Goal: Task Accomplishment & Management: Complete application form

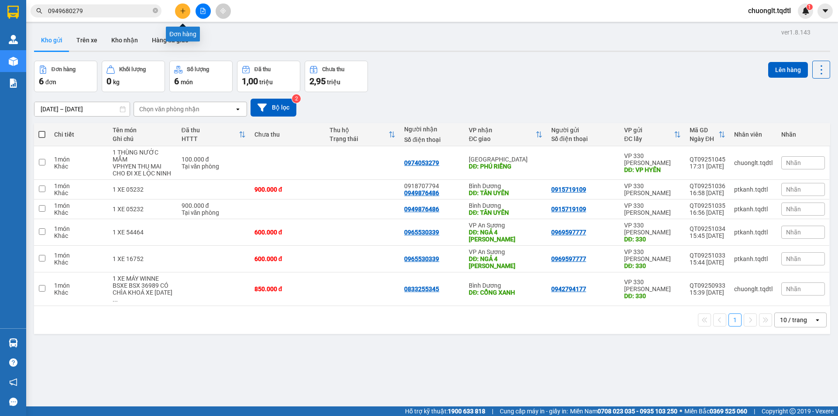
click at [179, 11] on button at bounding box center [182, 10] width 15 height 15
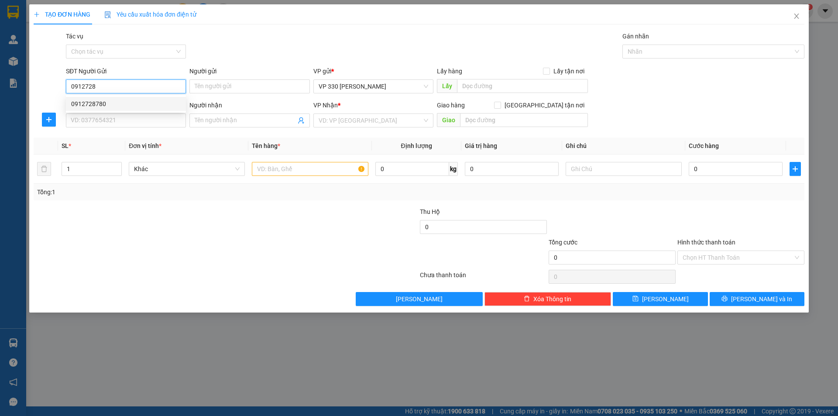
click at [103, 102] on div "0912728780" at bounding box center [126, 104] width 110 height 10
type input "0912728780"
type input "0385155812"
type input "MỘ ĐỨC"
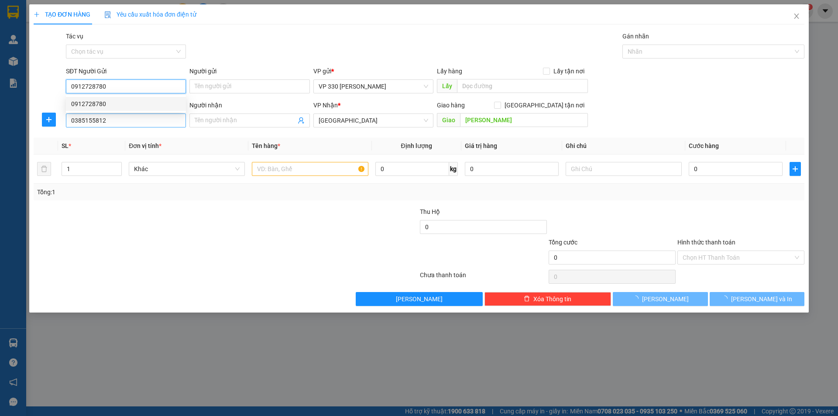
type input "200.000"
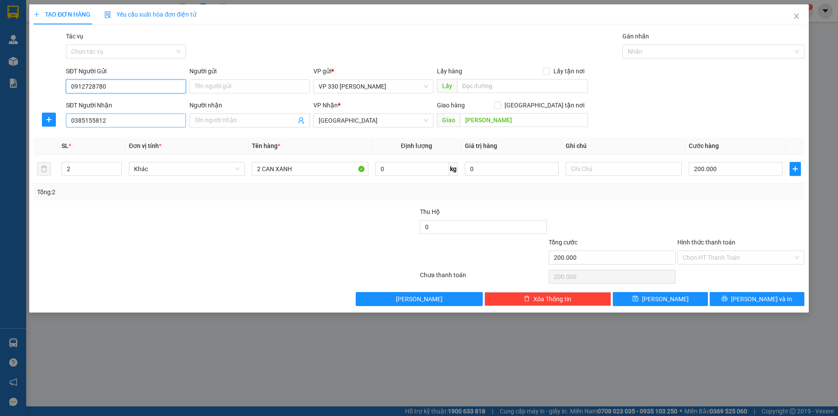
type input "0912728780"
click at [112, 117] on input "0385155812" at bounding box center [126, 120] width 120 height 14
click at [101, 137] on div "0385155812" at bounding box center [126, 138] width 110 height 10
click at [483, 86] on input "text" at bounding box center [522, 86] width 131 height 14
type input "330"
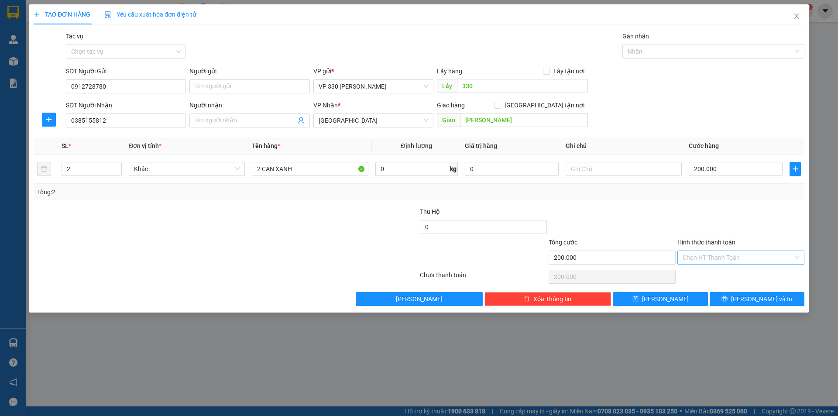
click at [738, 255] on input "Hình thức thanh toán" at bounding box center [738, 257] width 110 height 13
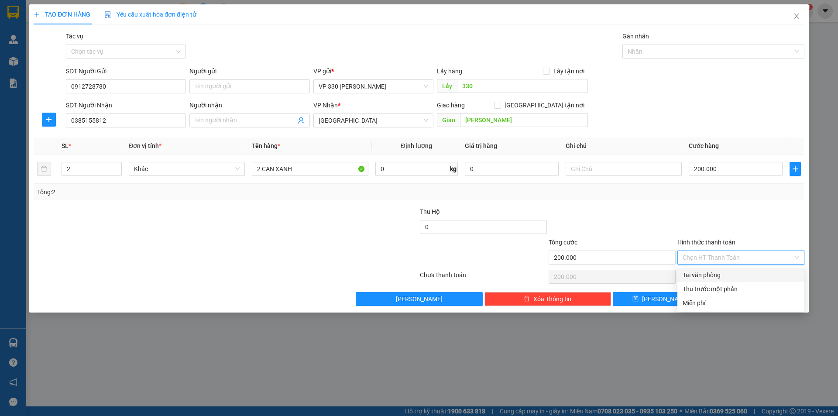
click at [717, 273] on div "Tại văn phòng" at bounding box center [741, 275] width 117 height 10
type input "0"
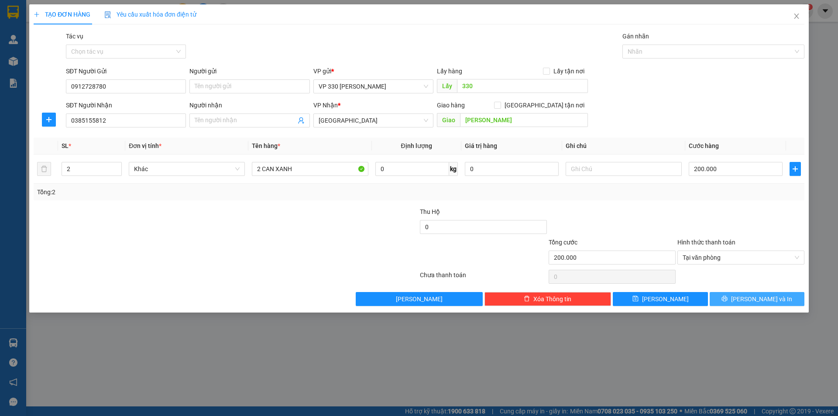
click at [733, 298] on button "Lưu và In" at bounding box center [757, 299] width 95 height 14
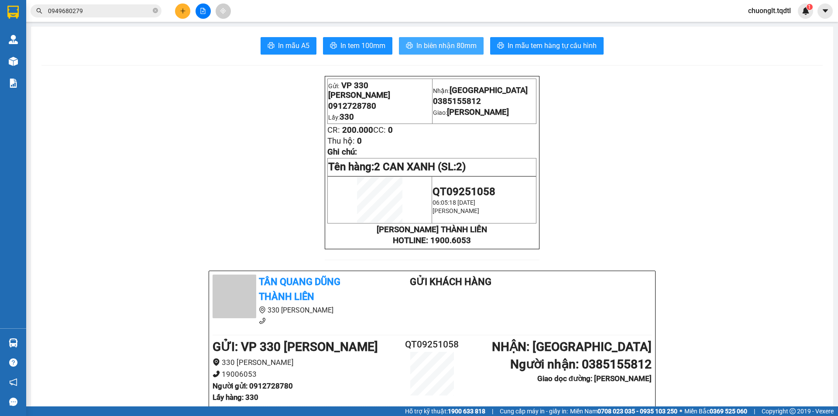
click at [418, 43] on span "In biên nhận 80mm" at bounding box center [446, 45] width 60 height 11
click at [350, 45] on span "In tem 100mm" at bounding box center [362, 45] width 45 height 11
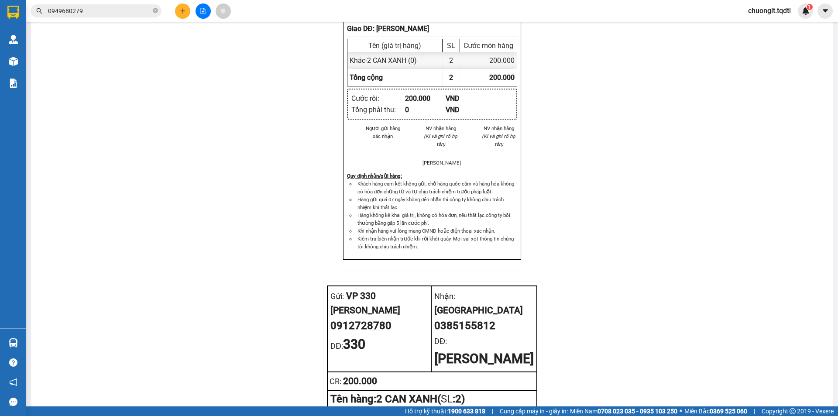
scroll to position [795, 0]
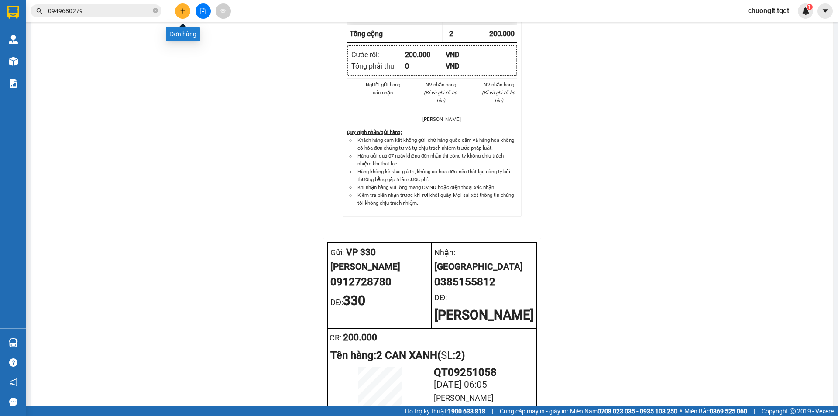
click at [183, 9] on icon "plus" at bounding box center [182, 10] width 0 height 5
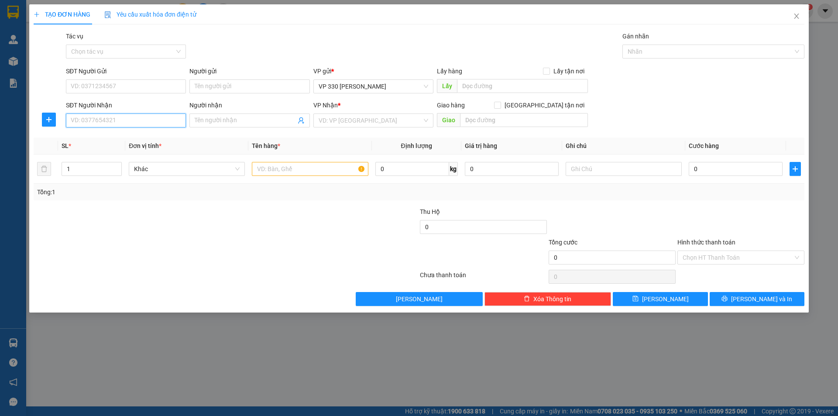
click at [110, 122] on input "SĐT Người Nhận" at bounding box center [126, 120] width 120 height 14
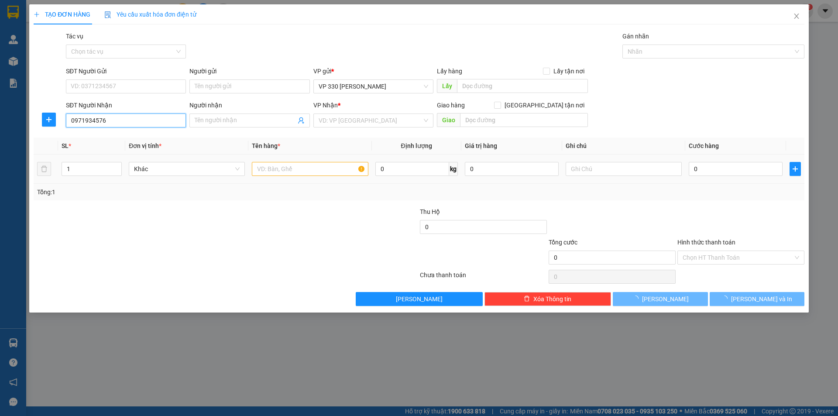
type input "0971934576"
click at [302, 170] on input "text" at bounding box center [310, 169] width 116 height 14
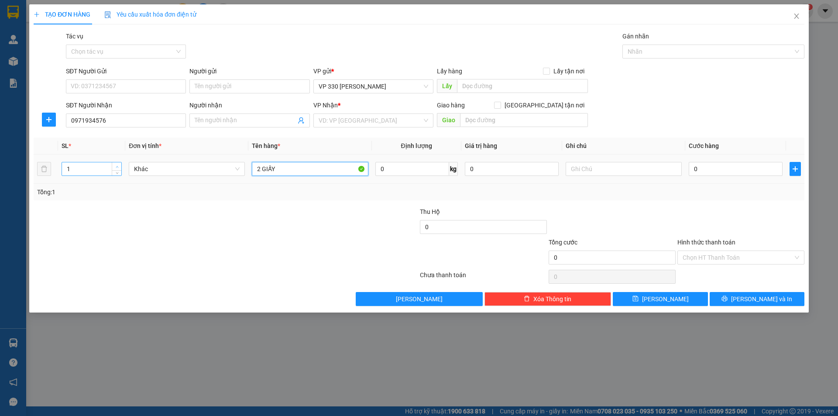
type input "2 GIẤY"
type input "2"
click at [118, 167] on icon "up" at bounding box center [117, 166] width 3 height 3
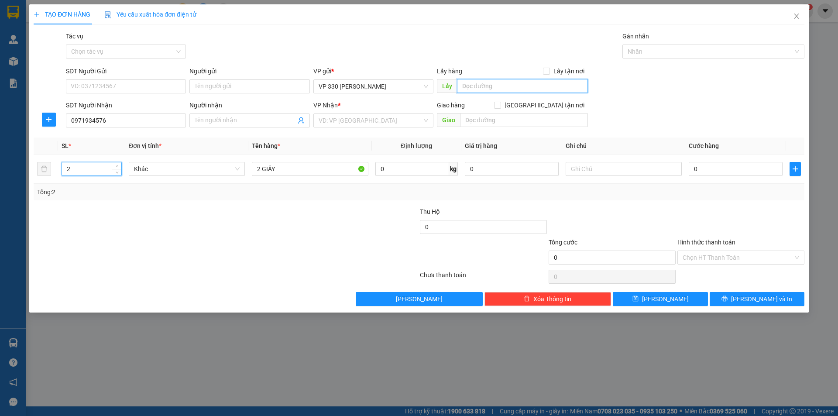
click at [501, 87] on input "text" at bounding box center [522, 86] width 131 height 14
type input "6913DĐVT"
click at [402, 116] on input "search" at bounding box center [370, 120] width 103 height 13
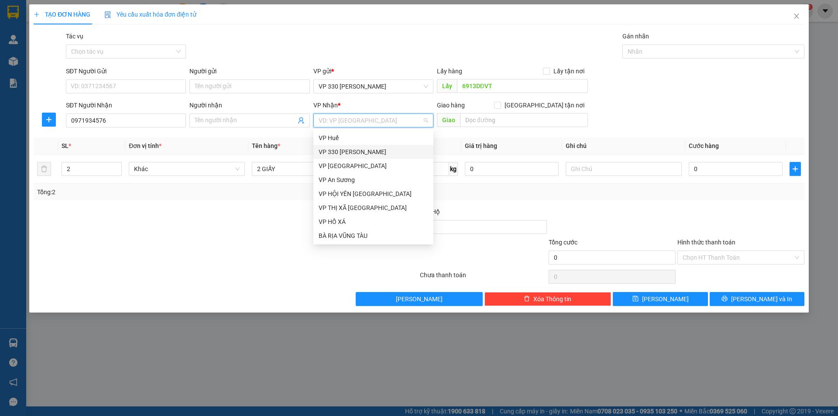
click at [368, 152] on div "VP 330 [PERSON_NAME]" at bounding box center [374, 152] width 110 height 10
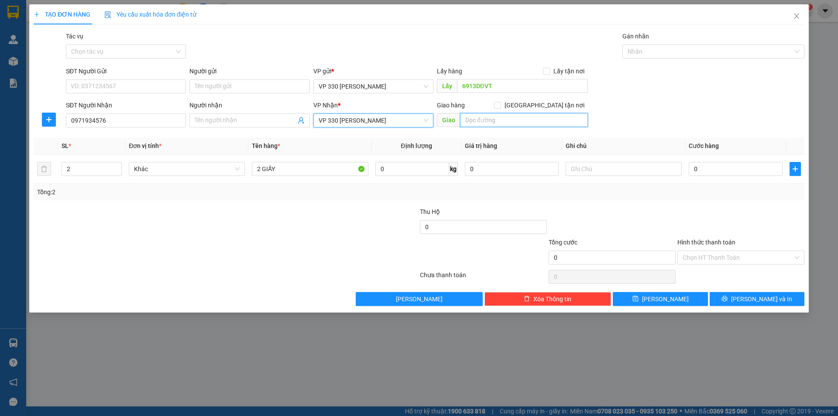
click at [512, 121] on input "text" at bounding box center [524, 120] width 128 height 14
type input "D"
type input "ĐÔNG HÀ"
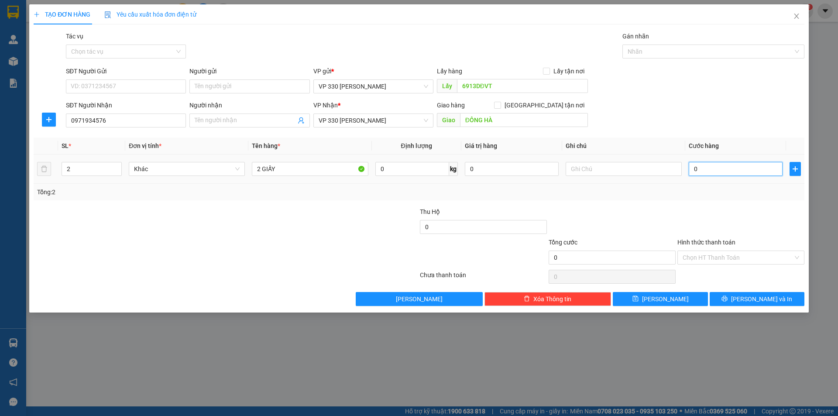
click at [741, 168] on input "0" at bounding box center [736, 169] width 94 height 14
type input "2"
type input "20"
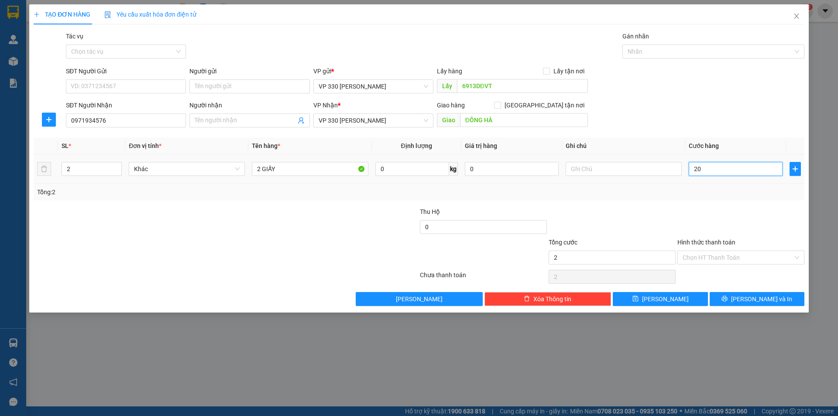
type input "20"
type input "200"
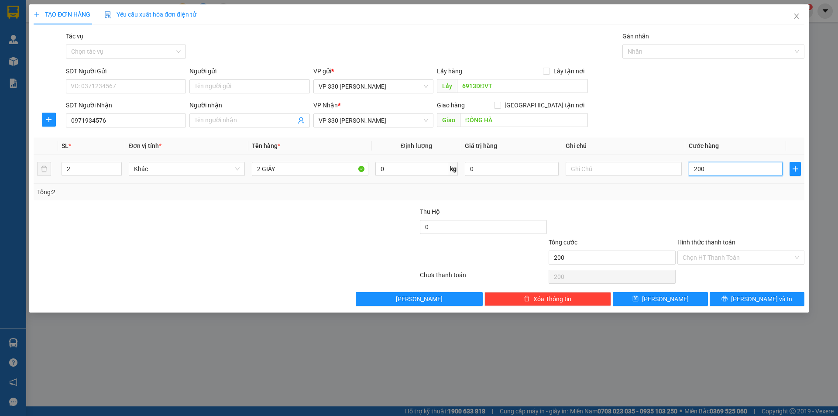
type input "2.000"
type input "20.000"
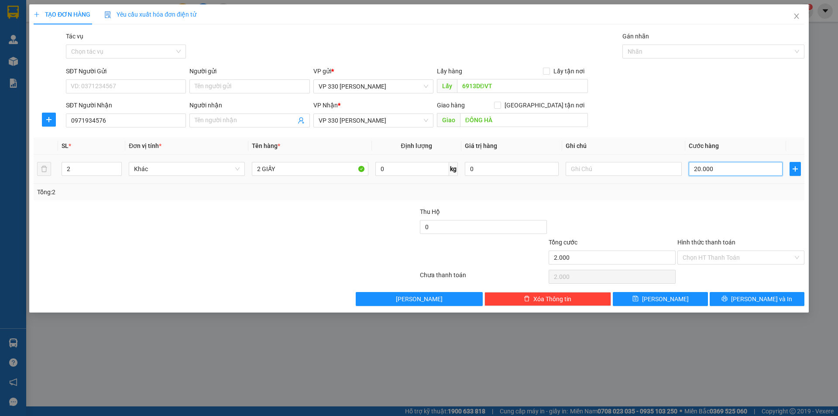
type input "20.000"
type input "200.000"
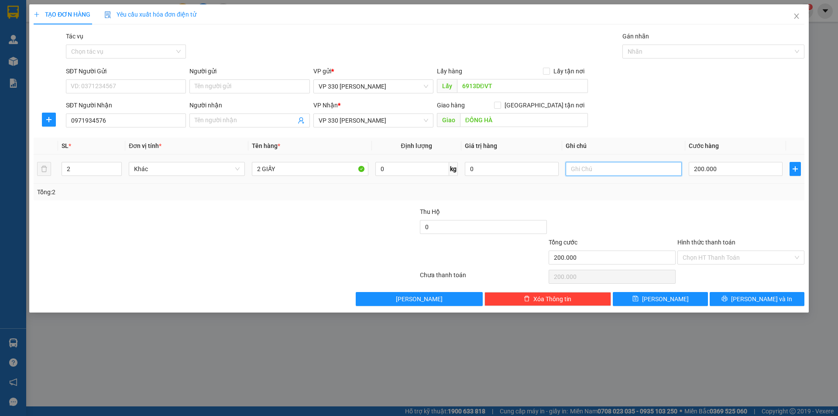
click at [622, 166] on input "text" at bounding box center [624, 169] width 116 height 14
type input "6913"
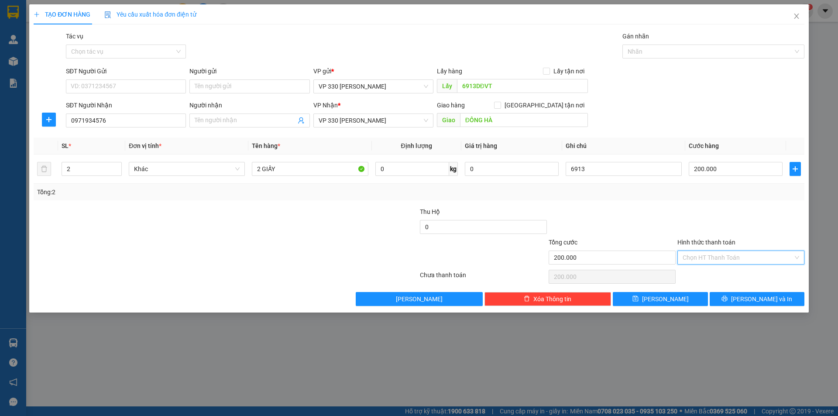
click at [727, 254] on input "Hình thức thanh toán" at bounding box center [738, 257] width 110 height 13
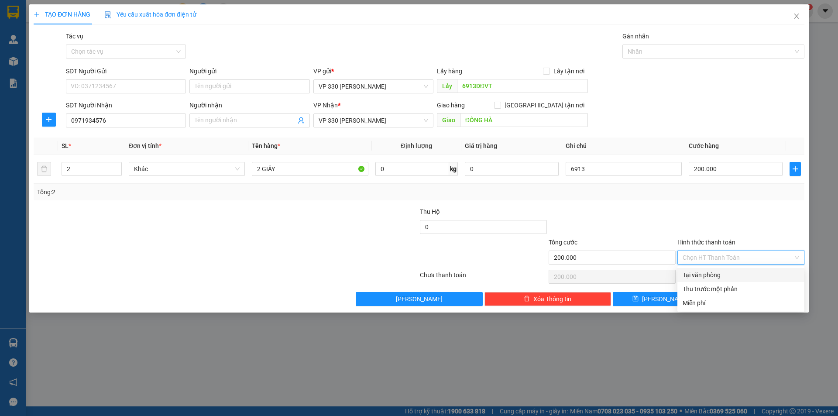
click at [711, 275] on div "Tại văn phòng" at bounding box center [741, 275] width 117 height 10
type input "0"
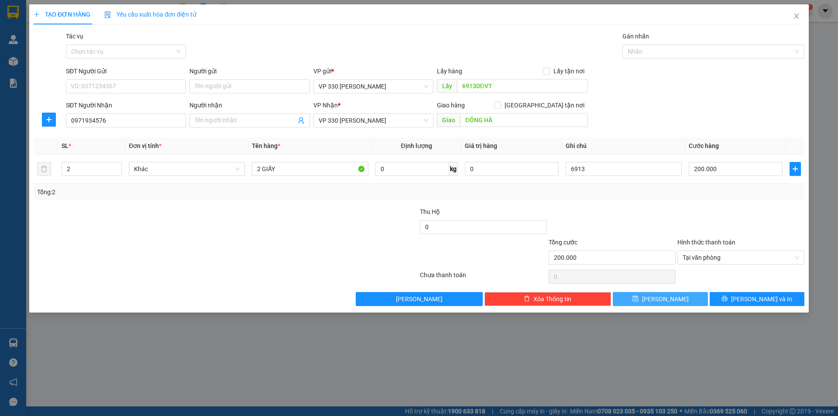
drag, startPoint x: 652, startPoint y: 301, endPoint x: 643, endPoint y: 297, distance: 9.0
click at [638, 301] on icon "save" at bounding box center [635, 298] width 6 height 6
type input "1"
type input "0"
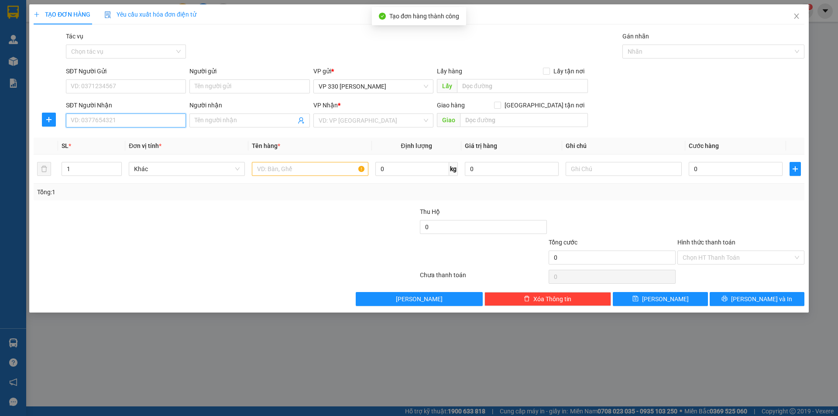
click at [110, 121] on input "SĐT Người Nhận" at bounding box center [126, 120] width 120 height 14
type input "0964999688"
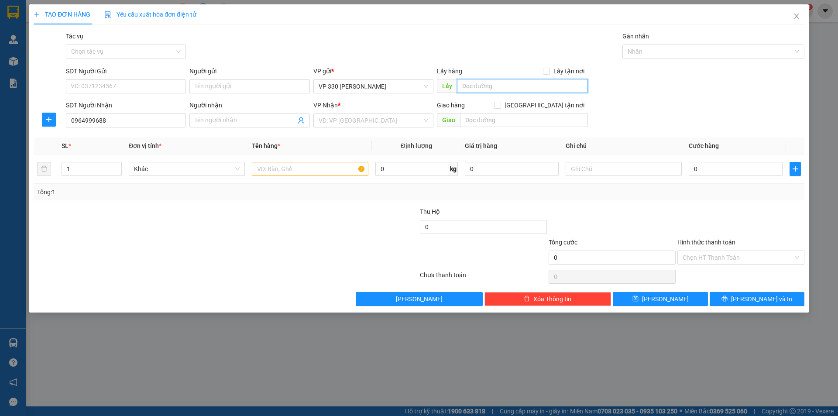
click at [486, 84] on input "text" at bounding box center [522, 86] width 131 height 14
type input "6913DĐVT"
click at [384, 121] on input "search" at bounding box center [370, 120] width 103 height 13
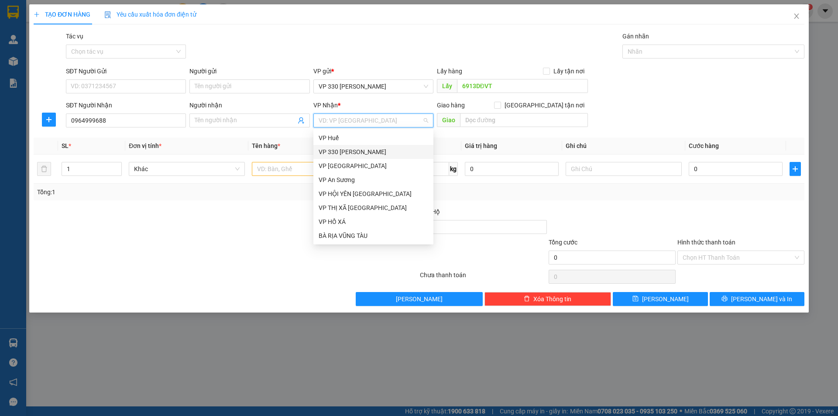
click at [367, 151] on div "VP 330 [PERSON_NAME]" at bounding box center [374, 152] width 110 height 10
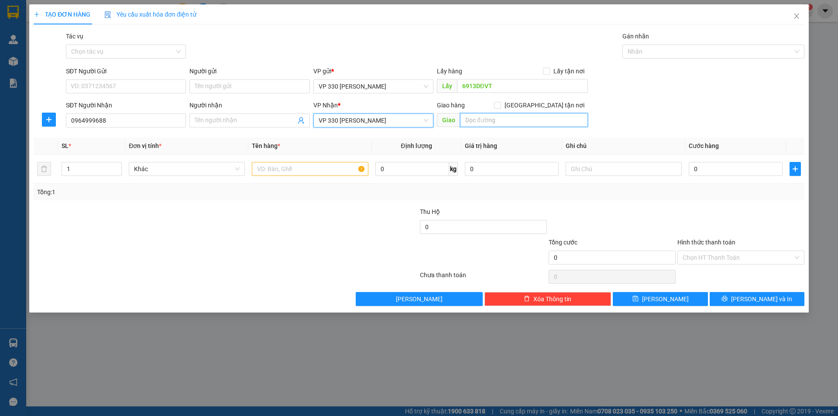
click at [488, 119] on input "text" at bounding box center [524, 120] width 128 height 14
type input "GIO LINH"
click at [294, 170] on input "text" at bounding box center [310, 169] width 116 height 14
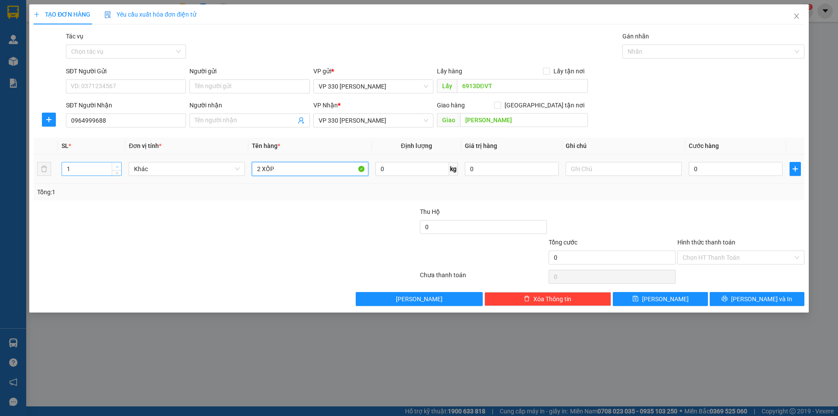
type input "2 XỐP"
type input "2"
click at [117, 168] on icon "up" at bounding box center [117, 166] width 3 height 3
click at [653, 169] on input "text" at bounding box center [624, 169] width 116 height 14
type input "6913"
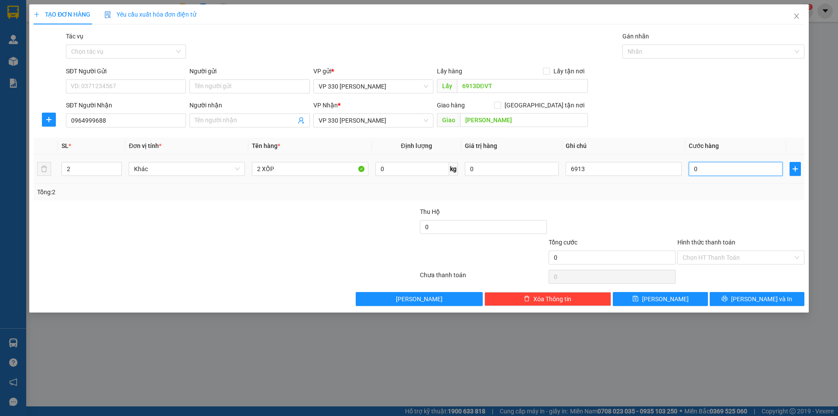
click at [709, 167] on input "0" at bounding box center [736, 169] width 94 height 14
type input "5"
type input "50"
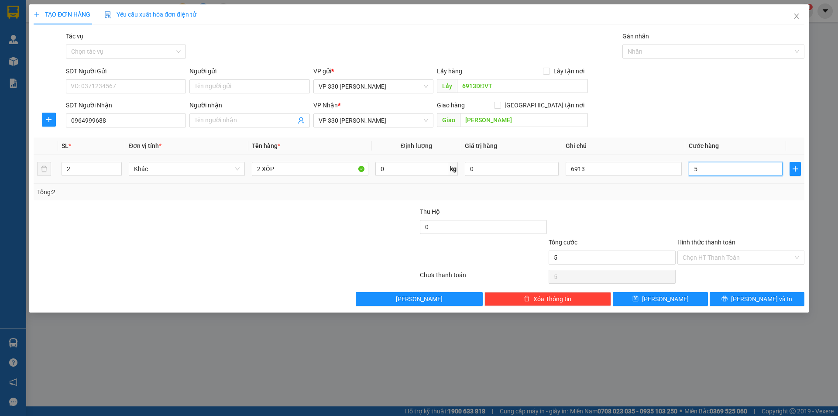
type input "50"
type input "500"
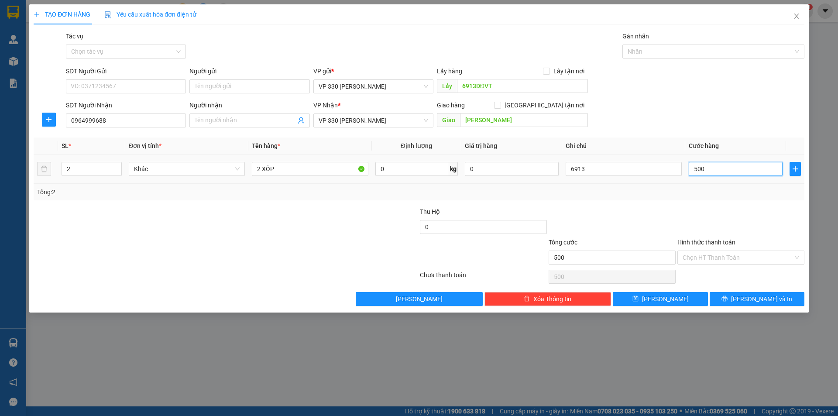
type input "5.000"
type input "50.000"
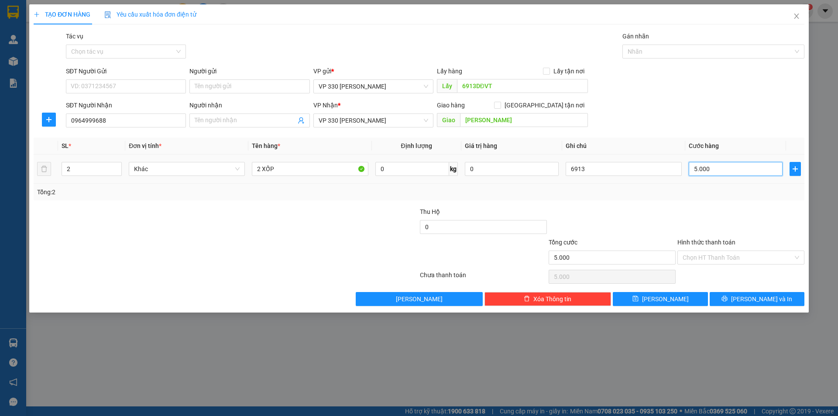
type input "50.000"
type input "500.000"
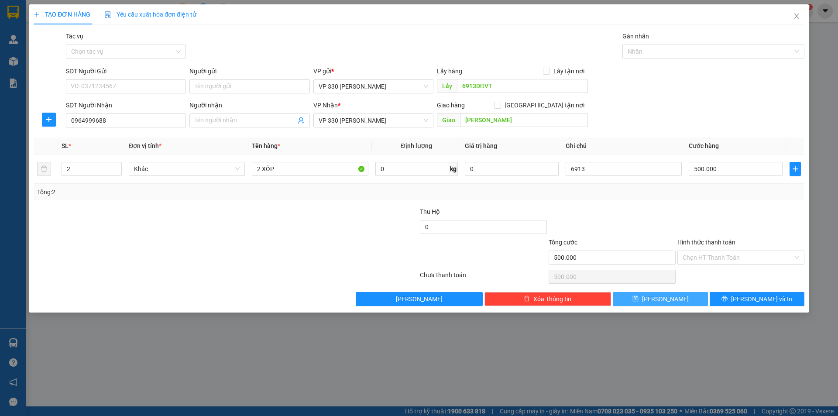
click at [661, 297] on span "Lưu" at bounding box center [665, 299] width 47 height 10
type input "1"
type input "0"
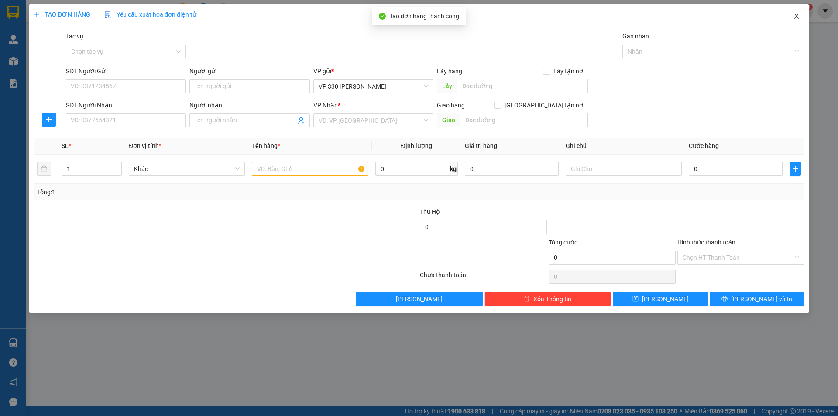
click at [796, 14] on icon "close" at bounding box center [796, 16] width 7 height 7
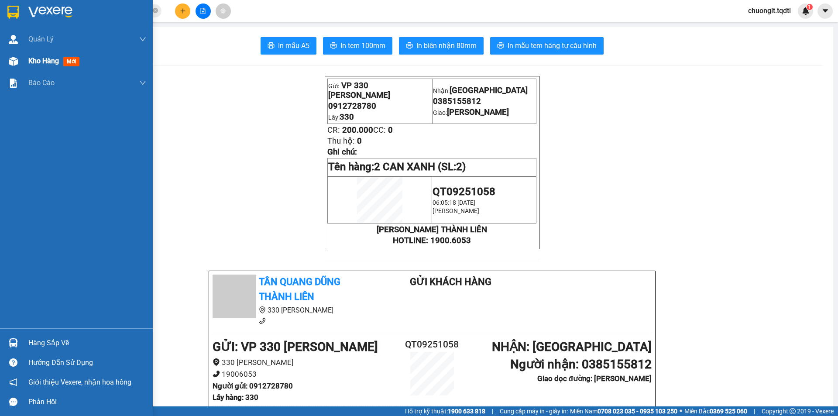
click at [30, 56] on div "Kho hàng mới" at bounding box center [55, 60] width 55 height 11
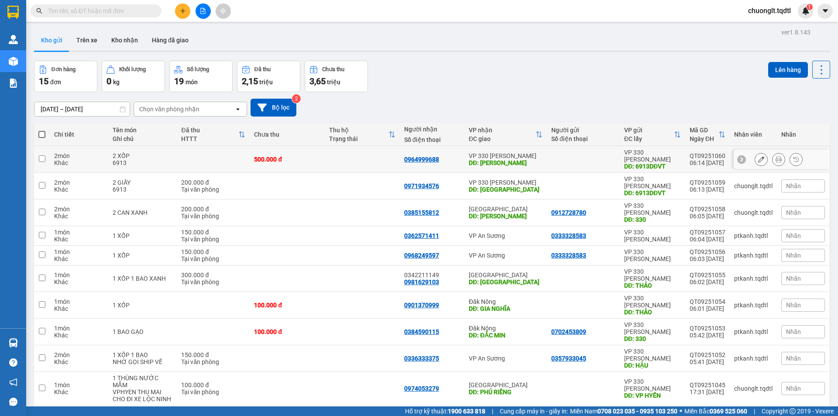
click at [51, 154] on td "2 món Khác" at bounding box center [79, 159] width 58 height 27
checkbox input "true"
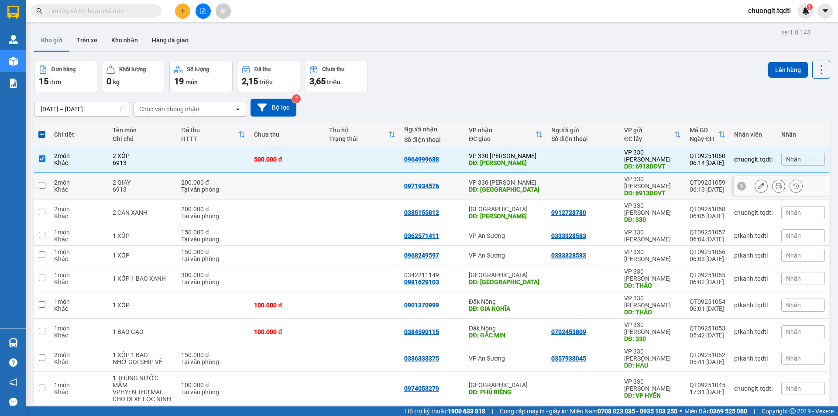
click at [40, 182] on input "checkbox" at bounding box center [42, 185] width 7 height 7
checkbox input "true"
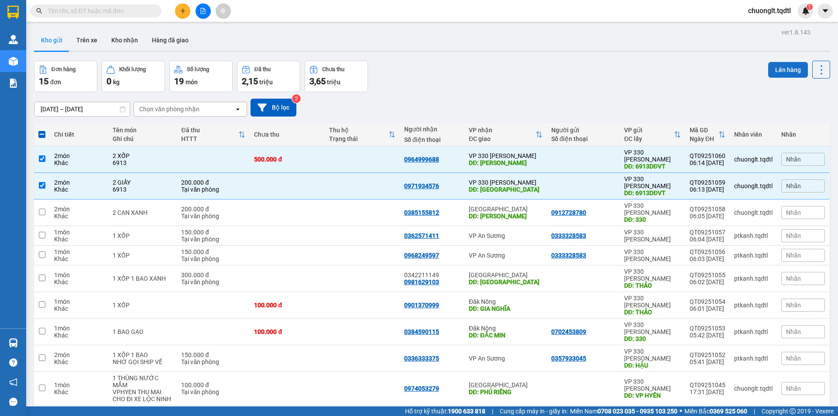
click at [777, 65] on button "Lên hàng" at bounding box center [788, 70] width 40 height 16
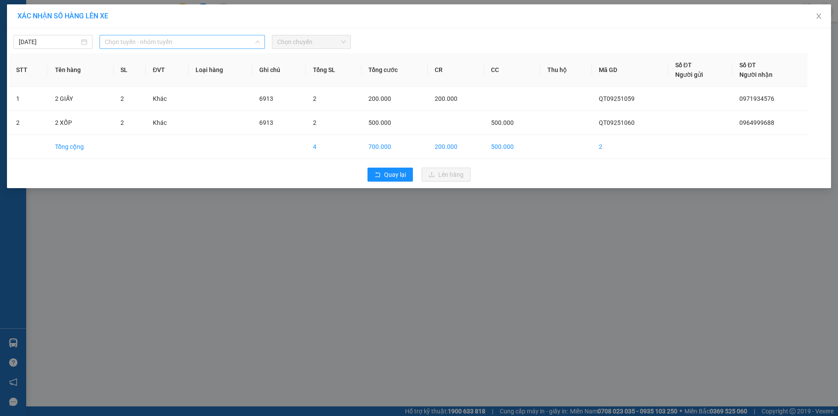
click at [233, 35] on span "Chọn tuyến - nhóm tuyến" at bounding box center [182, 41] width 155 height 13
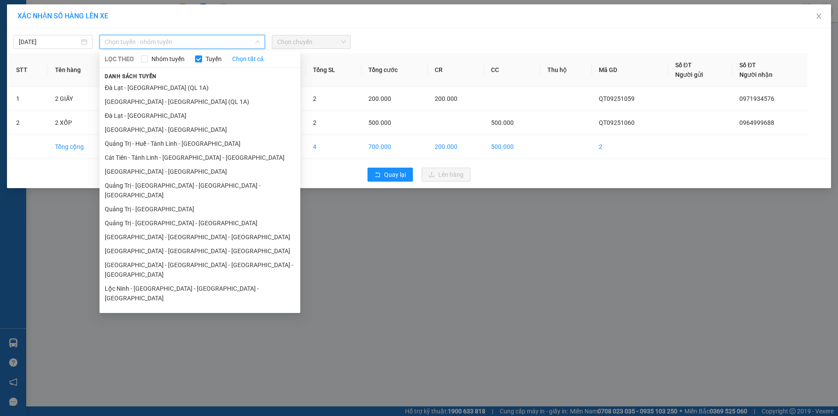
scroll to position [51, 0]
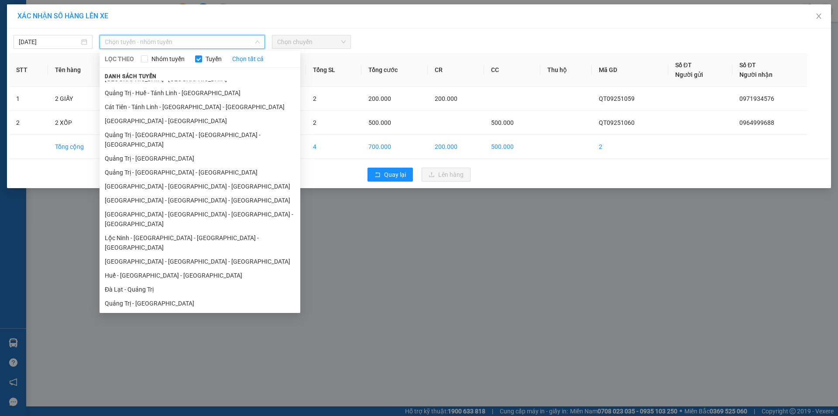
click at [161, 310] on li "Vũng Tàu - Đà Nẵng - Huế - Quảng Trị" at bounding box center [200, 322] width 201 height 24
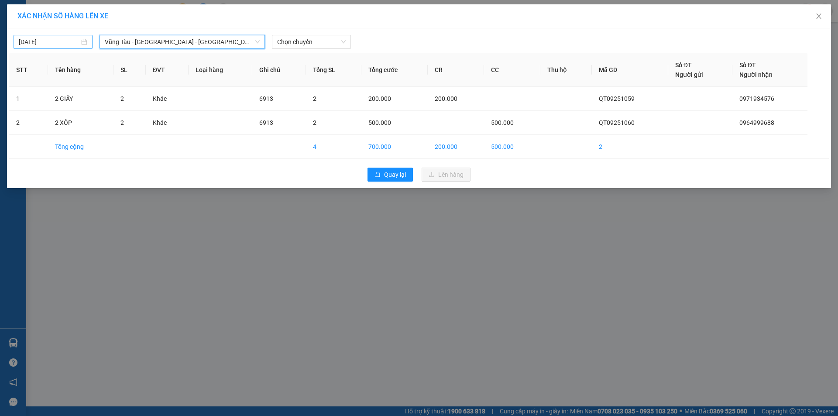
click at [84, 41] on div "12/09/2025" at bounding box center [53, 42] width 69 height 10
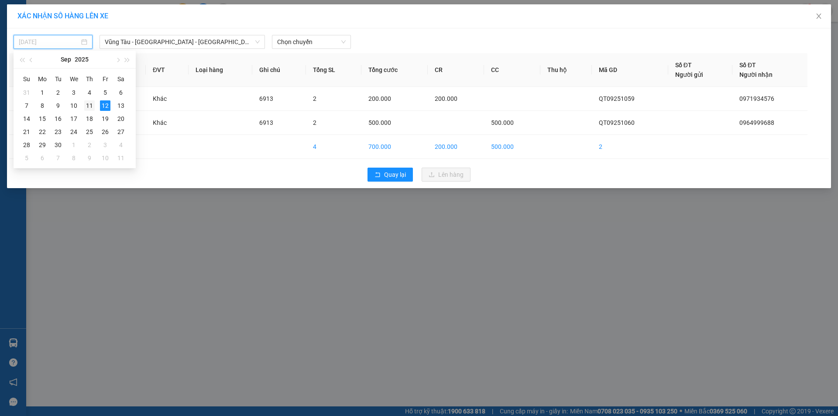
click at [89, 103] on div "11" at bounding box center [89, 105] width 10 height 10
type input "11/09/2025"
click at [319, 41] on span "Chọn chuyến" at bounding box center [311, 41] width 69 height 13
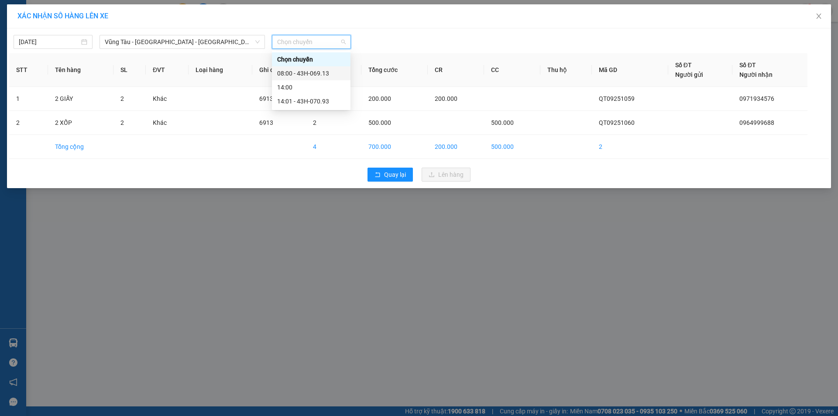
click at [319, 73] on div "08:00 - 43H-069.13" at bounding box center [311, 74] width 68 height 10
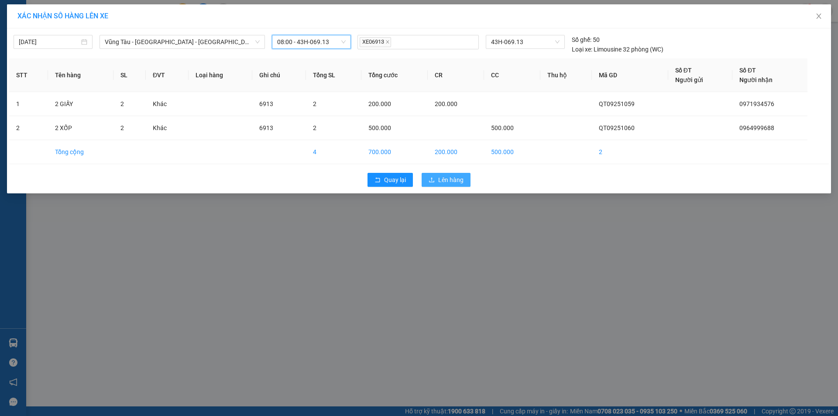
click at [445, 175] on span "Lên hàng" at bounding box center [450, 180] width 25 height 10
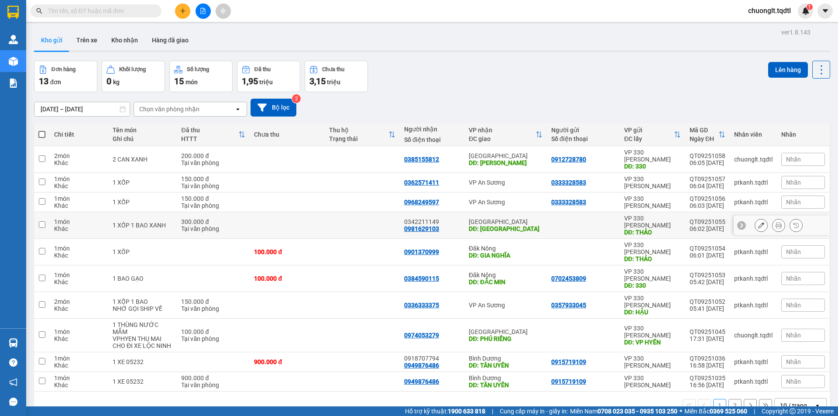
scroll to position [40, 0]
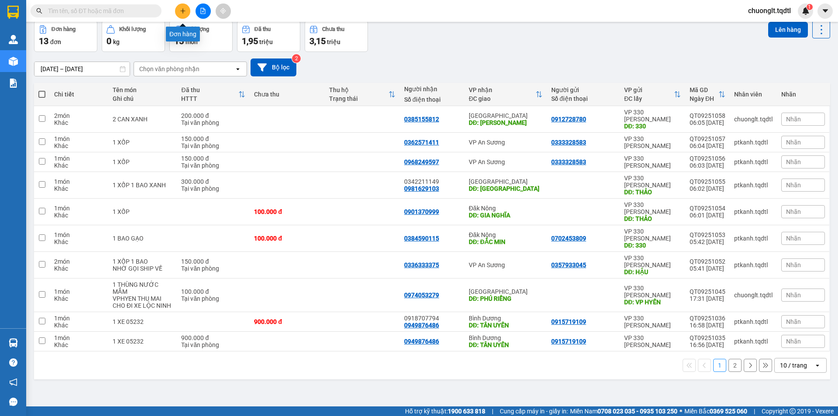
click at [180, 9] on icon "plus" at bounding box center [183, 11] width 6 height 6
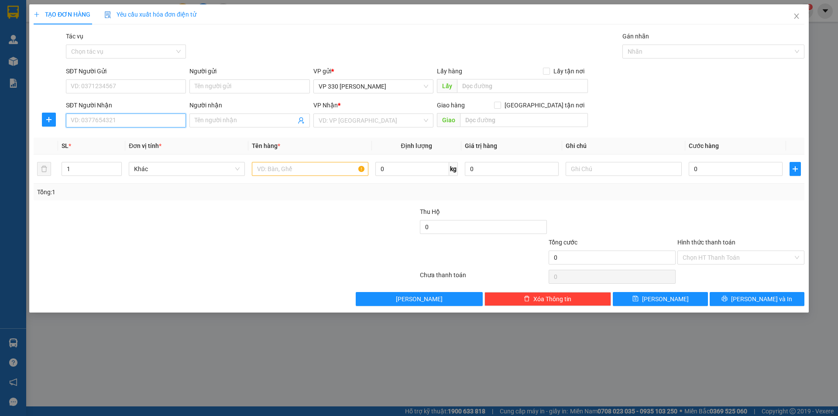
click at [115, 124] on input "SĐT Người Nhận" at bounding box center [126, 120] width 120 height 14
type input "0964912895"
click at [102, 134] on div "0964912895" at bounding box center [126, 138] width 110 height 10
type input "NGA 4 SÒNG"
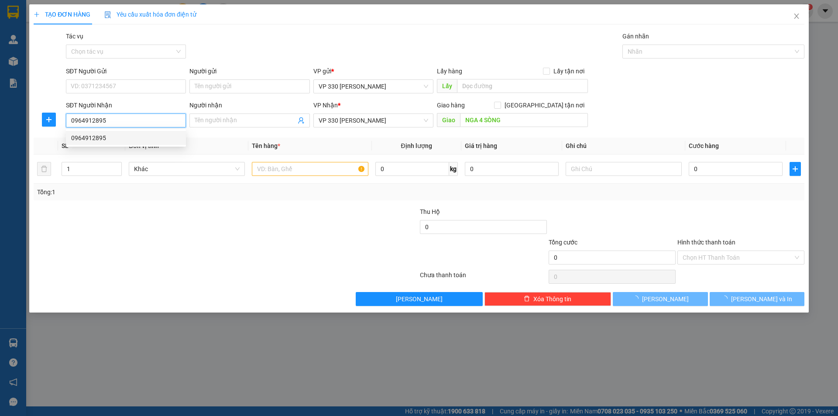
type input "400.000"
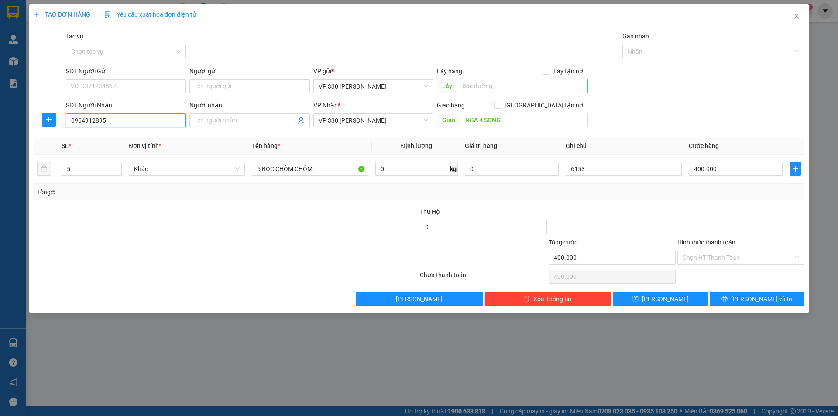
type input "0964912895"
click at [503, 89] on input "text" at bounding box center [522, 86] width 131 height 14
type input "6322DĐLN"
click at [505, 124] on input "NGA 4 SÒNG" at bounding box center [524, 120] width 128 height 14
type input "CAM LỘ"
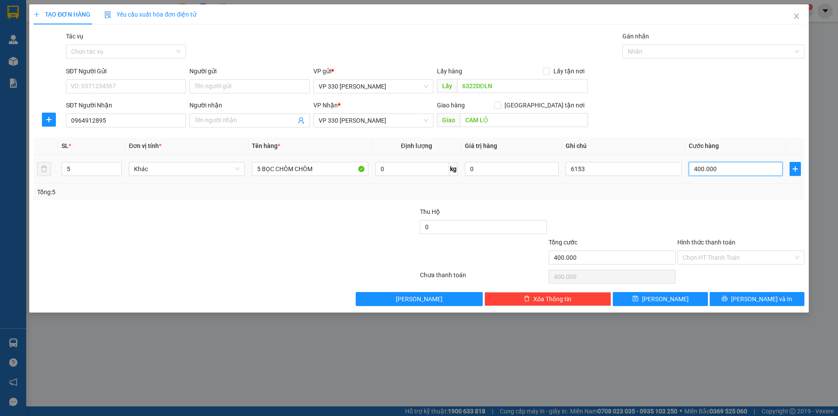
click at [737, 166] on input "400.000" at bounding box center [736, 169] width 94 height 14
type input "1"
type input "15"
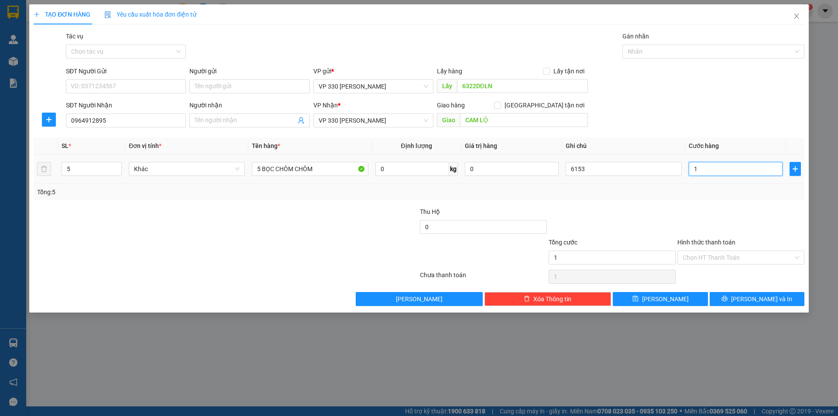
type input "15"
type input "150"
type input "1.500"
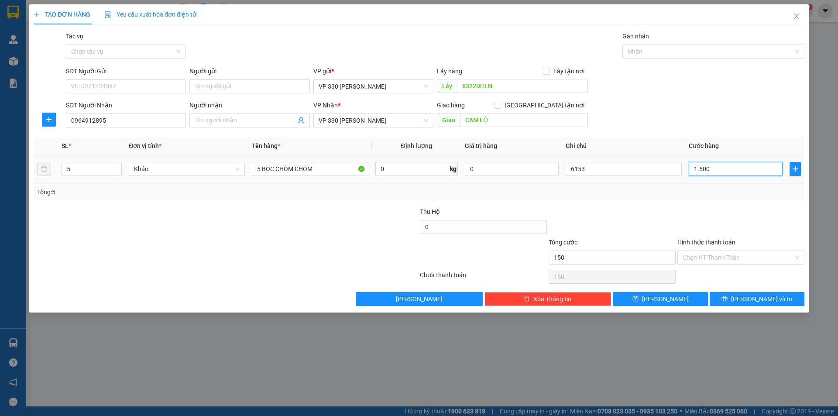
type input "1.500"
type input "15.000"
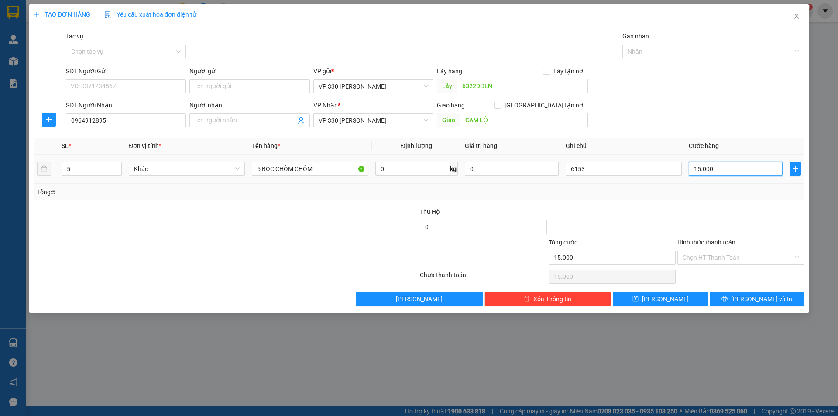
type input "150.000"
click at [607, 163] on input "6153" at bounding box center [624, 169] width 116 height 14
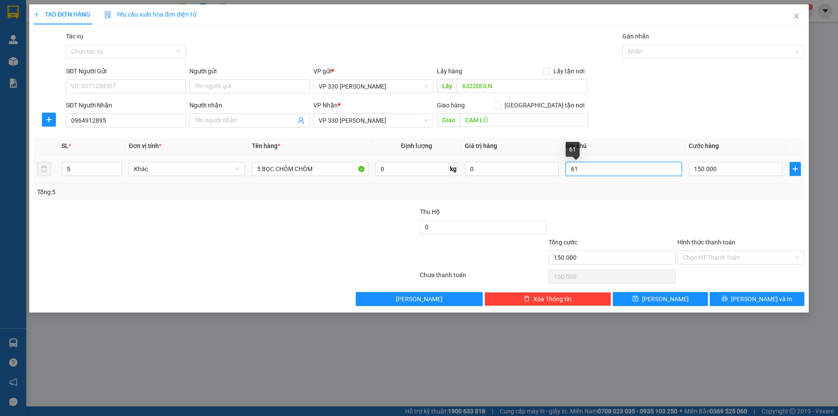
type input "6"
type input "6322"
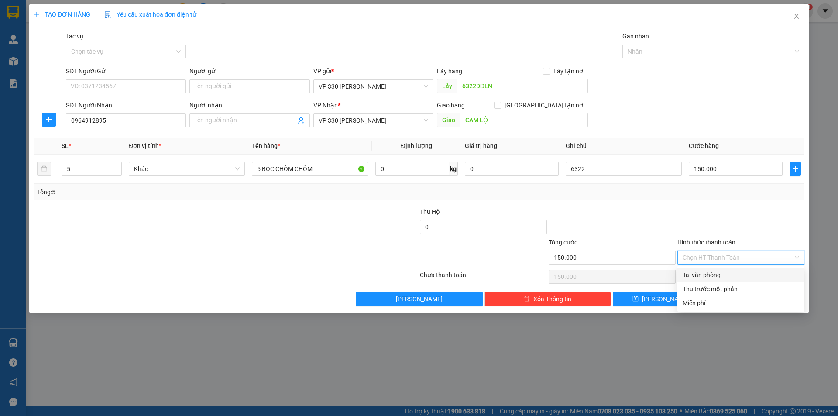
click at [757, 257] on input "Hình thức thanh toán" at bounding box center [738, 257] width 110 height 13
click at [725, 272] on div "Tại văn phòng" at bounding box center [741, 275] width 117 height 10
type input "0"
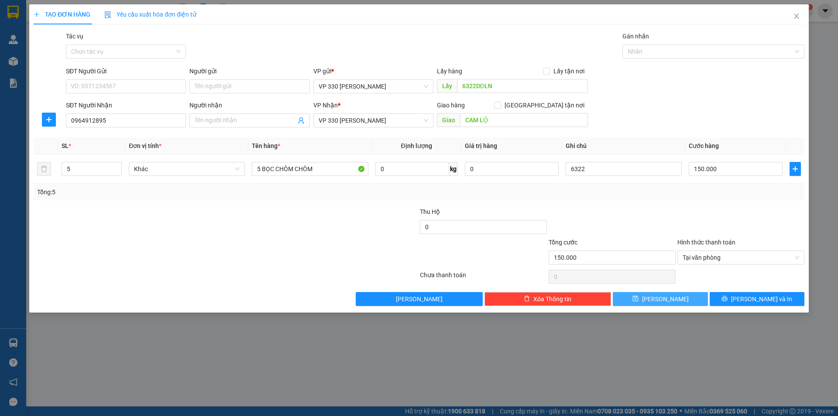
click at [659, 298] on button "Lưu" at bounding box center [660, 299] width 95 height 14
type input "0"
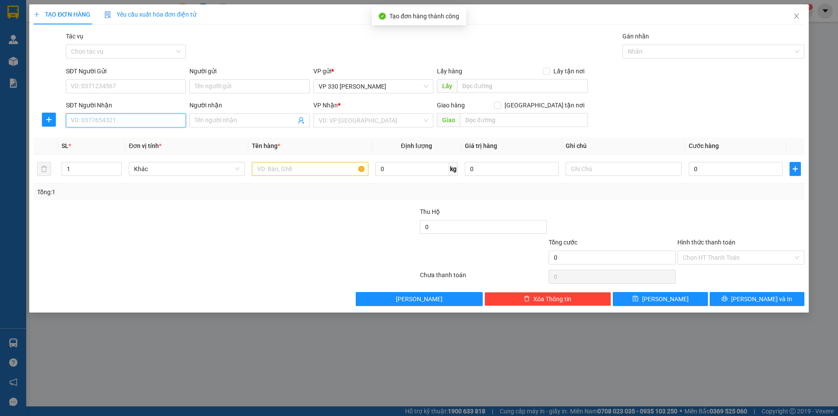
click at [102, 122] on input "SĐT Người Nhận" at bounding box center [126, 120] width 120 height 14
type input "0336207642"
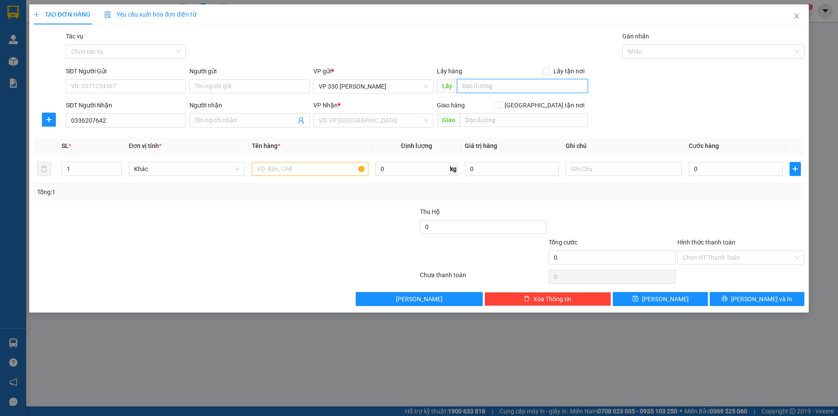
click at [477, 87] on input "text" at bounding box center [522, 86] width 131 height 14
type input "6322DĐLN"
click at [388, 119] on input "search" at bounding box center [370, 120] width 103 height 13
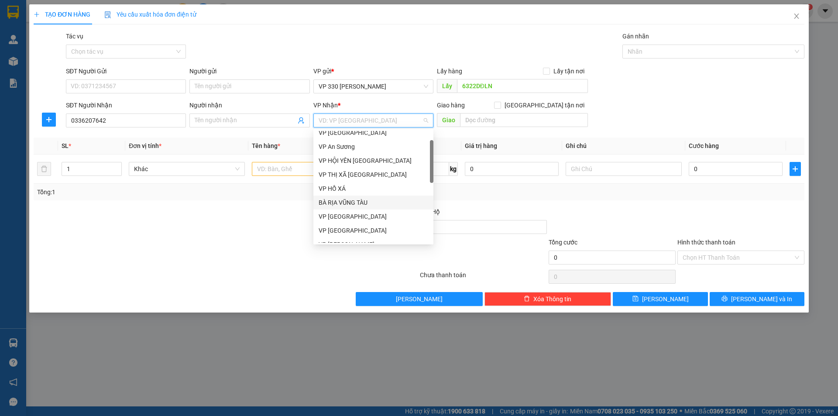
scroll to position [77, 0]
click at [352, 202] on div "VP Lao Bảo" at bounding box center [374, 201] width 110 height 10
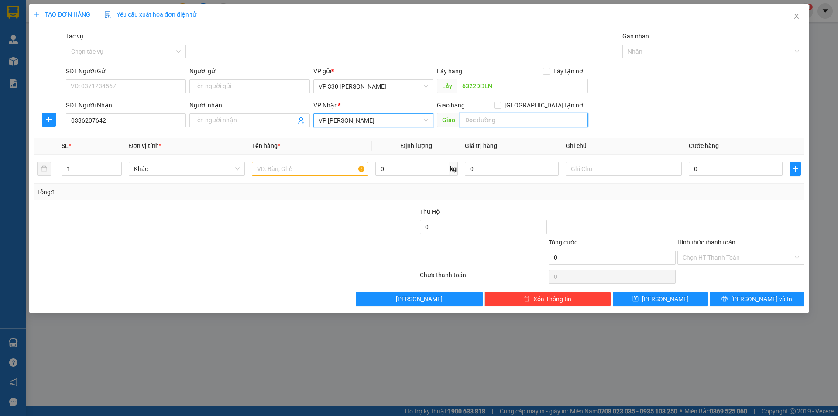
click at [478, 123] on input "text" at bounding box center [524, 120] width 128 height 14
type input "NGA 3 CÙA"
click at [280, 164] on input "text" at bounding box center [310, 169] width 116 height 14
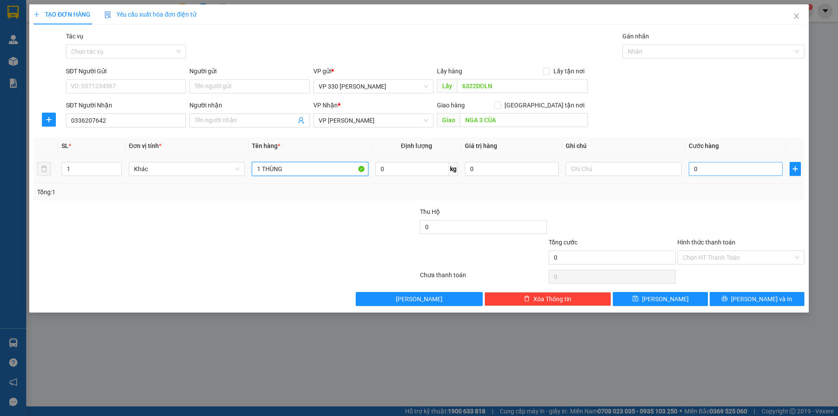
type input "1 THÙNG"
click at [717, 174] on input "0" at bounding box center [736, 169] width 94 height 14
type input "1"
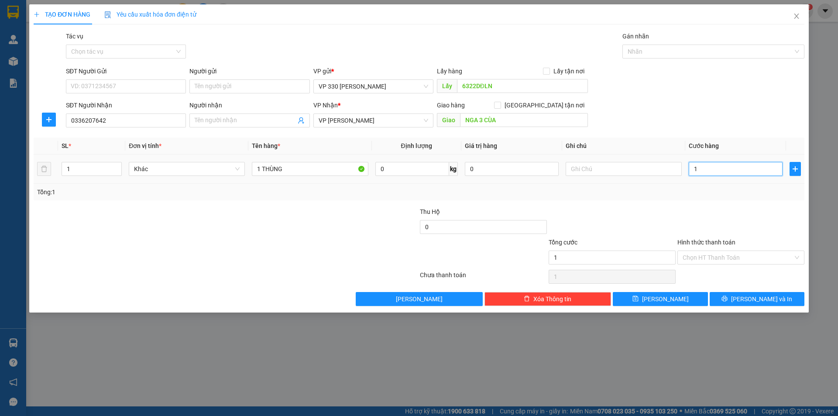
type input "15"
type input "150"
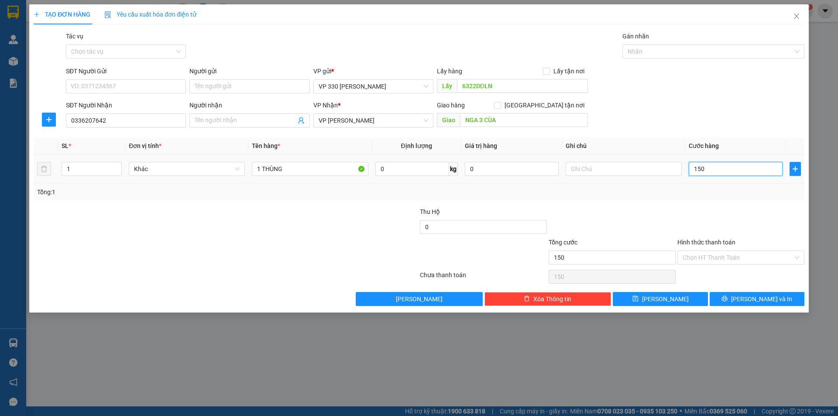
type input "1.500"
type input "15.000"
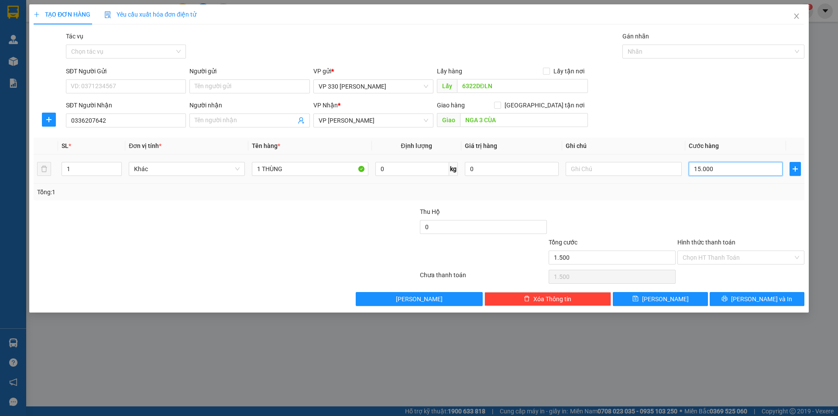
type input "15.000"
type input "150.000"
click at [611, 168] on input "text" at bounding box center [624, 169] width 116 height 14
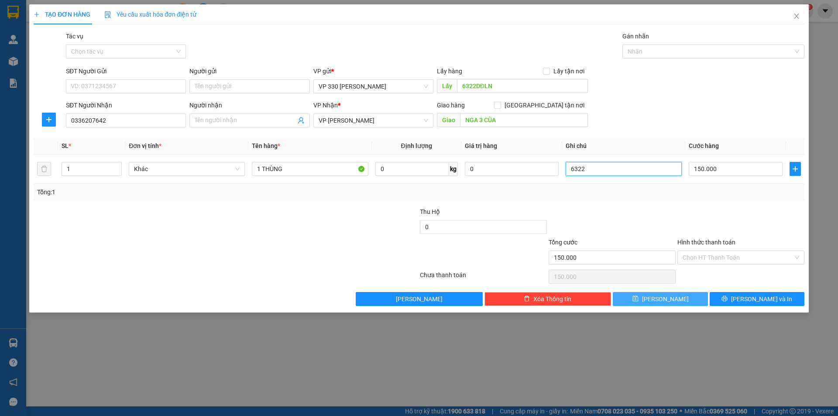
type input "6322"
click at [653, 294] on button "Lưu" at bounding box center [660, 299] width 95 height 14
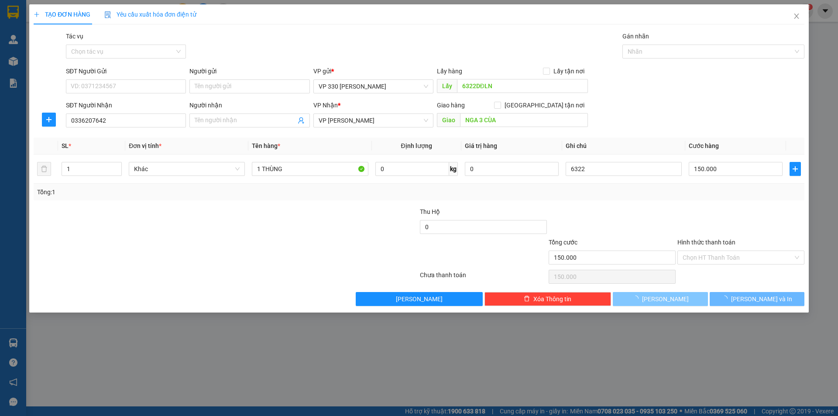
type input "0"
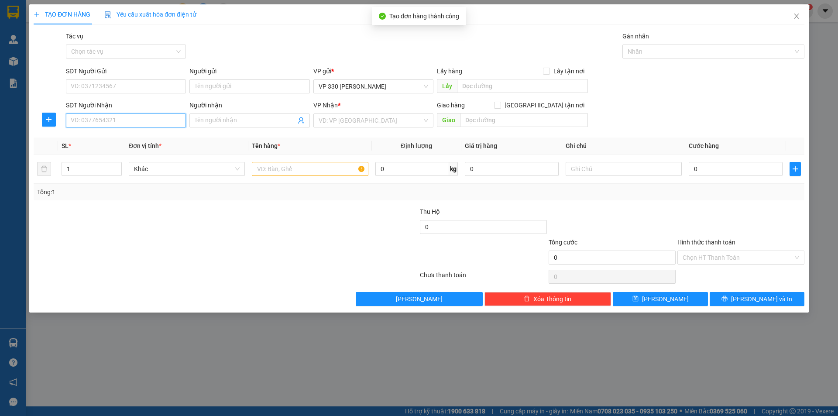
click at [144, 116] on input "SĐT Người Nhận" at bounding box center [126, 120] width 120 height 14
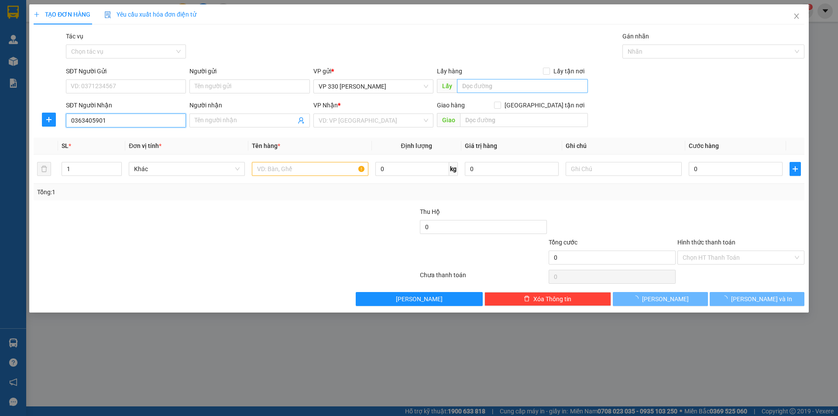
type input "0363405901"
click at [472, 79] on input "text" at bounding box center [522, 86] width 131 height 14
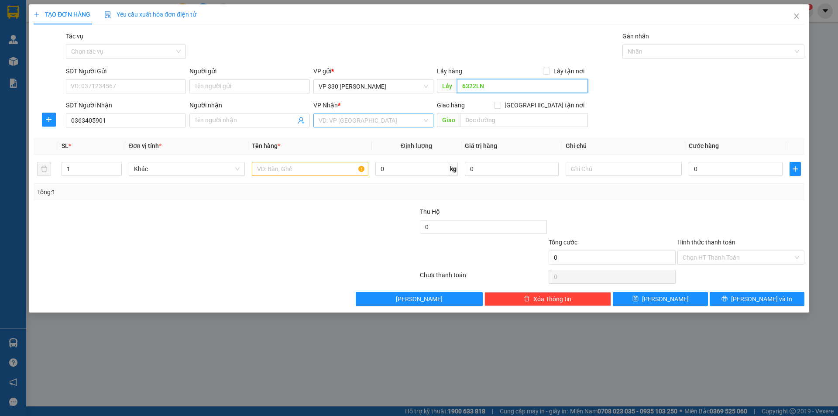
type input "6322LN"
click at [375, 120] on input "search" at bounding box center [370, 120] width 103 height 13
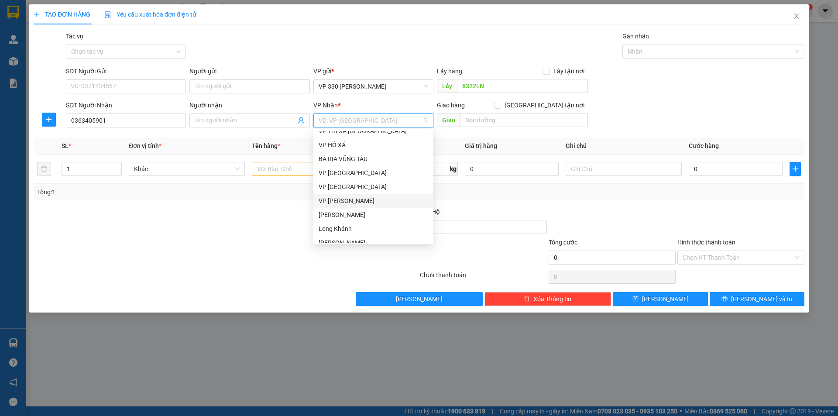
click at [363, 198] on div "VP Lao Bảo" at bounding box center [374, 201] width 110 height 10
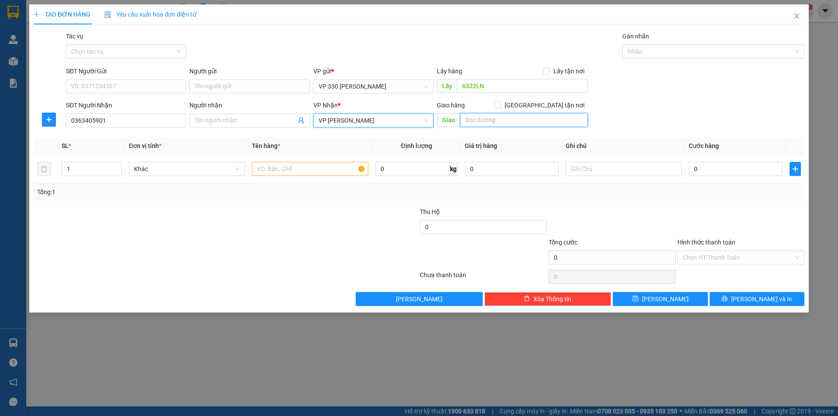
click at [469, 115] on input "text" at bounding box center [524, 120] width 128 height 14
type input "KHE SANH"
click at [314, 168] on input "text" at bounding box center [310, 169] width 116 height 14
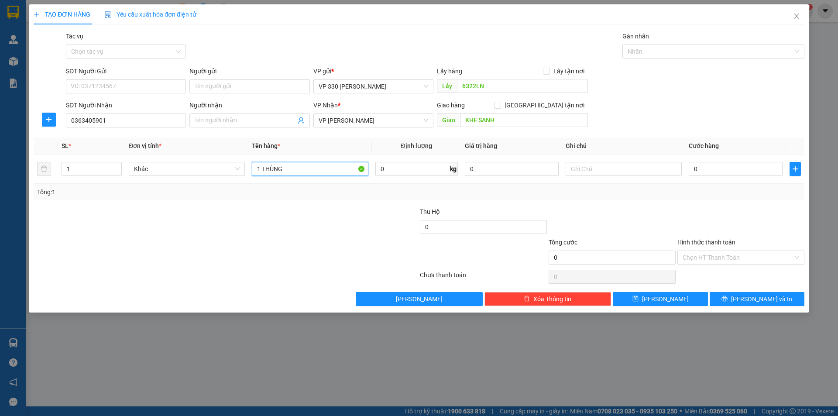
type input "1 THÙNG"
click at [727, 171] on input "0" at bounding box center [736, 169] width 94 height 14
type input "1"
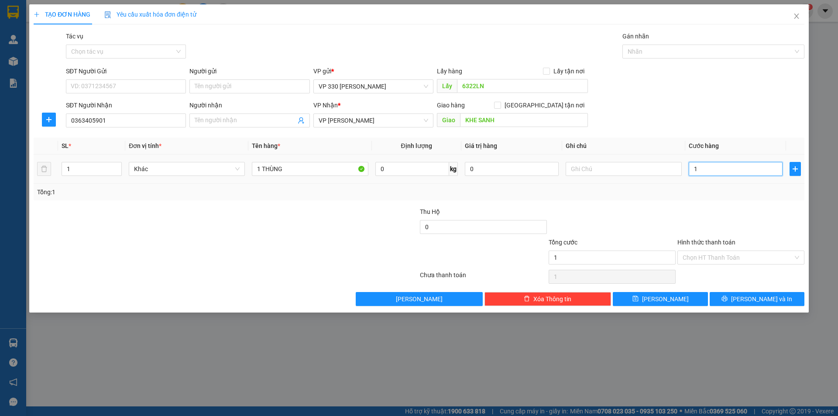
type input "15"
type input "150"
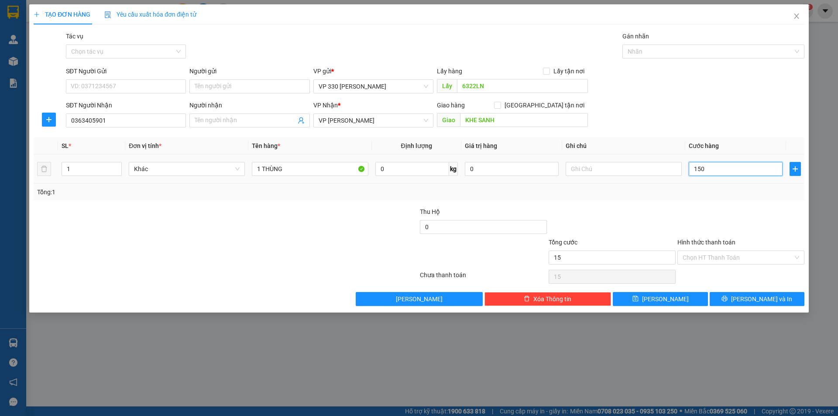
type input "150"
type input "1.500"
type input "15.000"
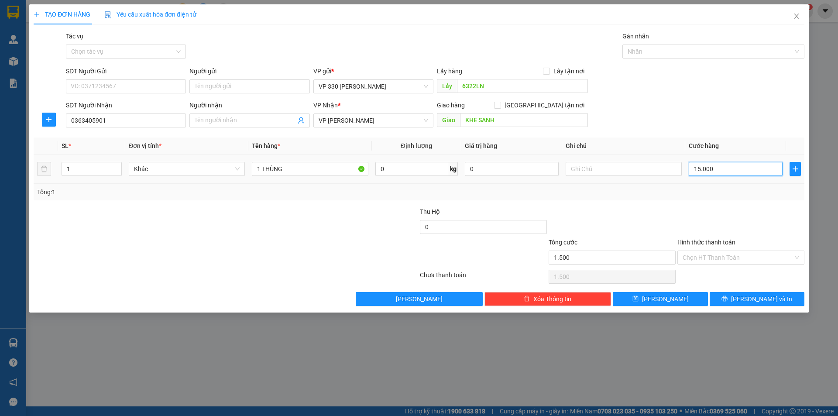
type input "15.000"
type input "150.000"
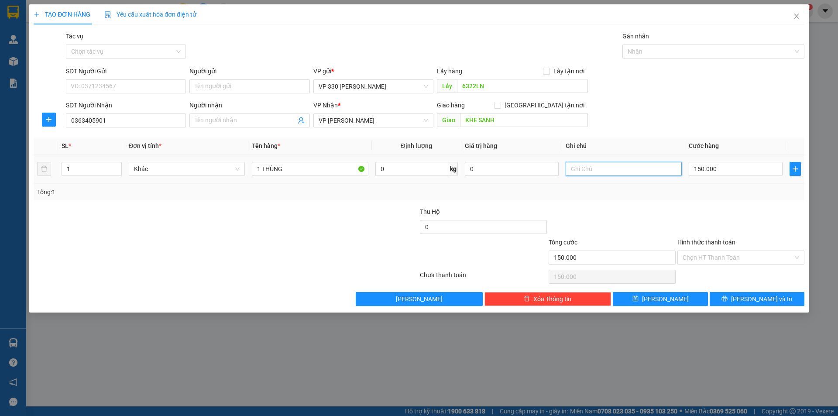
click at [613, 175] on input "text" at bounding box center [624, 169] width 116 height 14
type input "6322"
click at [721, 258] on input "Hình thức thanh toán" at bounding box center [738, 257] width 110 height 13
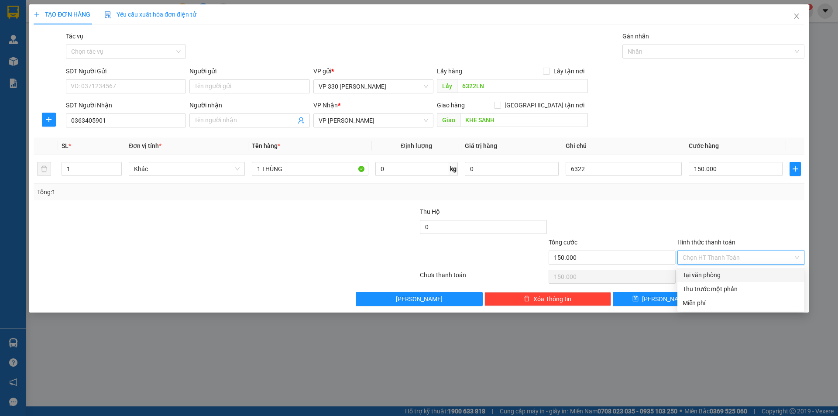
click at [707, 273] on div "Tại văn phòng" at bounding box center [741, 275] width 117 height 10
type input "0"
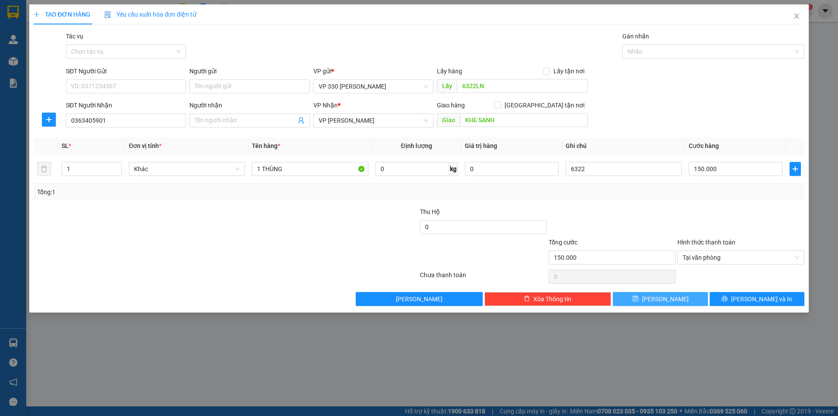
click at [665, 297] on span "Lưu" at bounding box center [665, 299] width 47 height 10
type input "0"
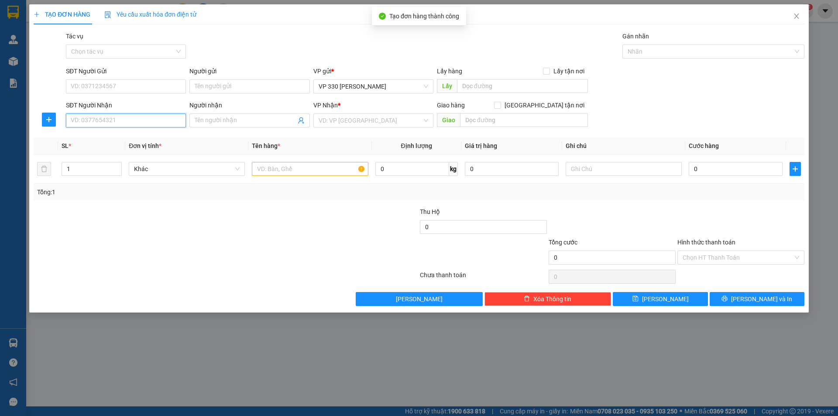
click at [130, 120] on input "SĐT Người Nhận" at bounding box center [126, 120] width 120 height 14
type input "0986649146"
click at [321, 171] on input "text" at bounding box center [310, 169] width 116 height 14
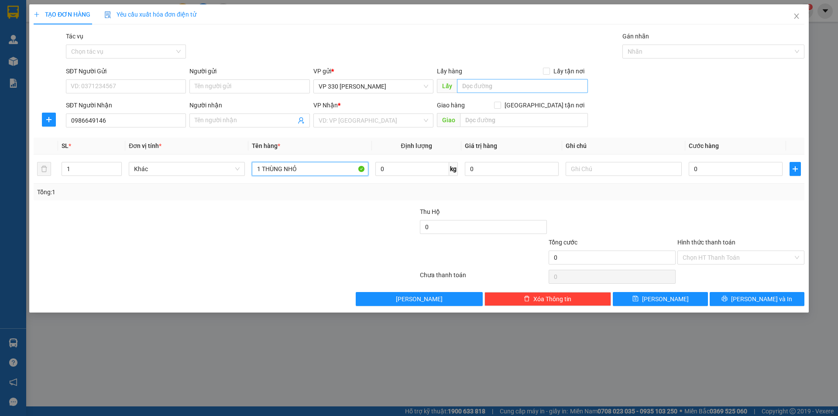
type input "1 THÙNG NHỎ"
click at [521, 82] on input "text" at bounding box center [522, 86] width 131 height 14
type input "6322DĐLN"
click at [400, 122] on input "search" at bounding box center [370, 120] width 103 height 13
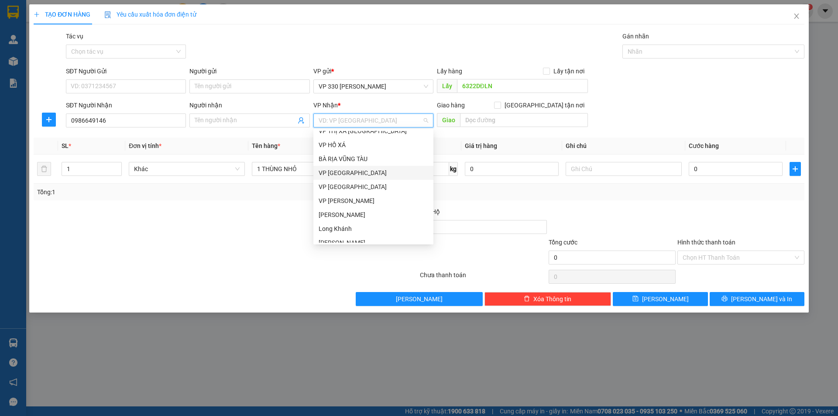
scroll to position [0, 0]
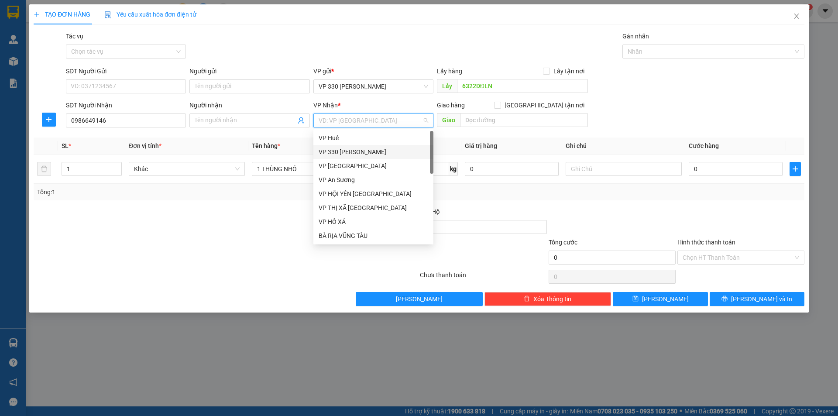
click at [370, 149] on div "VP 330 [PERSON_NAME]" at bounding box center [374, 152] width 110 height 10
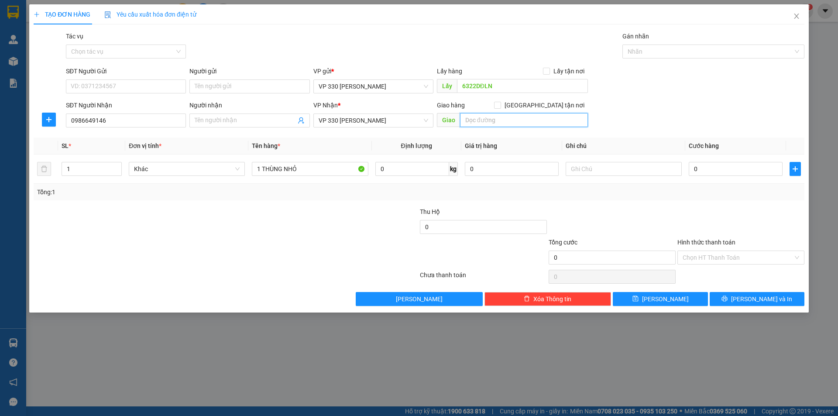
click at [500, 118] on input "text" at bounding box center [524, 120] width 128 height 14
type input "GIO LINH"
click at [615, 174] on input "text" at bounding box center [624, 169] width 116 height 14
type input "6322"
click at [727, 173] on input "0" at bounding box center [736, 169] width 94 height 14
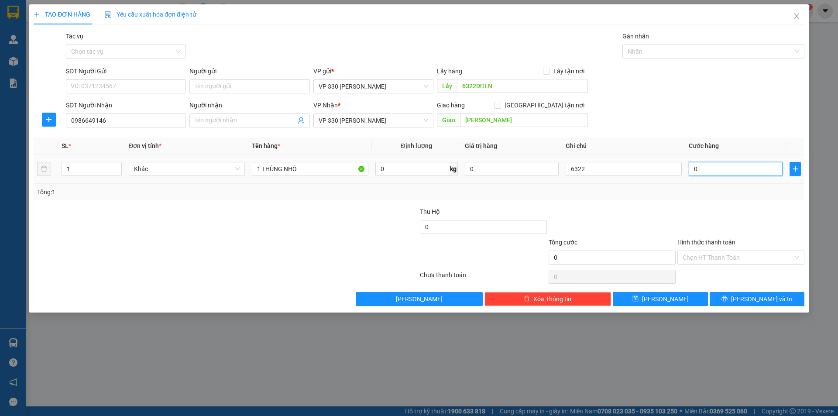
type input "1"
type input "10"
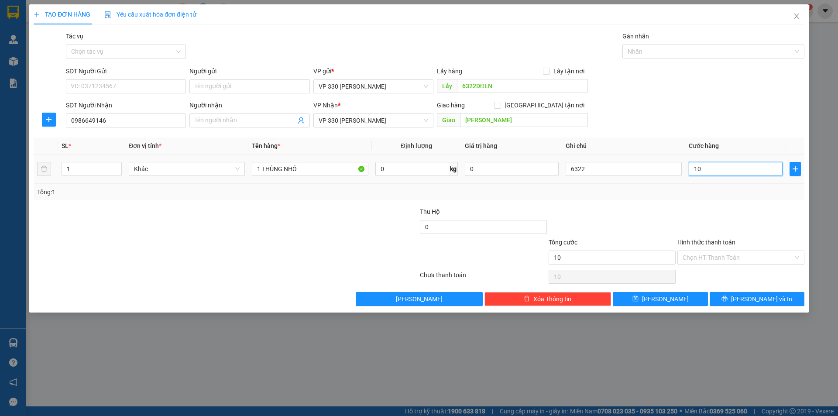
type input "100"
type input "1.000"
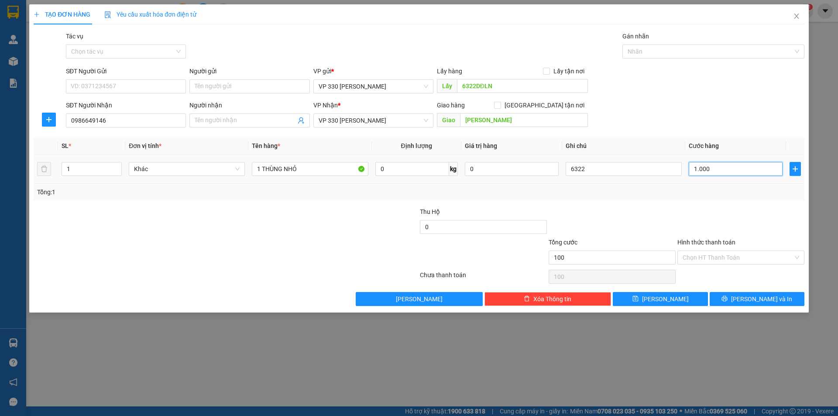
type input "1.000"
type input "10.000"
type input "100.000"
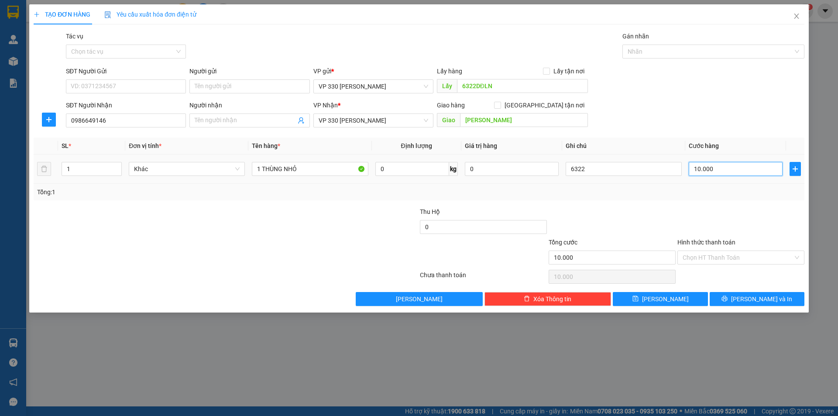
type input "100.000"
click at [759, 257] on input "Hình thức thanh toán" at bounding box center [738, 257] width 110 height 13
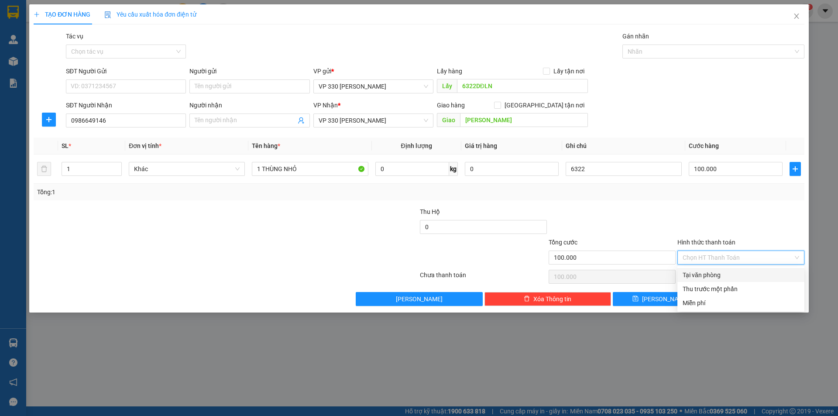
click at [725, 275] on div "Tại văn phòng" at bounding box center [741, 275] width 117 height 10
type input "0"
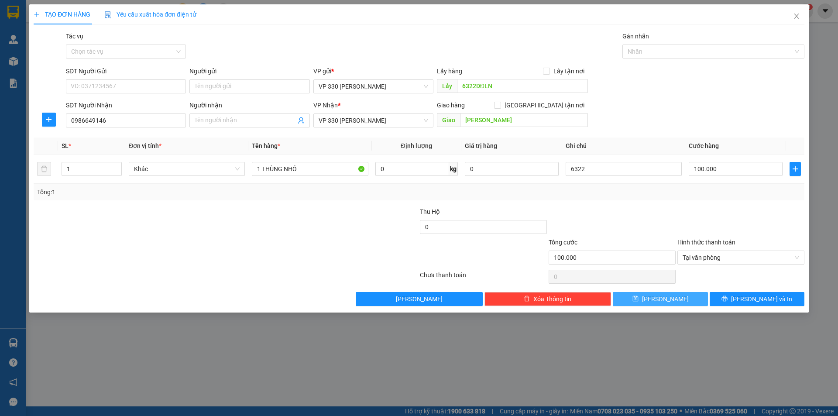
click at [683, 300] on button "Lưu" at bounding box center [660, 299] width 95 height 14
click at [796, 14] on icon "close" at bounding box center [796, 16] width 7 height 7
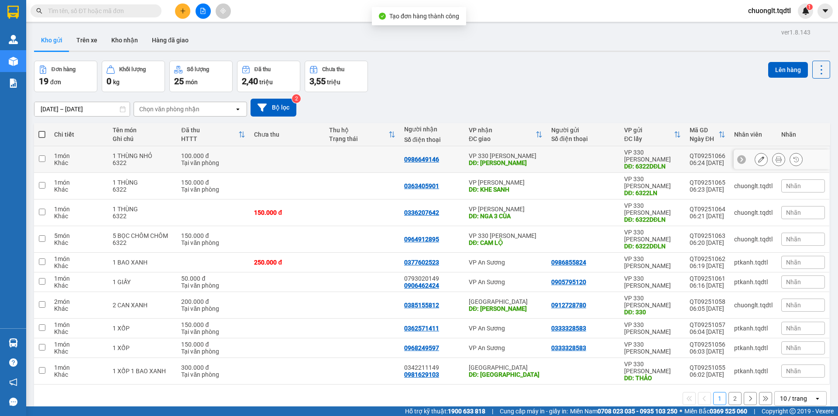
click at [40, 155] on input "checkbox" at bounding box center [42, 158] width 7 height 7
checkbox input "true"
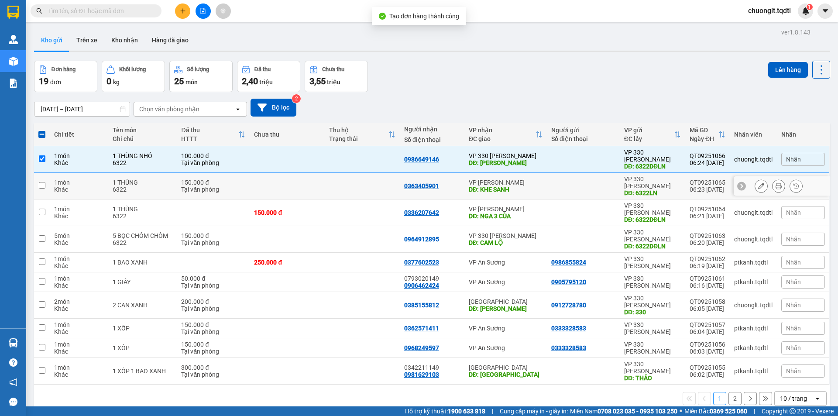
click at [41, 182] on input "checkbox" at bounding box center [42, 185] width 7 height 7
checkbox input "true"
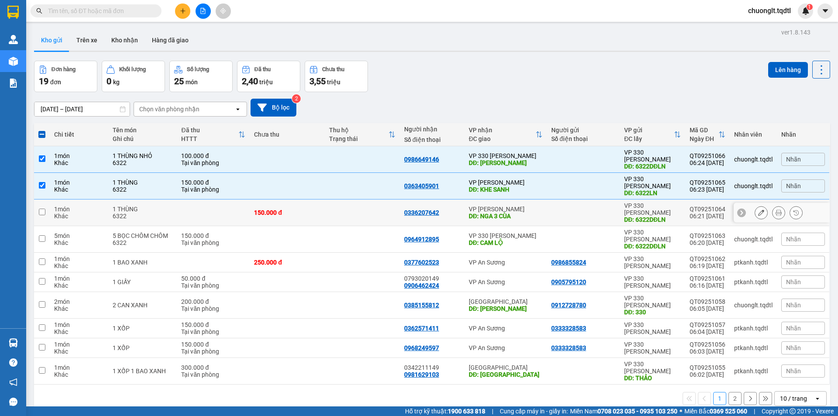
click at [39, 199] on td at bounding box center [42, 212] width 16 height 27
checkbox input "true"
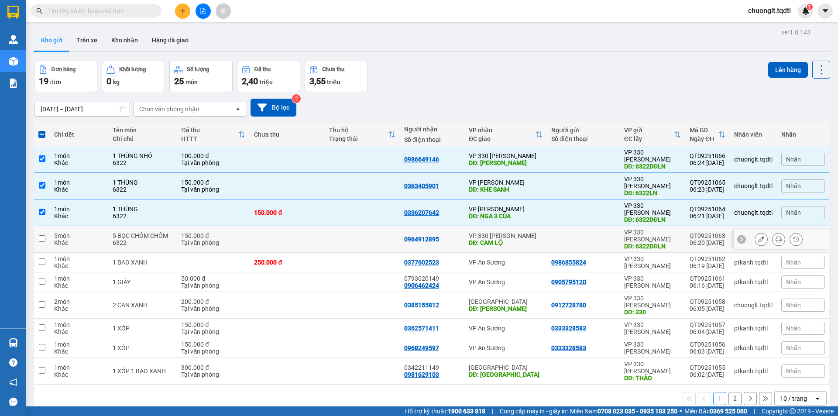
click at [39, 235] on input "checkbox" at bounding box center [42, 238] width 7 height 7
checkbox input "true"
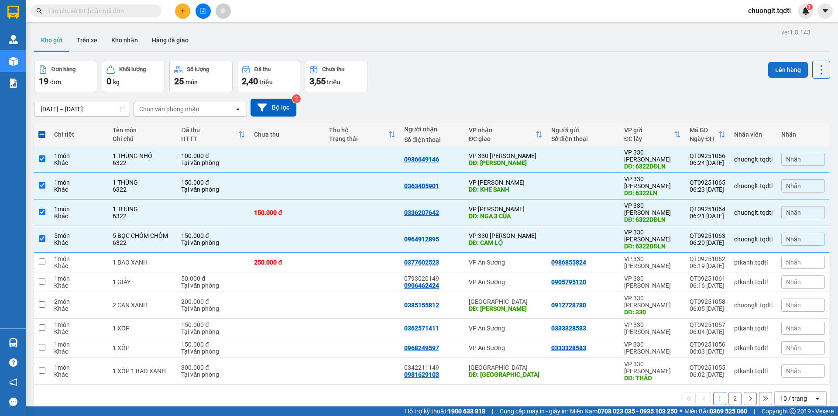
click at [772, 71] on button "Lên hàng" at bounding box center [788, 70] width 40 height 16
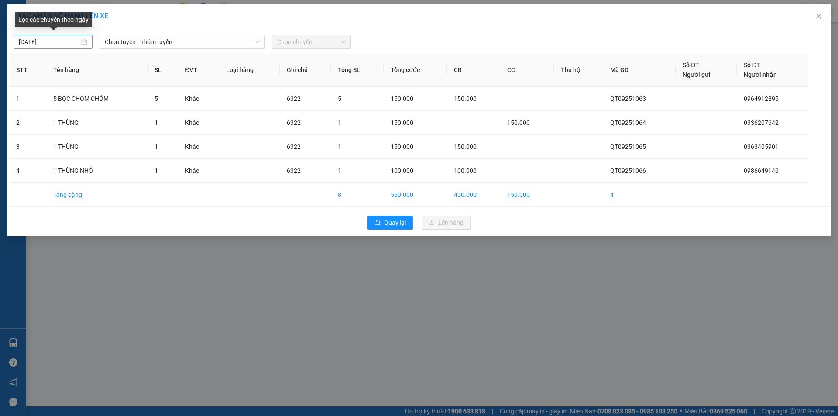
click at [83, 43] on div "11/09/2025" at bounding box center [53, 42] width 69 height 10
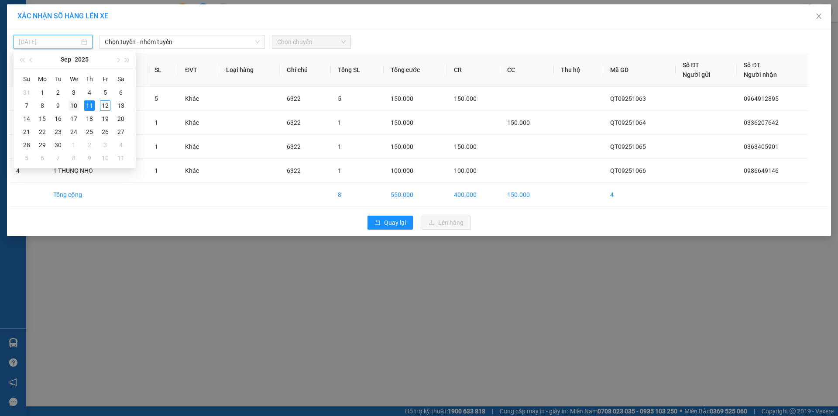
click at [72, 104] on div "10" at bounding box center [74, 105] width 10 height 10
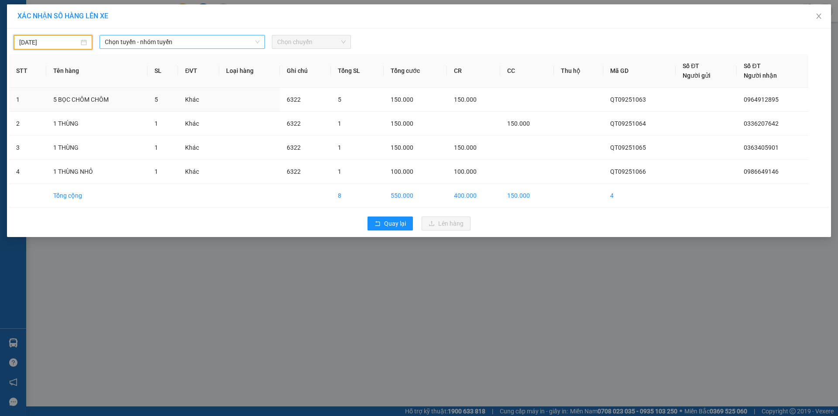
click at [225, 44] on span "Chọn tuyến - nhóm tuyến" at bounding box center [182, 41] width 155 height 13
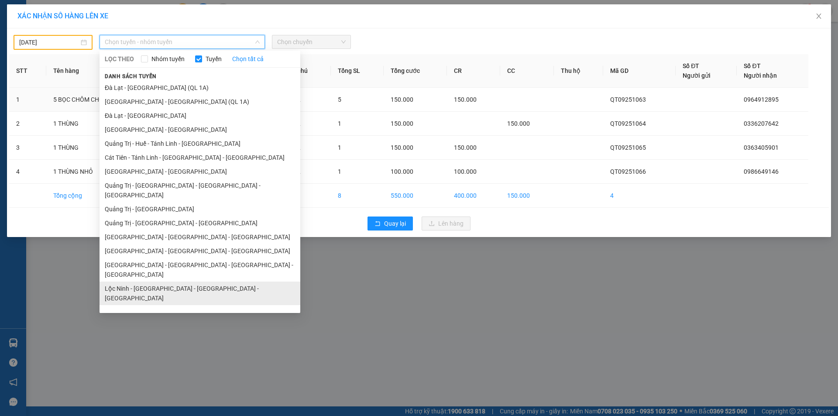
click at [185, 281] on li "Lộc Ninh - [GEOGRAPHIC_DATA] - [GEOGRAPHIC_DATA] - [GEOGRAPHIC_DATA]" at bounding box center [200, 293] width 201 height 24
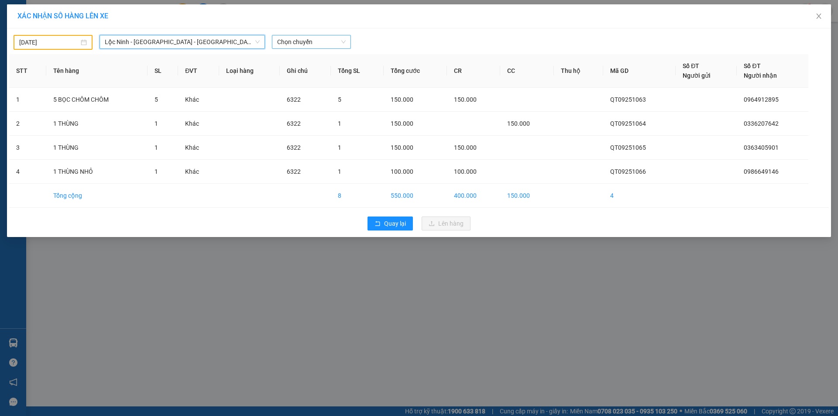
click at [327, 44] on span "Chọn chuyến" at bounding box center [311, 41] width 69 height 13
click at [86, 40] on div "10/09/2025" at bounding box center [53, 43] width 68 height 10
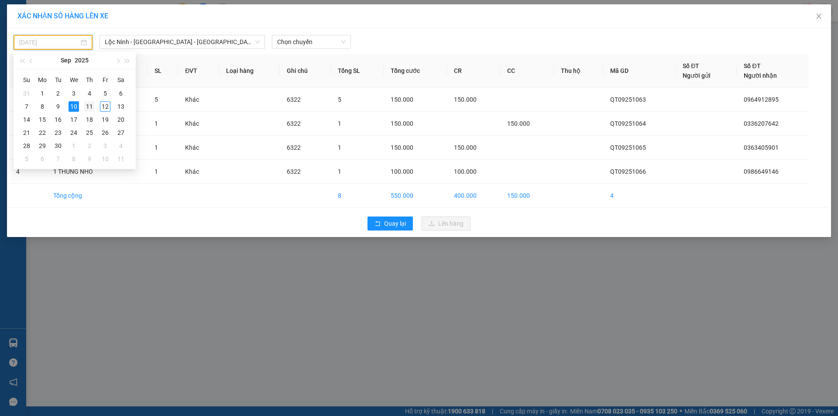
click at [90, 109] on div "11" at bounding box center [89, 106] width 10 height 10
type input "11/09/2025"
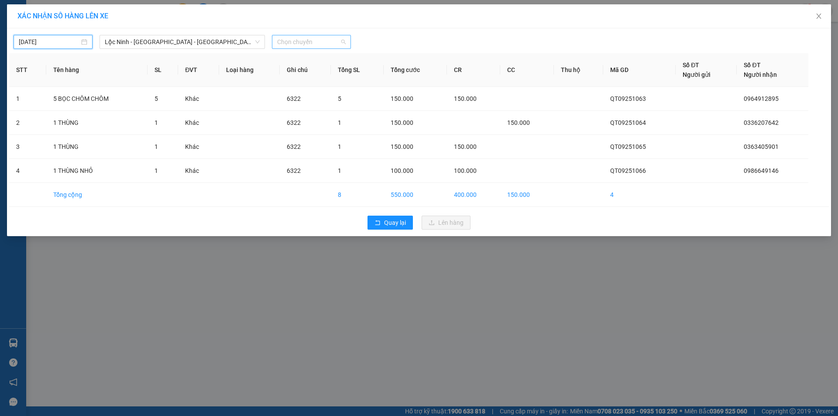
click at [329, 45] on span "Chọn chuyến" at bounding box center [311, 41] width 69 height 13
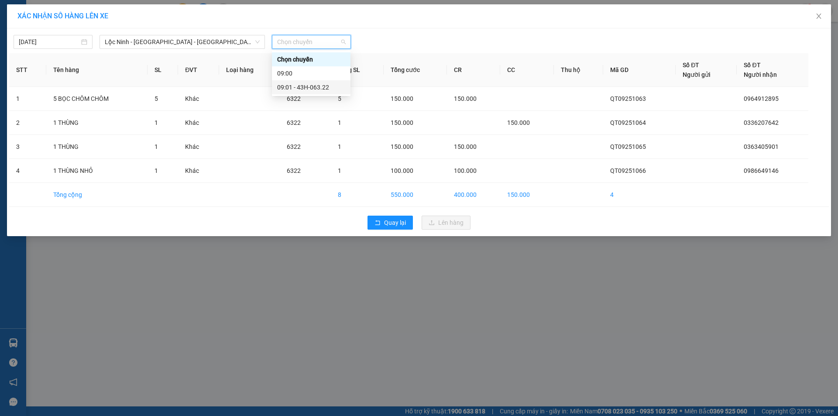
click at [315, 85] on div "09:01 - 43H-063.22" at bounding box center [311, 87] width 68 height 10
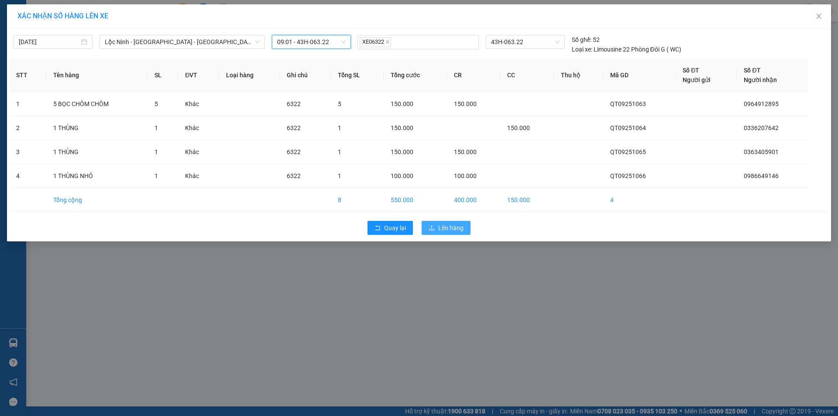
click at [456, 225] on span "Lên hàng" at bounding box center [450, 228] width 25 height 10
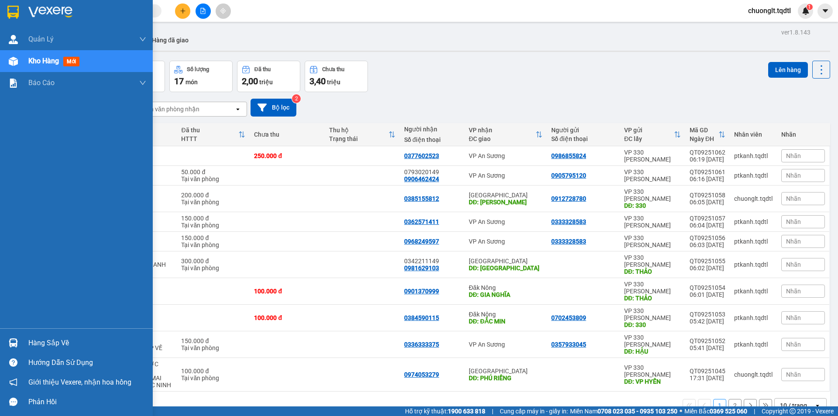
click at [32, 341] on div "Hàng sắp về" at bounding box center [87, 342] width 118 height 13
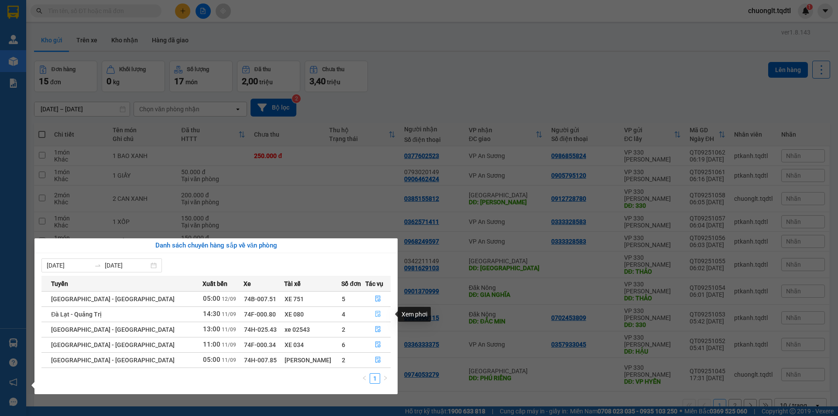
click at [375, 312] on icon "file-done" at bounding box center [377, 314] width 5 height 6
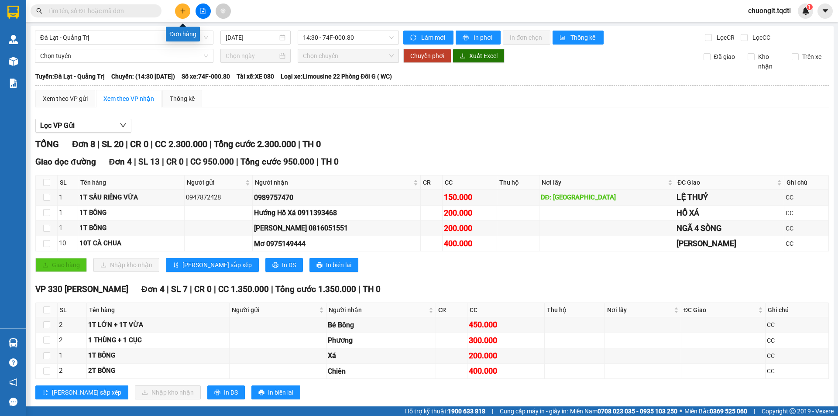
click at [181, 12] on icon "plus" at bounding box center [183, 11] width 6 height 6
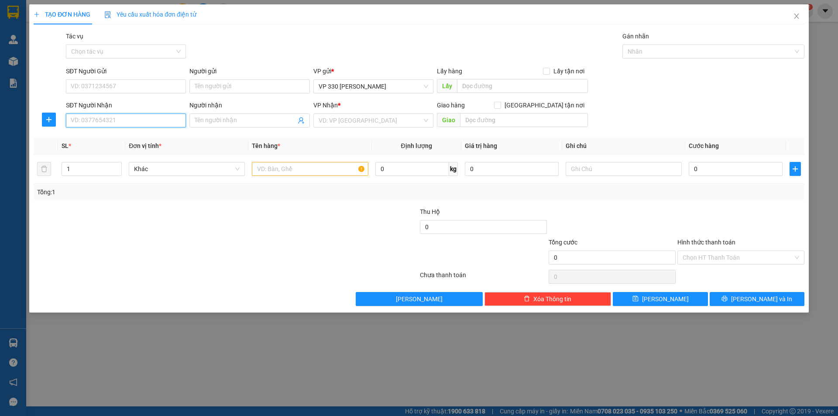
click at [122, 122] on input "SĐT Người Nhận" at bounding box center [126, 120] width 120 height 14
click at [495, 89] on input "text" at bounding box center [522, 86] width 131 height 14
click at [462, 84] on input "XE MÁY HỒNG TƯ" at bounding box center [522, 86] width 131 height 14
type input "157 XE MÁY HỒNG TƯ"
click at [391, 120] on input "search" at bounding box center [370, 120] width 103 height 13
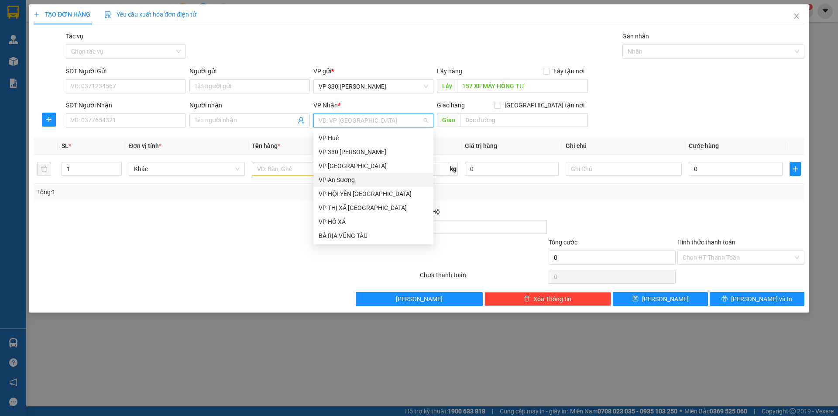
click at [359, 179] on div "VP An Sương" at bounding box center [374, 180] width 110 height 10
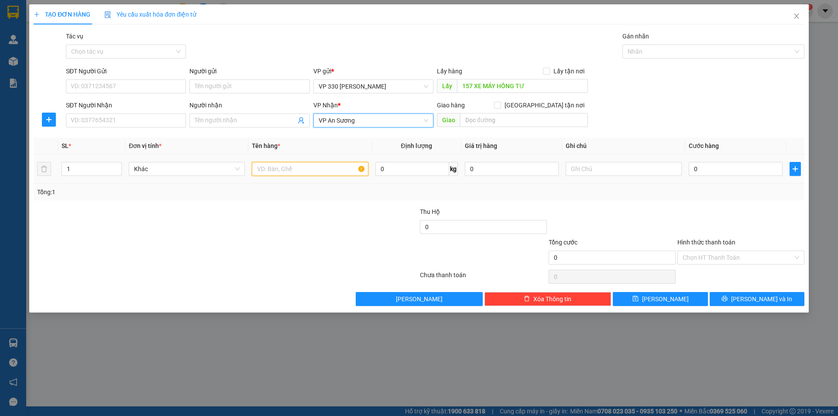
click at [336, 172] on input "text" at bounding box center [310, 169] width 116 height 14
type input "1 XE MÁY W"
click at [594, 167] on input "text" at bounding box center [624, 169] width 116 height 14
type input "157 CC"
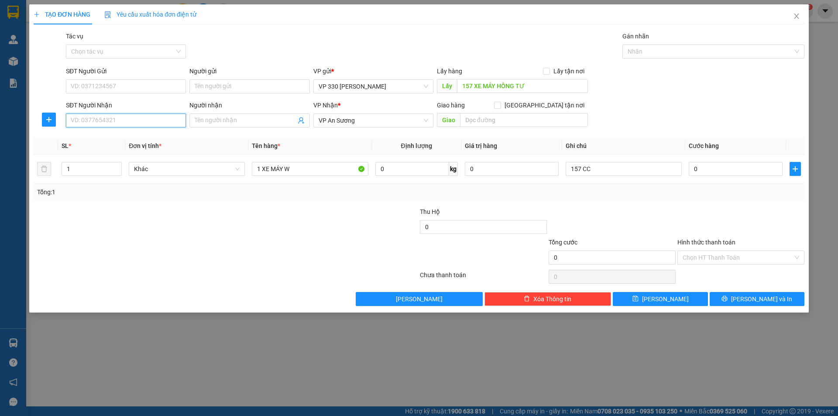
click at [104, 117] on input "SĐT Người Nhận" at bounding box center [126, 120] width 120 height 14
type input "0869751478"
click at [658, 297] on button "Lưu" at bounding box center [660, 299] width 95 height 14
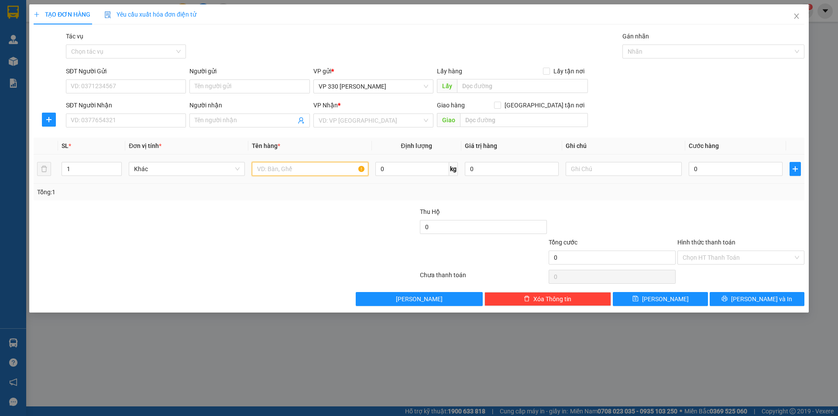
click at [285, 165] on input "text" at bounding box center [310, 169] width 116 height 14
type input "1 BAO XANH"
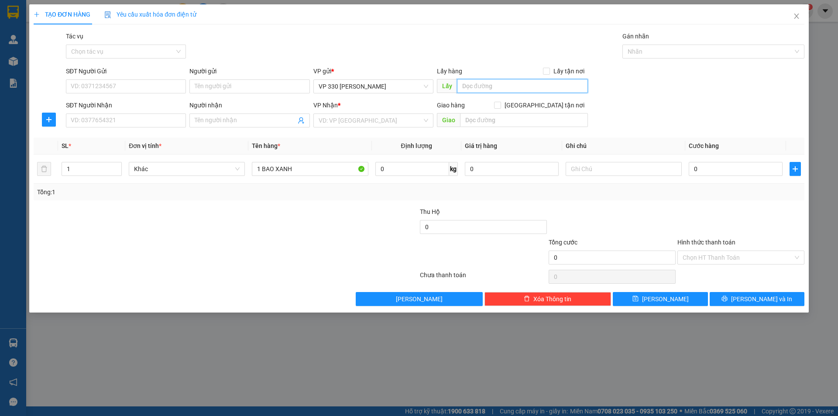
click at [502, 85] on input "text" at bounding box center [522, 86] width 131 height 14
type input "157"
click at [415, 116] on input "search" at bounding box center [370, 120] width 103 height 13
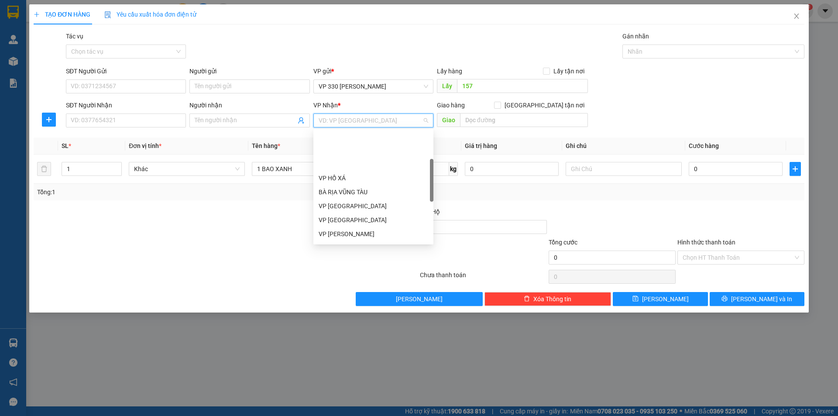
scroll to position [87, 0]
click at [354, 230] on div "Phan Thiết" at bounding box center [374, 232] width 110 height 10
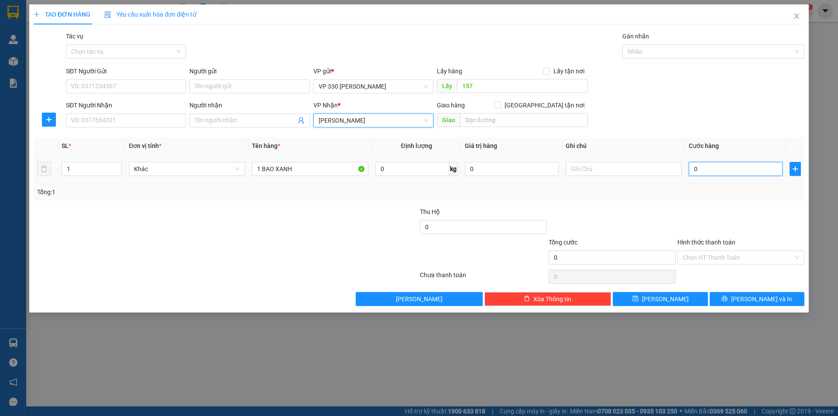
click at [723, 173] on input "0" at bounding box center [736, 169] width 94 height 14
type input "2"
type input "20"
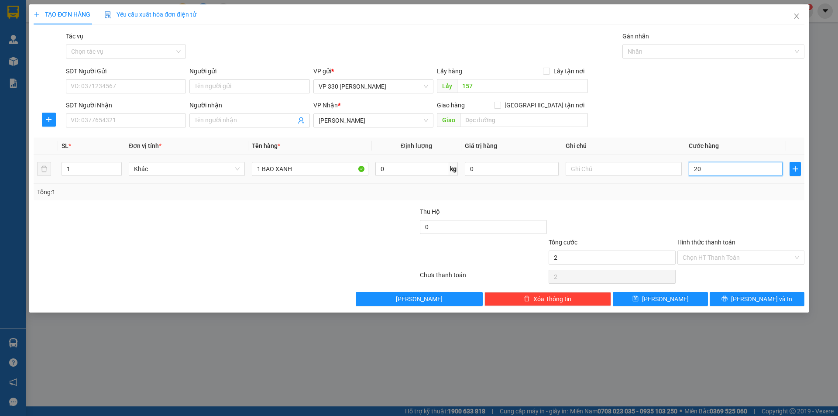
type input "20"
type input "200"
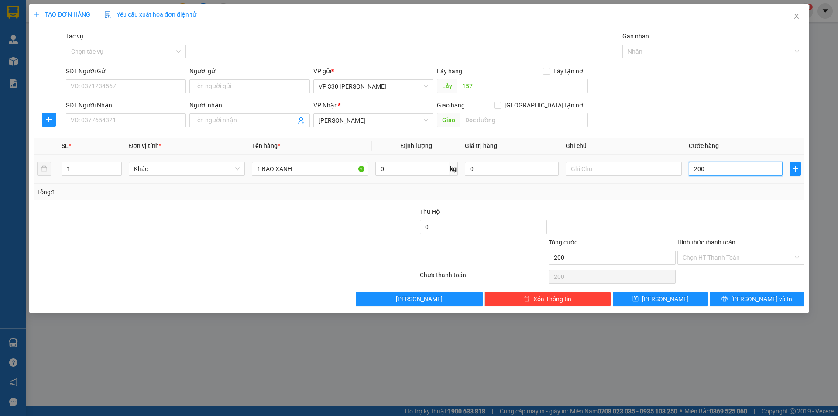
type input "2.000"
type input "20.000"
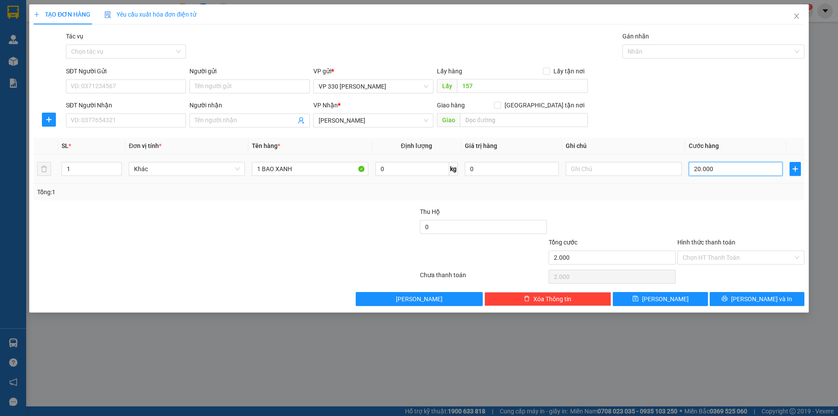
type input "20.000"
type input "200.000"
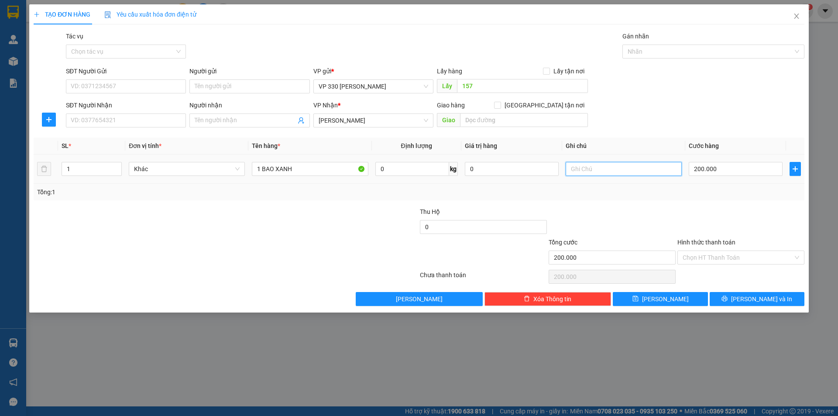
click at [602, 171] on input "text" at bounding box center [624, 169] width 116 height 14
type input "6913"
click at [133, 116] on input "SĐT Người Nhận" at bounding box center [126, 120] width 120 height 14
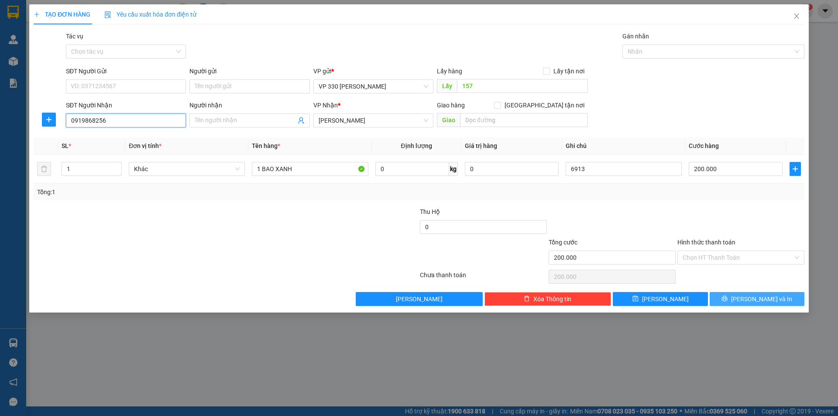
type input "0919868256"
click at [738, 293] on button "Lưu và In" at bounding box center [757, 299] width 95 height 14
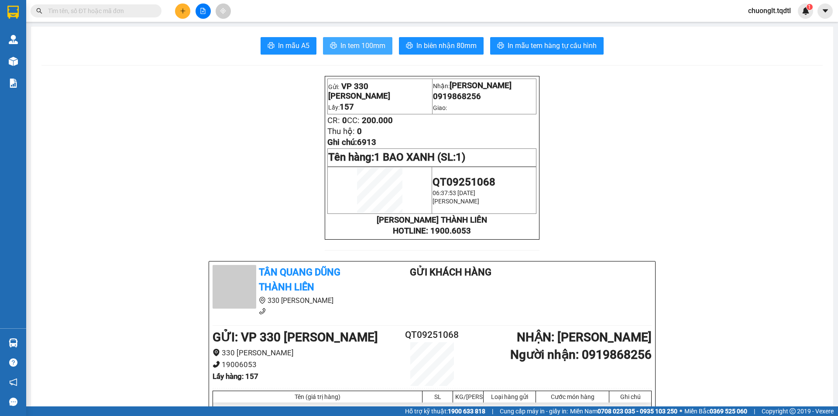
click at [360, 48] on span "In tem 100mm" at bounding box center [362, 45] width 45 height 11
click at [367, 48] on span "In tem 100mm" at bounding box center [362, 45] width 45 height 11
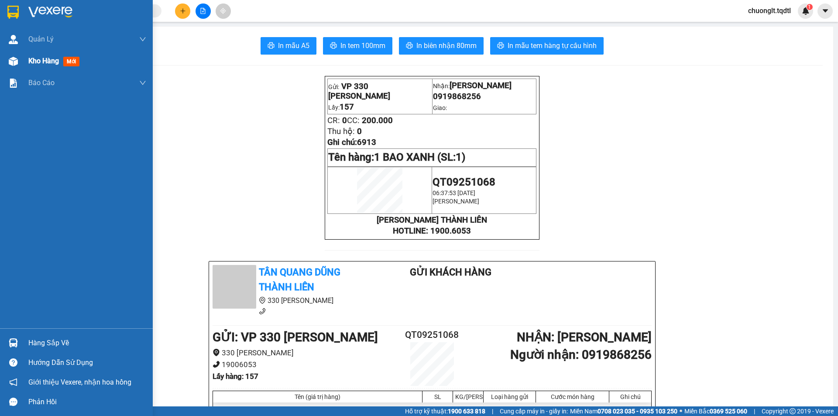
click at [47, 60] on span "Kho hàng" at bounding box center [43, 61] width 31 height 8
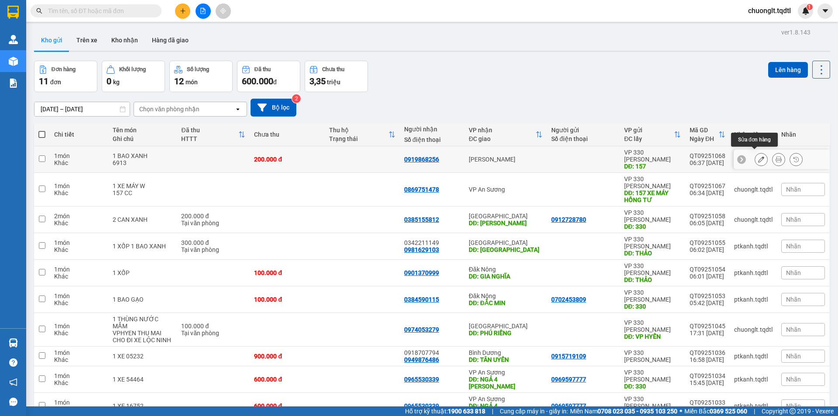
click at [758, 156] on icon at bounding box center [761, 159] width 6 height 6
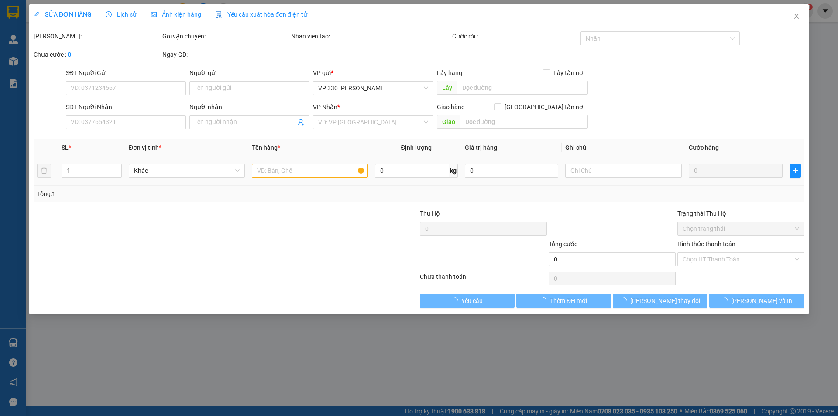
type input "157"
type input "0919868256"
type input "200.000"
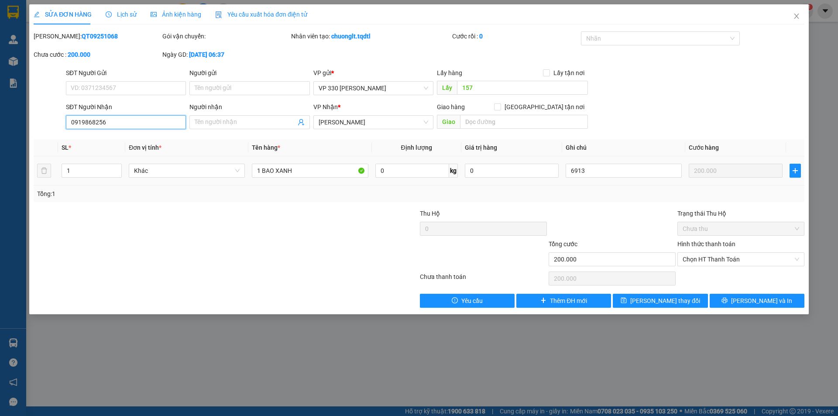
click at [124, 122] on input "0919868256" at bounding box center [126, 122] width 120 height 14
type input "0919898526"
click at [745, 294] on button "Lưu và In" at bounding box center [757, 301] width 95 height 14
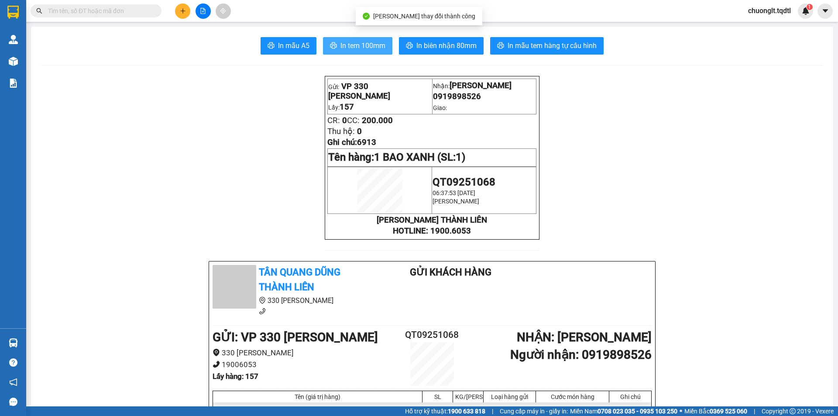
click at [369, 45] on span "In tem 100mm" at bounding box center [362, 45] width 45 height 11
click at [118, 14] on input "text" at bounding box center [99, 11] width 103 height 10
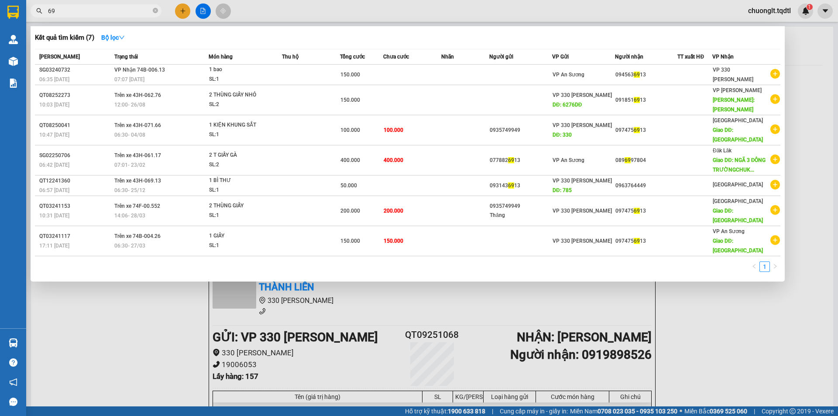
type input "6"
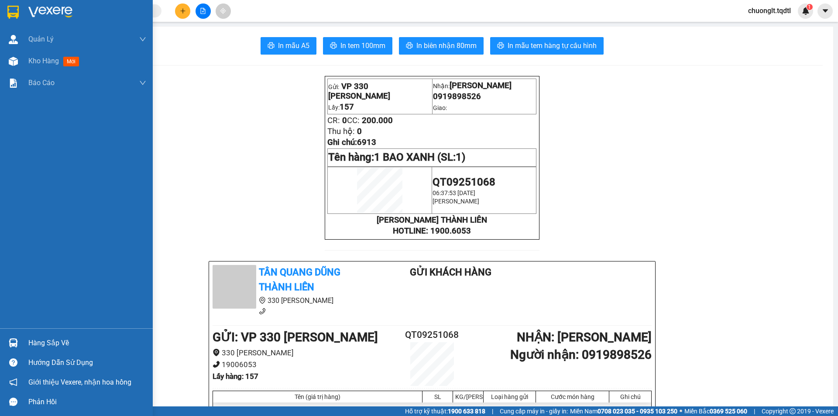
click at [60, 347] on div "Hàng sắp về" at bounding box center [87, 342] width 118 height 13
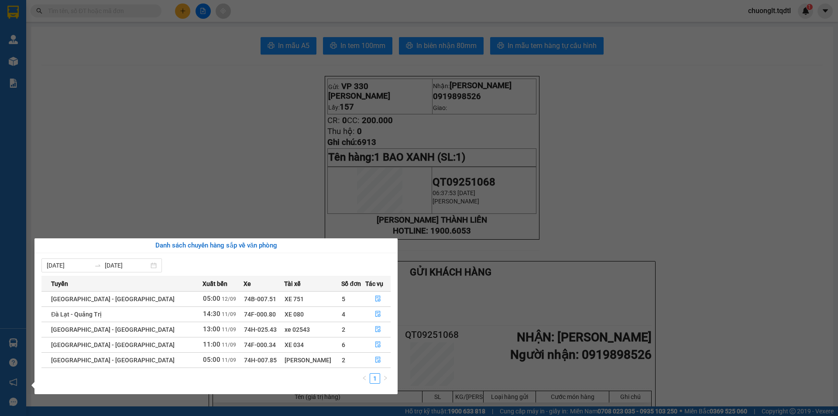
click at [244, 150] on section "Kết quả tìm kiếm ( 7 ) Bộ lọc Mã ĐH Trạng thái Món hàng Thu hộ Tổng cước Chưa c…" at bounding box center [419, 208] width 838 height 416
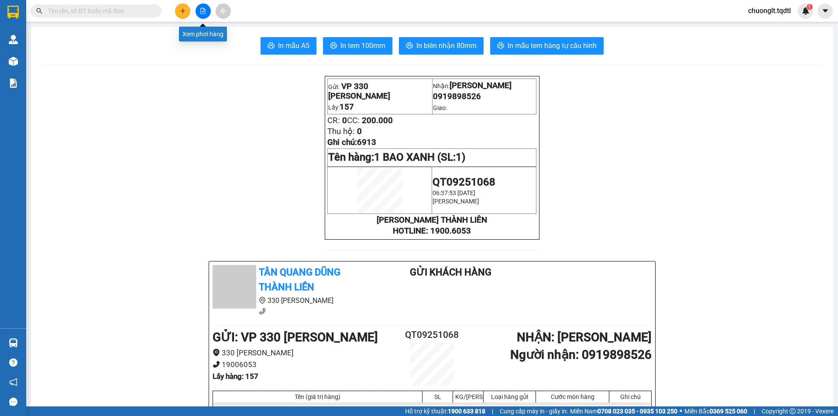
click at [202, 9] on icon "file-add" at bounding box center [203, 11] width 6 height 6
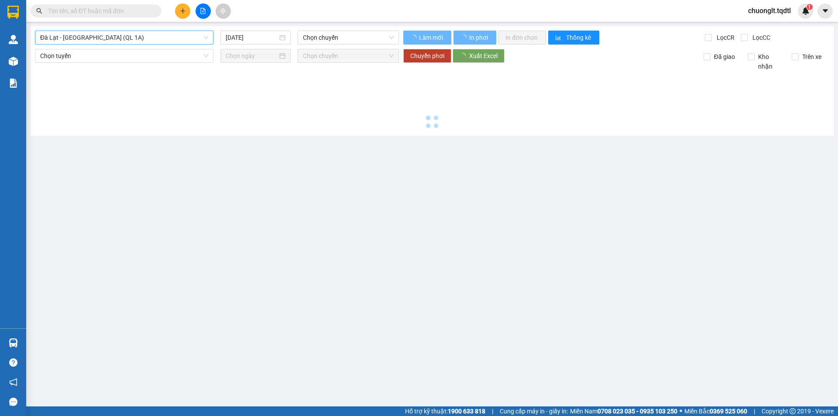
type input "[DATE]"
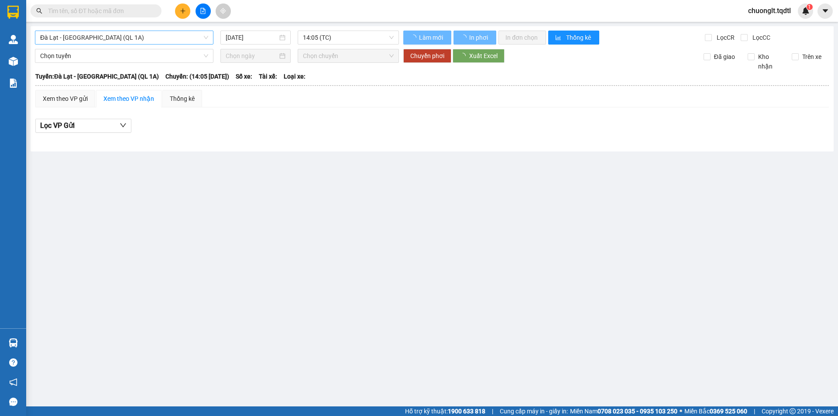
click at [129, 39] on span "Đà Lạt - [GEOGRAPHIC_DATA] (QL 1A)" at bounding box center [124, 37] width 168 height 13
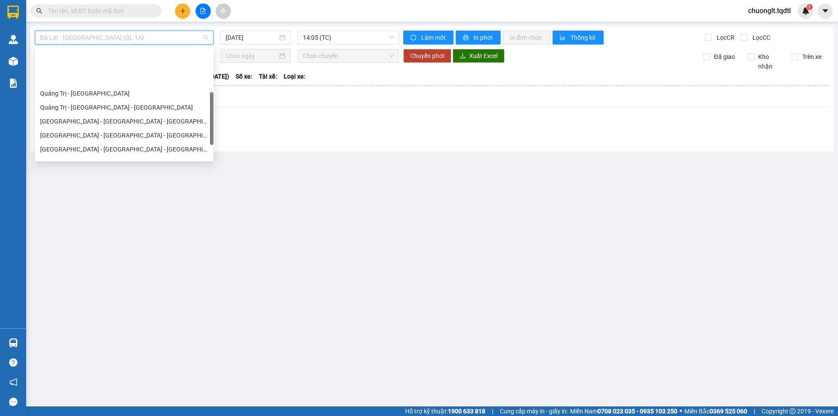
scroll to position [182, 0]
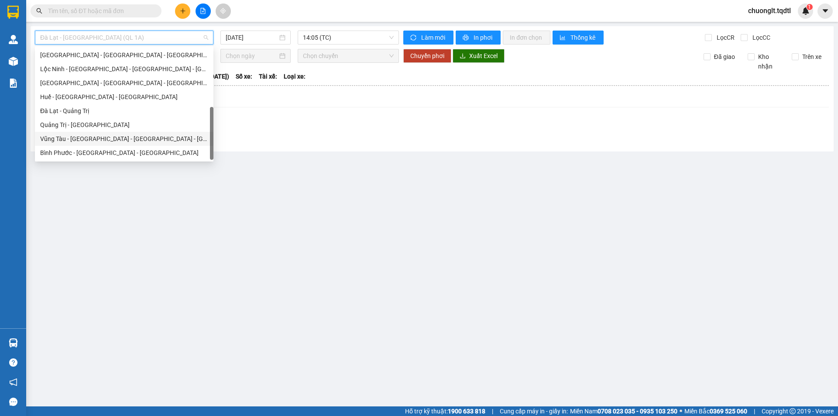
click at [117, 135] on div "Vũng Tàu - [GEOGRAPHIC_DATA] - [GEOGRAPHIC_DATA] - [GEOGRAPHIC_DATA]" at bounding box center [124, 139] width 168 height 10
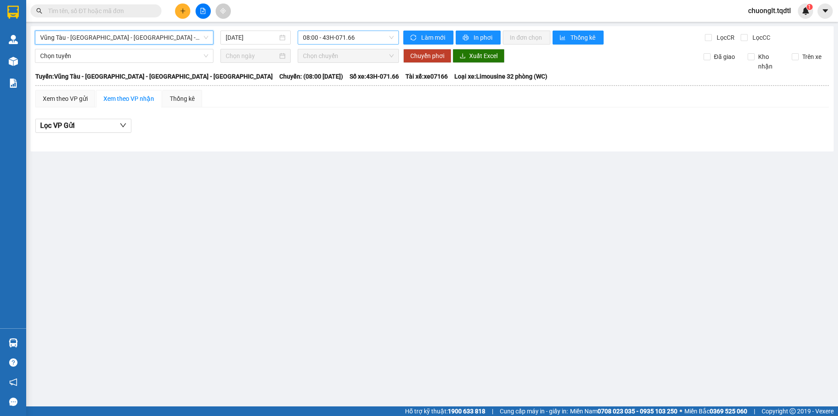
click at [380, 39] on span "08:00 - 43H-071.66" at bounding box center [348, 37] width 91 height 13
click at [196, 33] on span "Vũng Tàu - [GEOGRAPHIC_DATA] - [GEOGRAPHIC_DATA] - [GEOGRAPHIC_DATA]" at bounding box center [124, 37] width 168 height 13
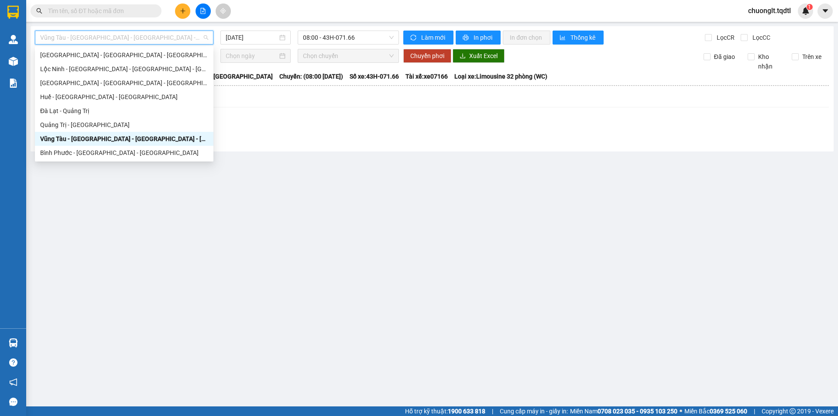
click at [122, 137] on div "Vũng Tàu - [GEOGRAPHIC_DATA] - [GEOGRAPHIC_DATA] - [GEOGRAPHIC_DATA]" at bounding box center [124, 139] width 168 height 10
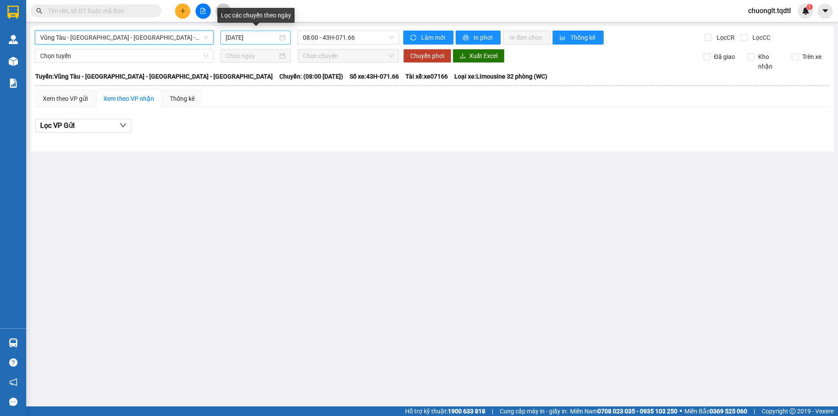
click at [282, 38] on div "[DATE]" at bounding box center [256, 38] width 60 height 10
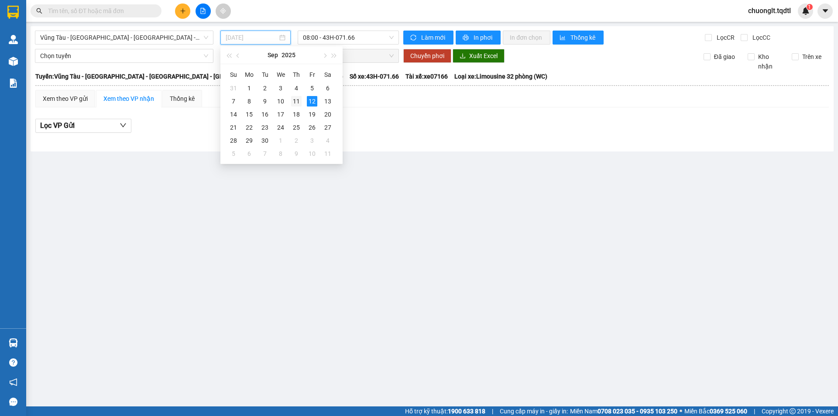
click at [299, 100] on div "11" at bounding box center [296, 101] width 10 height 10
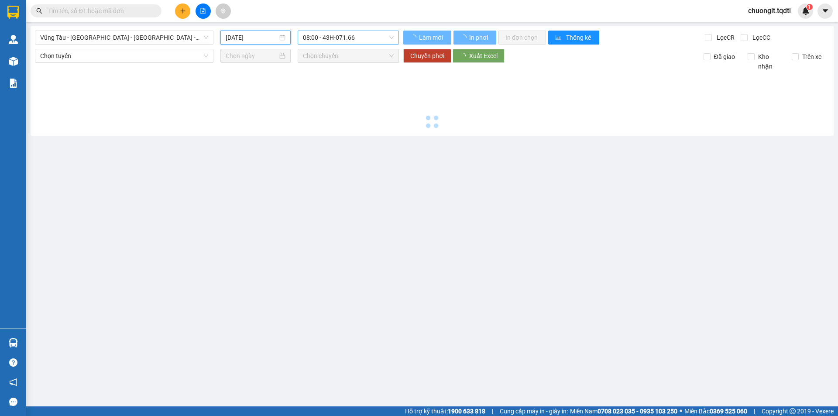
type input "11/09/2025"
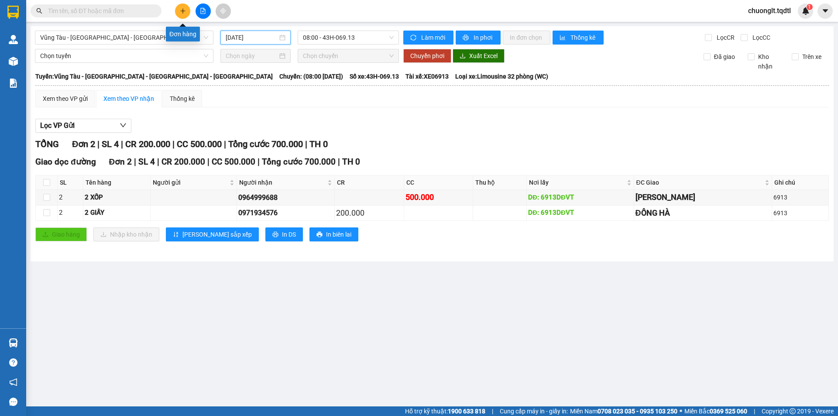
click at [178, 11] on button at bounding box center [182, 10] width 15 height 15
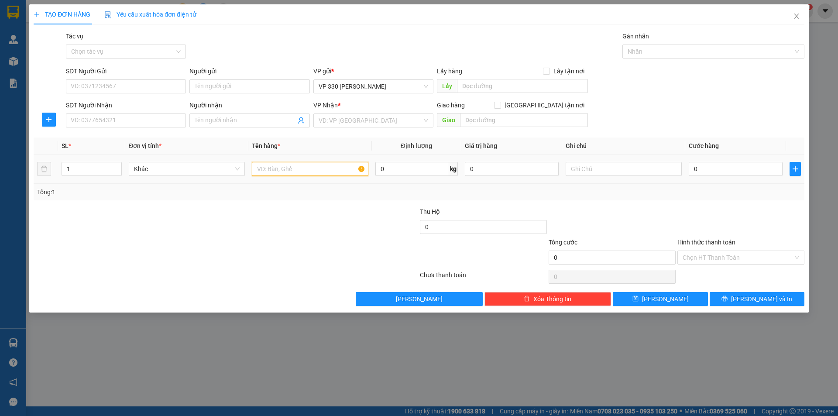
click at [313, 173] on input "text" at bounding box center [310, 169] width 116 height 14
type input "1 BAO ATISO"
click at [606, 165] on input "text" at bounding box center [624, 169] width 116 height 14
type input "6276"
click at [748, 171] on input "0" at bounding box center [736, 169] width 94 height 14
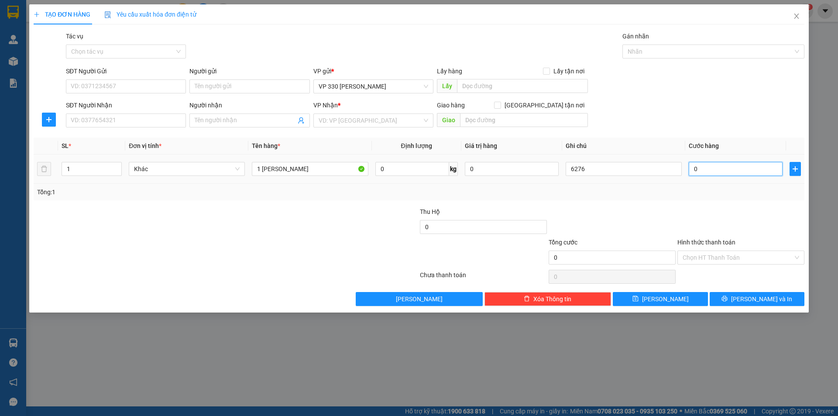
type input "2"
type input "20"
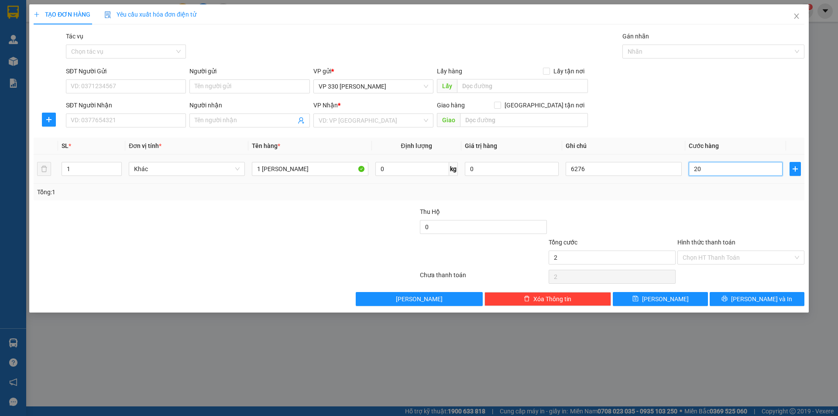
type input "20"
type input "200"
type input "2.000"
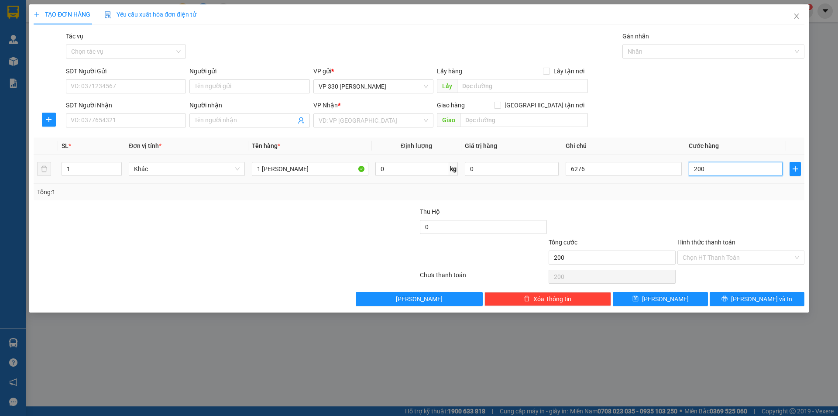
type input "2.000"
type input "20.000"
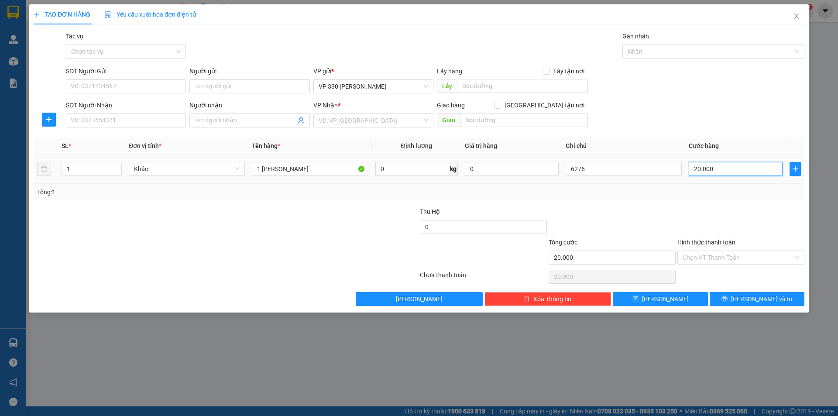
type input "200.000"
click at [484, 87] on input "text" at bounding box center [522, 86] width 131 height 14
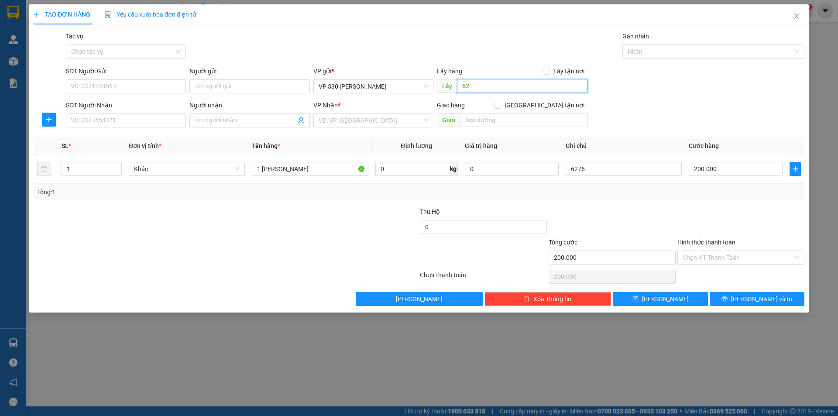
type input "6"
type input "BEN"
click at [113, 113] on input "SĐT Người Nhận" at bounding box center [126, 120] width 120 height 14
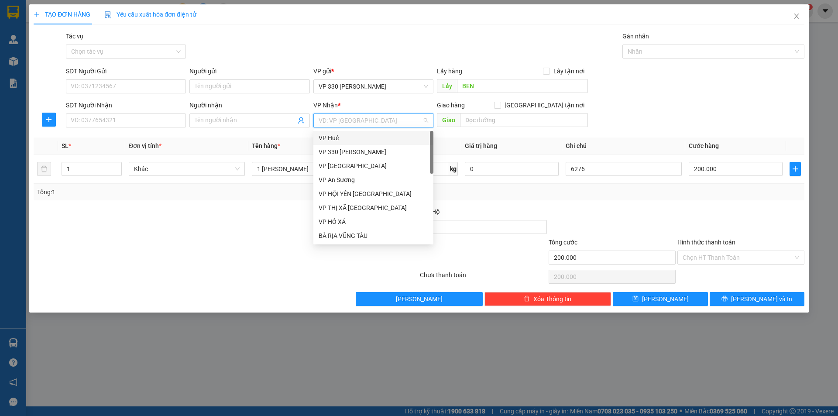
click at [384, 115] on input "search" at bounding box center [370, 120] width 103 height 13
click at [358, 154] on div "Bình Dương" at bounding box center [374, 152] width 110 height 10
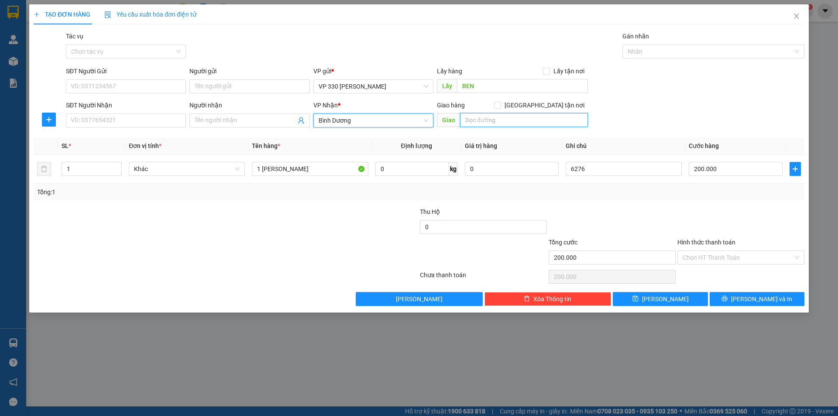
click at [515, 125] on input "text" at bounding box center [524, 120] width 128 height 14
type input "DĨ AN"
click at [126, 115] on input "SĐT Người Nhận" at bounding box center [126, 120] width 120 height 14
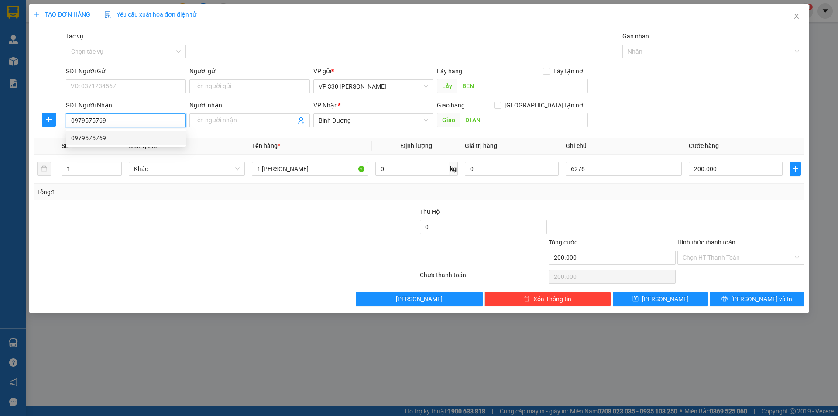
click at [83, 136] on div "0979575769" at bounding box center [126, 138] width 110 height 10
type input "0979575769"
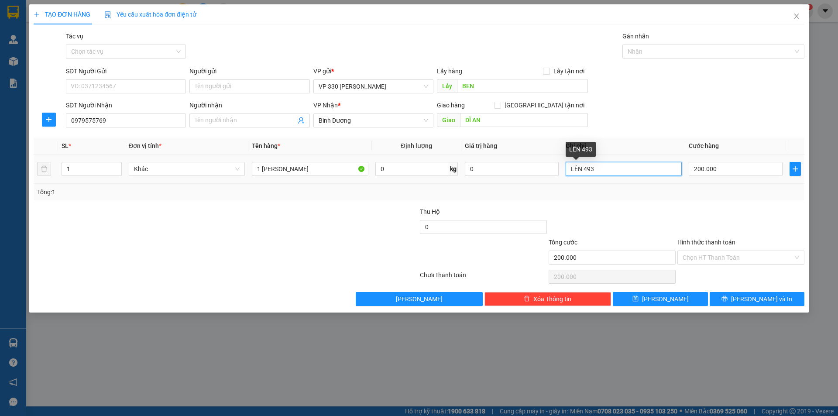
click at [607, 166] on input "LÊN 493" at bounding box center [624, 169] width 116 height 14
type input "L"
click at [598, 170] on input "text" at bounding box center [624, 169] width 116 height 14
type input "6276"
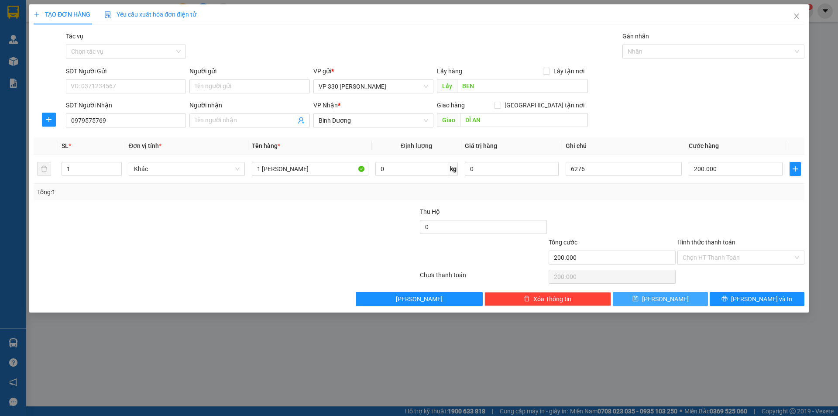
click at [649, 296] on button "Lưu" at bounding box center [660, 299] width 95 height 14
type input "0"
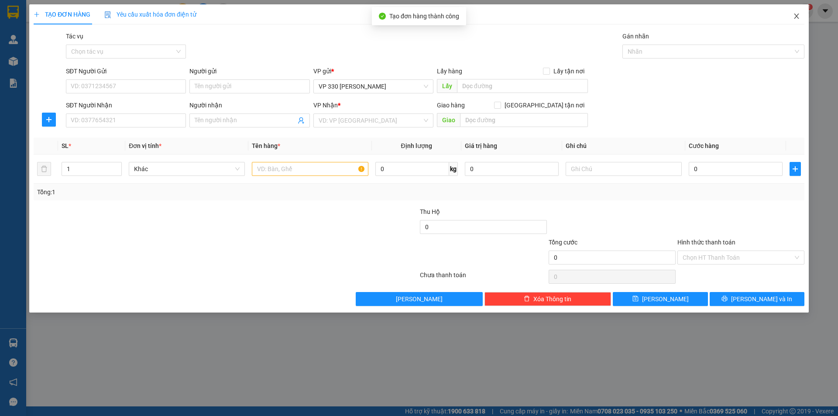
click at [798, 15] on icon "close" at bounding box center [796, 16] width 7 height 7
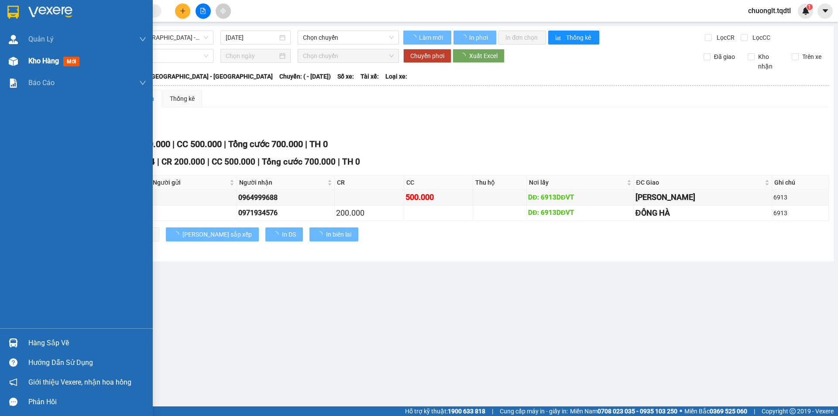
click at [29, 57] on span "Kho hàng" at bounding box center [43, 61] width 31 height 8
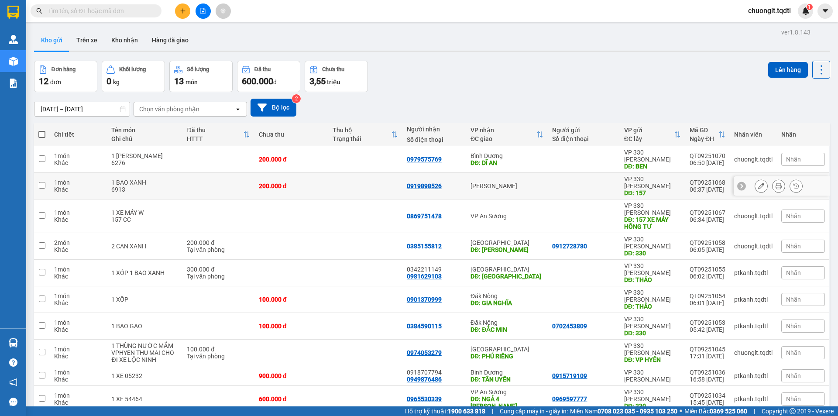
click at [44, 182] on input "checkbox" at bounding box center [42, 185] width 7 height 7
checkbox input "true"
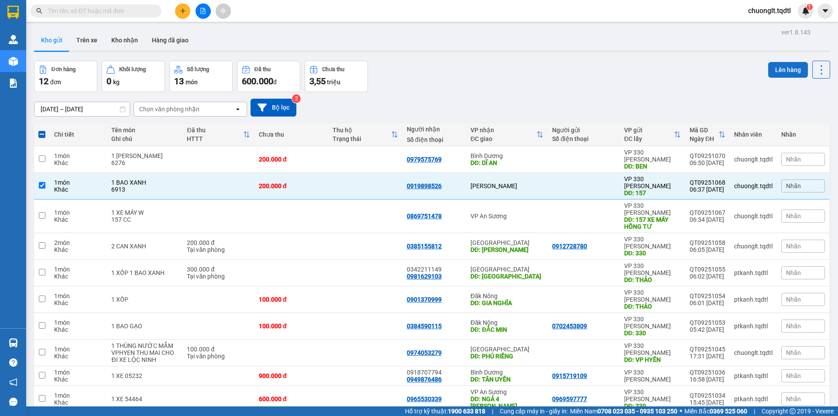
click at [772, 67] on button "Lên hàng" at bounding box center [788, 70] width 40 height 16
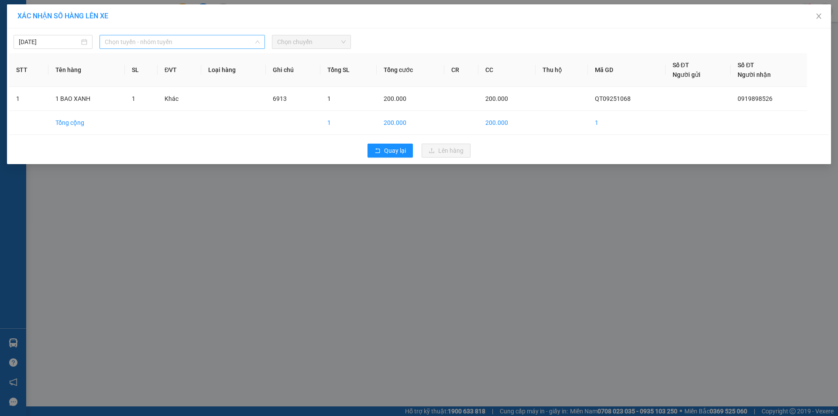
click at [218, 42] on span "Chọn tuyến - nhóm tuyến" at bounding box center [182, 41] width 155 height 13
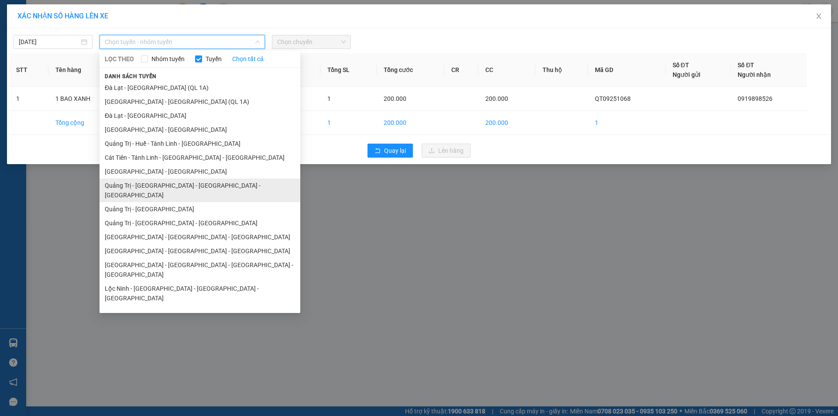
click at [181, 185] on li "Quảng Trị - [GEOGRAPHIC_DATA] - [GEOGRAPHIC_DATA] - [GEOGRAPHIC_DATA]" at bounding box center [200, 190] width 201 height 24
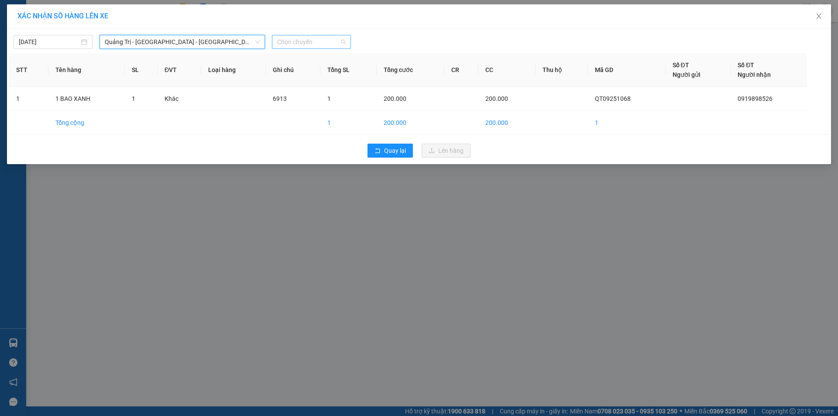
click at [337, 39] on span "Chọn chuyến" at bounding box center [311, 41] width 69 height 13
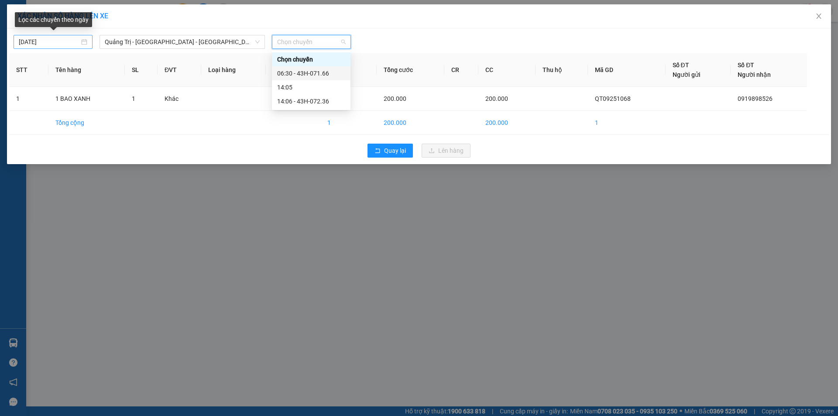
click at [84, 43] on div "11/09/2025" at bounding box center [53, 42] width 69 height 10
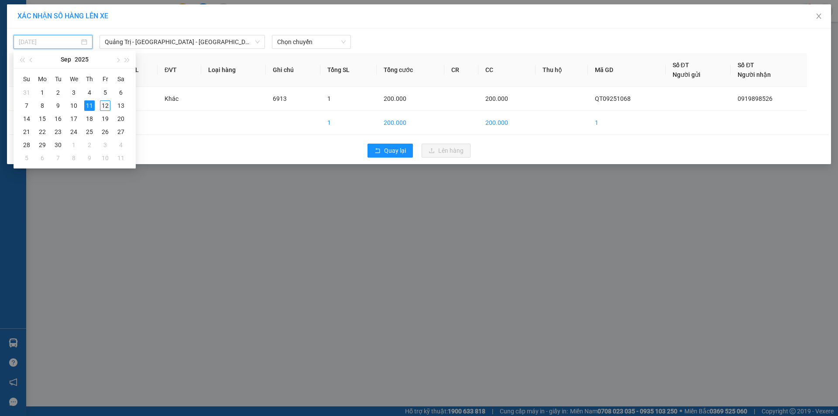
click at [106, 105] on div "12" at bounding box center [105, 105] width 10 height 10
type input "[DATE]"
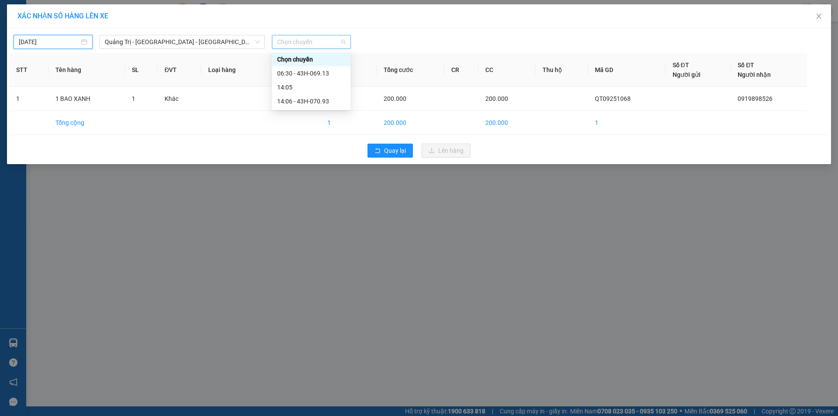
click at [325, 43] on span "Chọn chuyến" at bounding box center [311, 41] width 69 height 13
click at [315, 72] on div "06:30 - 43H-069.13" at bounding box center [311, 74] width 68 height 10
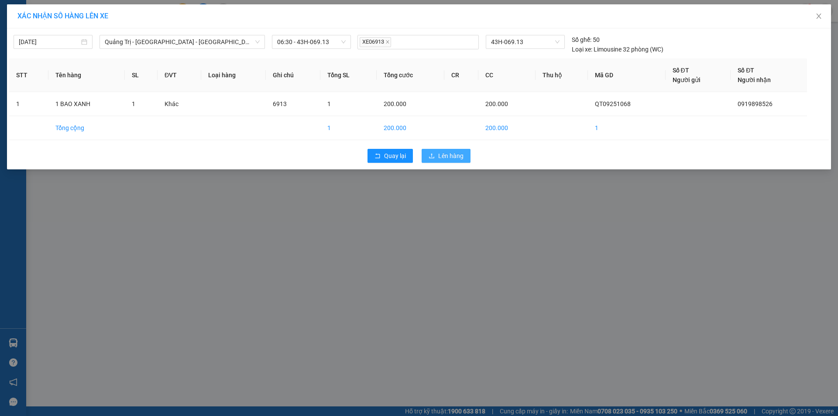
click at [438, 151] on button "Lên hàng" at bounding box center [446, 156] width 49 height 14
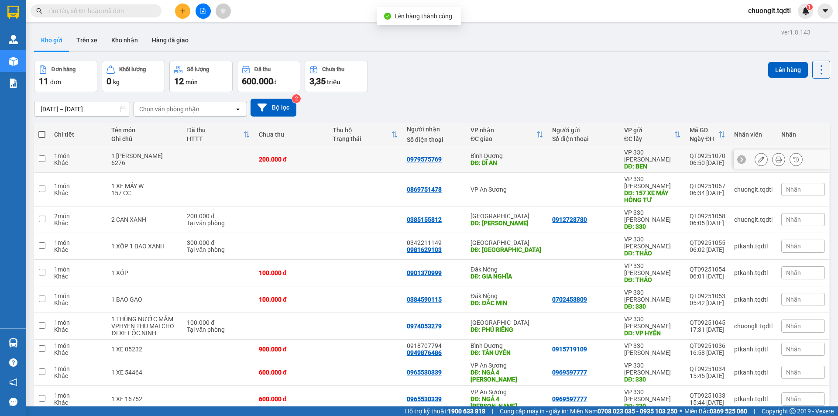
click at [39, 155] on input "checkbox" at bounding box center [42, 158] width 7 height 7
checkbox input "true"
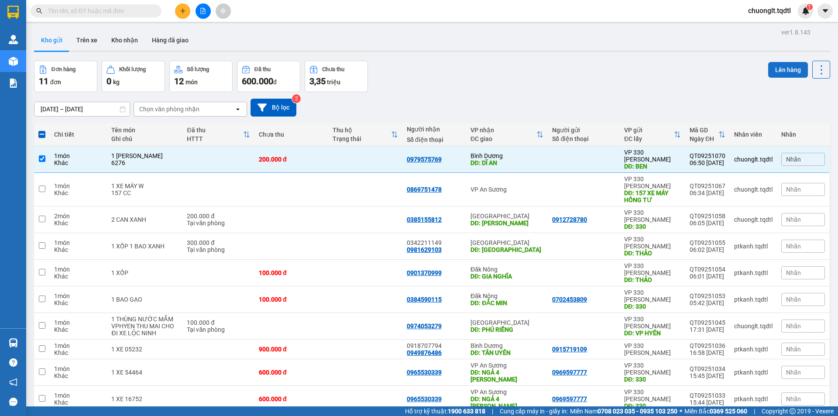
click at [779, 67] on button "Lên hàng" at bounding box center [788, 70] width 40 height 16
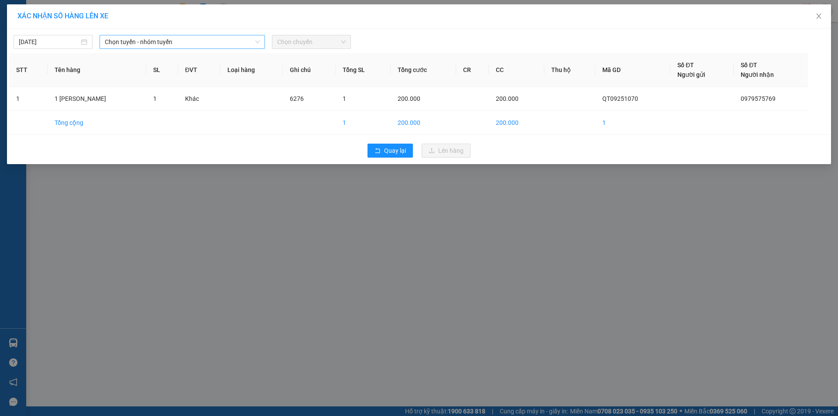
click at [194, 42] on span "Chọn tuyến - nhóm tuyến" at bounding box center [182, 41] width 155 height 13
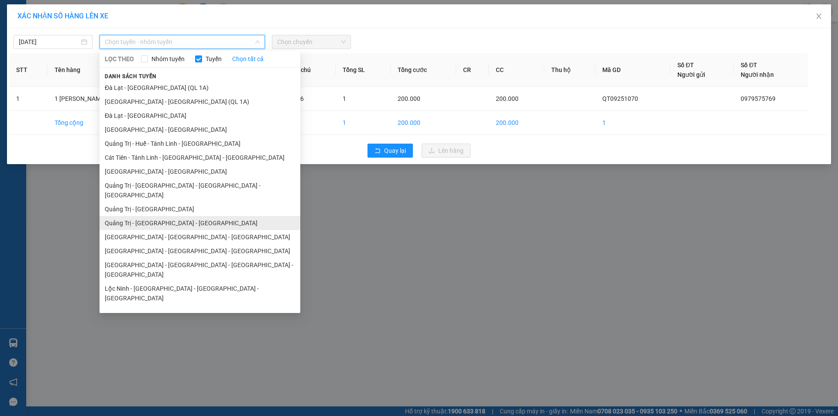
click at [169, 216] on li "Quảng Trị - [GEOGRAPHIC_DATA] - [GEOGRAPHIC_DATA]" at bounding box center [200, 223] width 201 height 14
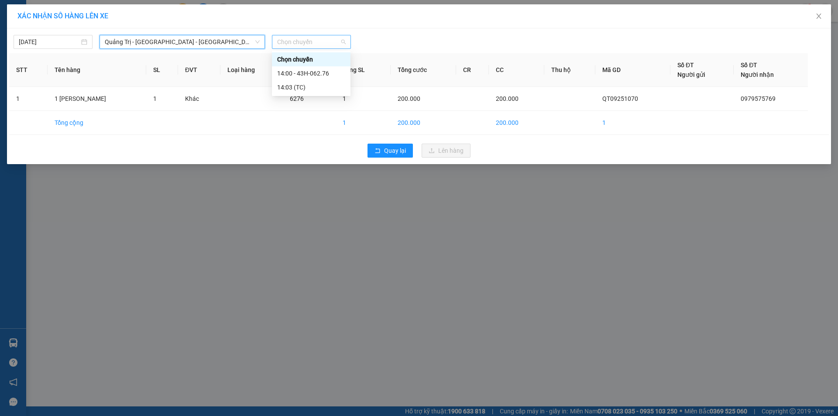
click at [318, 41] on span "Chọn chuyến" at bounding box center [311, 41] width 69 height 13
click at [325, 72] on div "14:00 - 43H-062.76" at bounding box center [311, 74] width 68 height 10
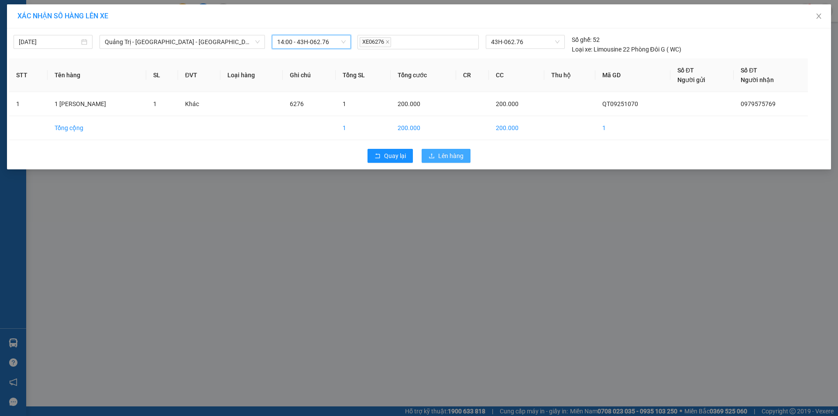
click at [437, 150] on button "Lên hàng" at bounding box center [446, 156] width 49 height 14
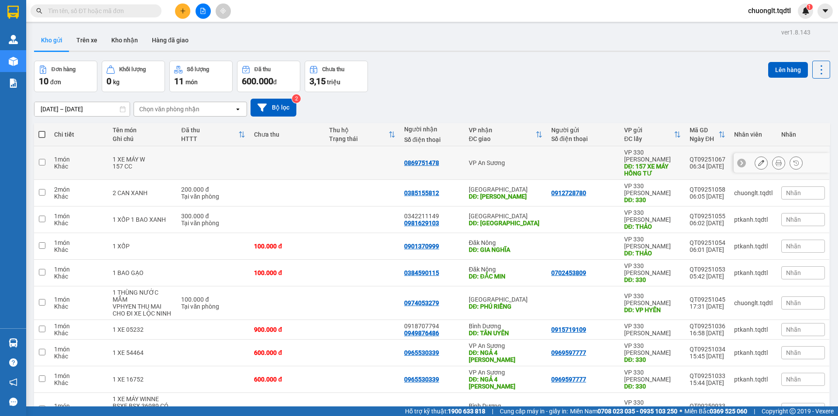
click at [42, 159] on input "checkbox" at bounding box center [42, 162] width 7 height 7
checkbox input "true"
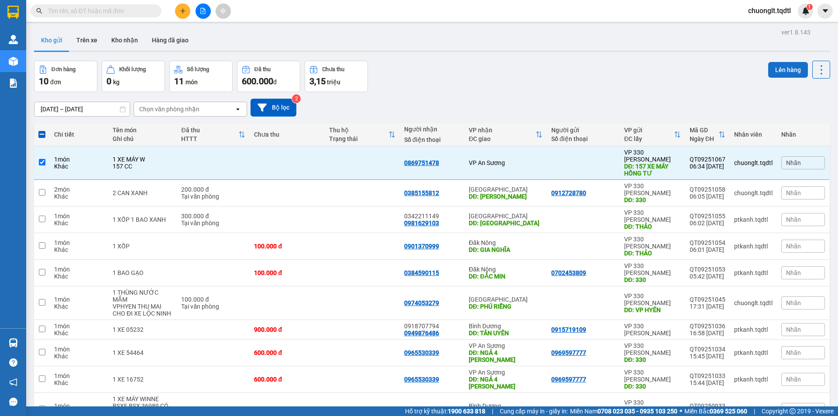
click at [776, 66] on button "Lên hàng" at bounding box center [788, 70] width 40 height 16
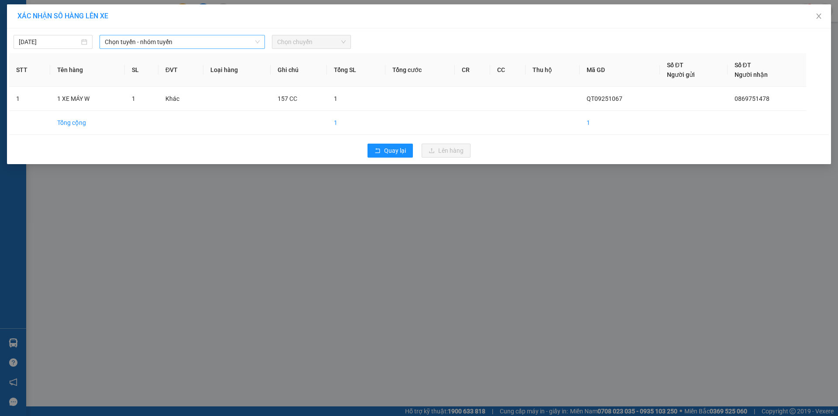
click at [209, 41] on span "Chọn tuyến - nhóm tuyến" at bounding box center [182, 41] width 155 height 13
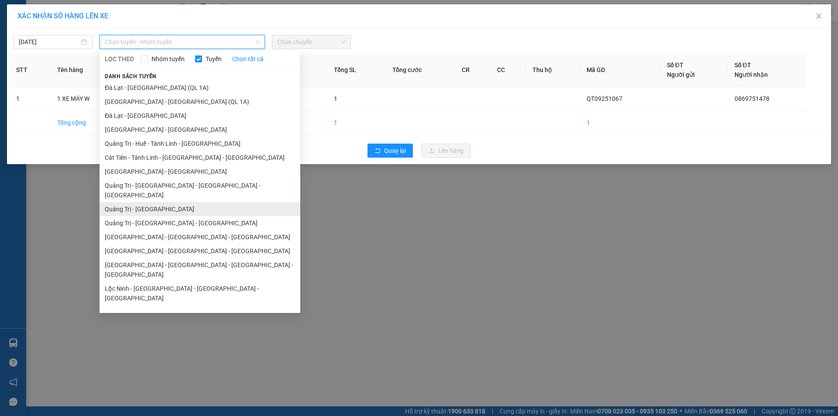
click at [154, 202] on li "Quảng Trị - [GEOGRAPHIC_DATA]" at bounding box center [200, 209] width 201 height 14
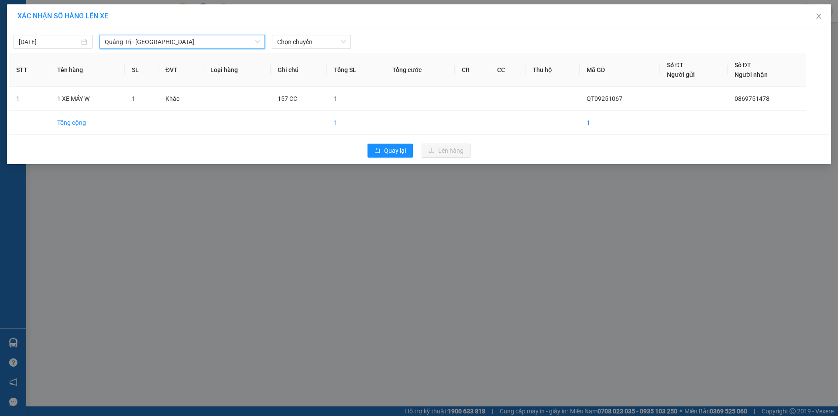
click at [324, 34] on div "11/09/2025 Quảng Trị - Sài Gòn Quảng Trị - Sài Gòn LỌC THEO Nhóm tuyến Tuyến Ch…" at bounding box center [419, 40] width 820 height 18
click at [325, 36] on span "Chọn chuyến" at bounding box center [311, 41] width 69 height 13
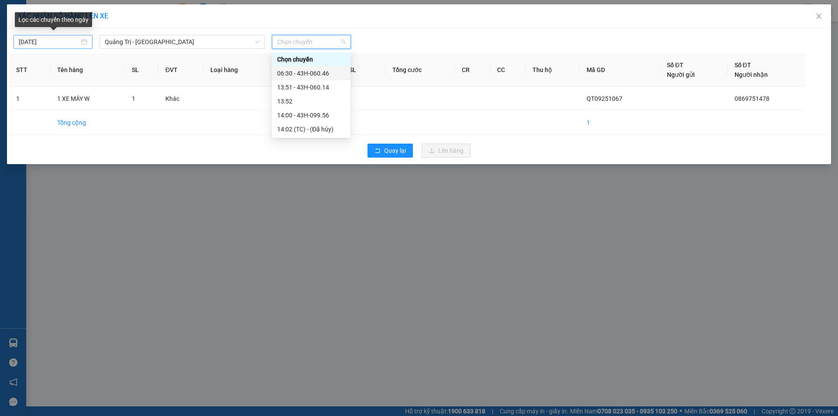
click at [82, 39] on div "11/09/2025" at bounding box center [53, 42] width 69 height 10
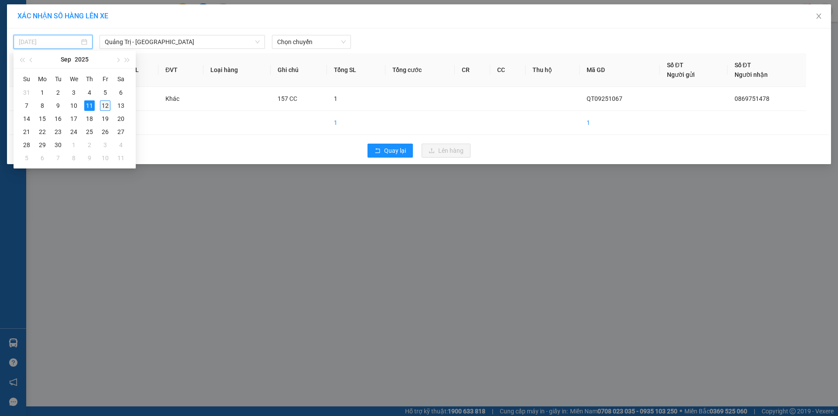
click at [104, 107] on div "12" at bounding box center [105, 105] width 10 height 10
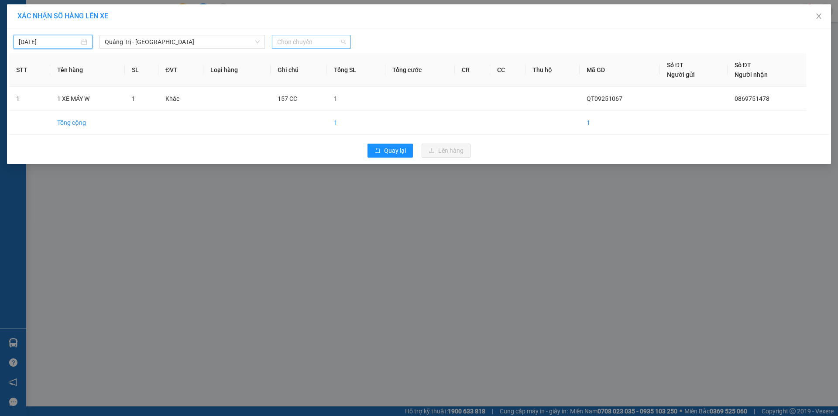
click at [332, 44] on span "Chọn chuyến" at bounding box center [311, 41] width 69 height 13
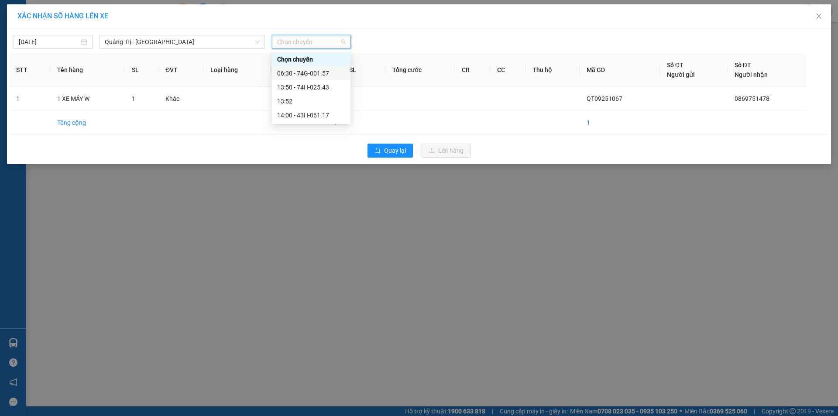
click at [325, 75] on div "06:30 - 74G-001.57" at bounding box center [311, 74] width 68 height 10
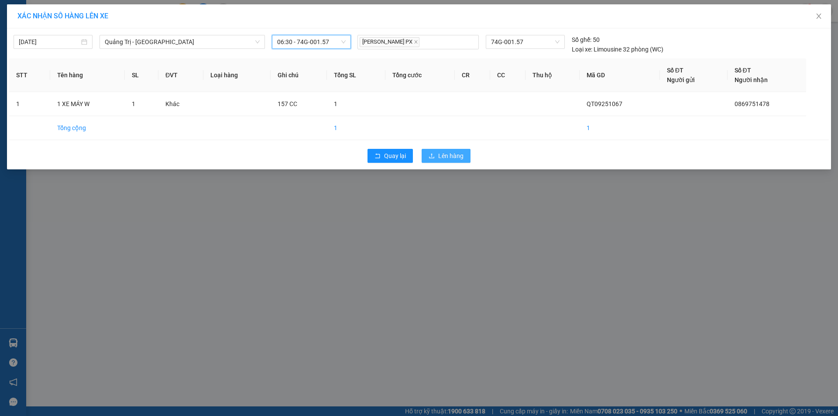
click at [446, 151] on span "Lên hàng" at bounding box center [450, 156] width 25 height 10
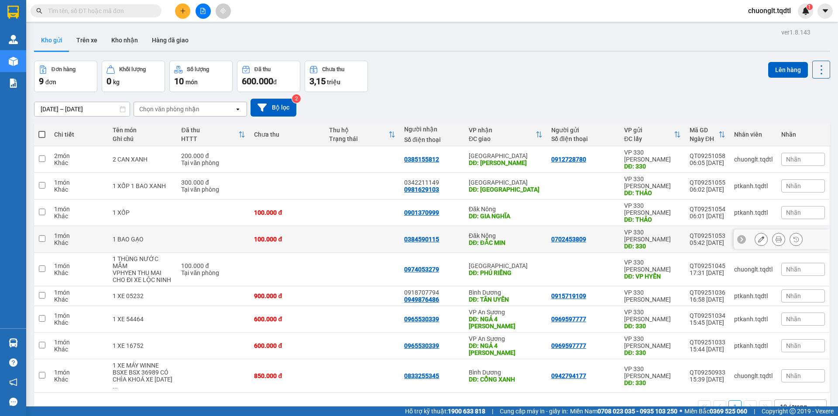
scroll to position [40, 0]
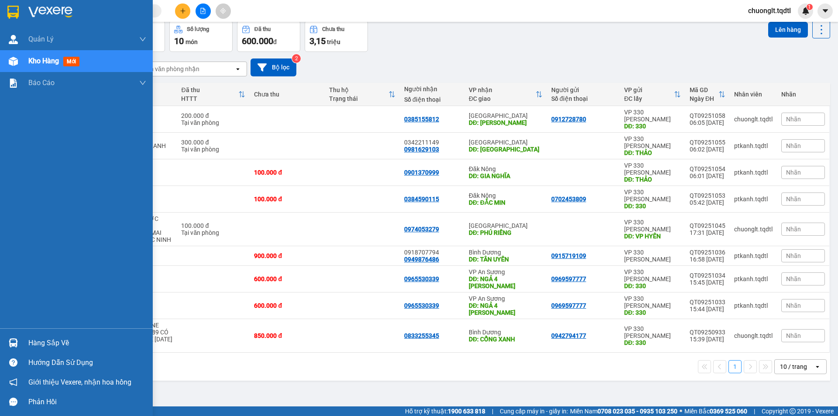
click at [26, 342] on div "Hàng sắp về" at bounding box center [76, 343] width 153 height 20
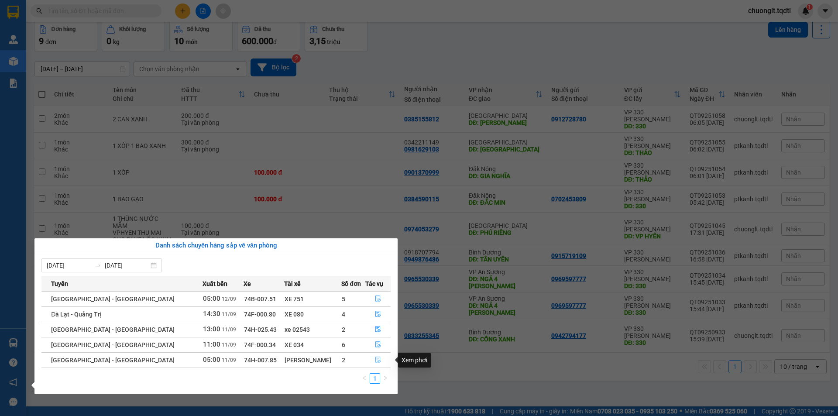
click at [375, 358] on icon "file-done" at bounding box center [378, 360] width 6 height 6
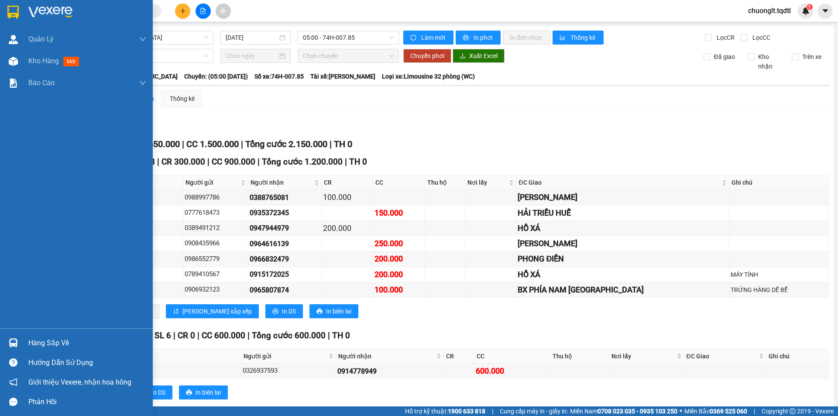
click at [31, 340] on div "Hàng sắp về" at bounding box center [87, 342] width 118 height 13
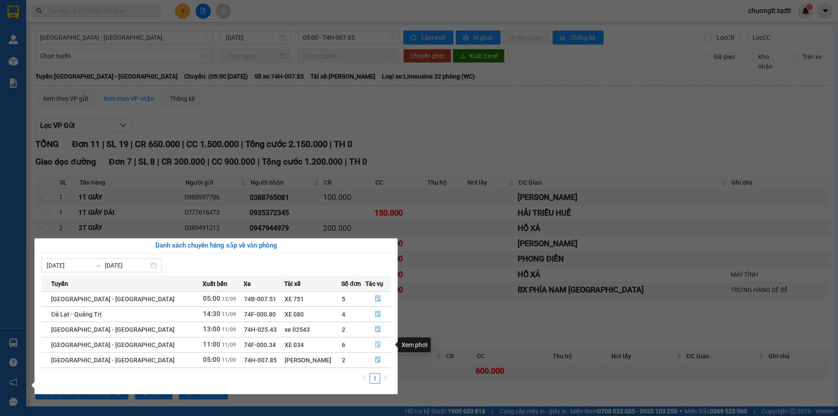
click at [375, 343] on icon "file-done" at bounding box center [378, 344] width 6 height 6
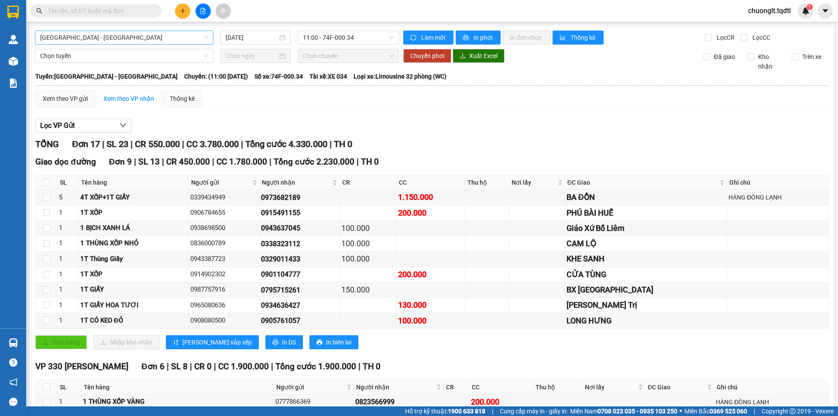
click at [196, 38] on span "[GEOGRAPHIC_DATA] - [GEOGRAPHIC_DATA]" at bounding box center [124, 37] width 168 height 13
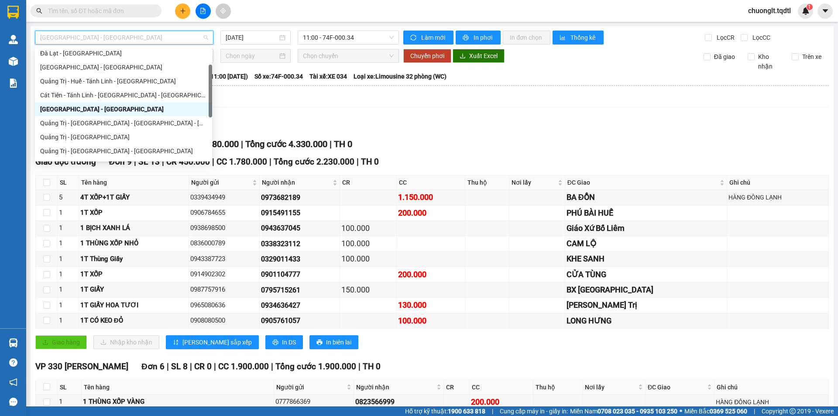
scroll to position [87, 0]
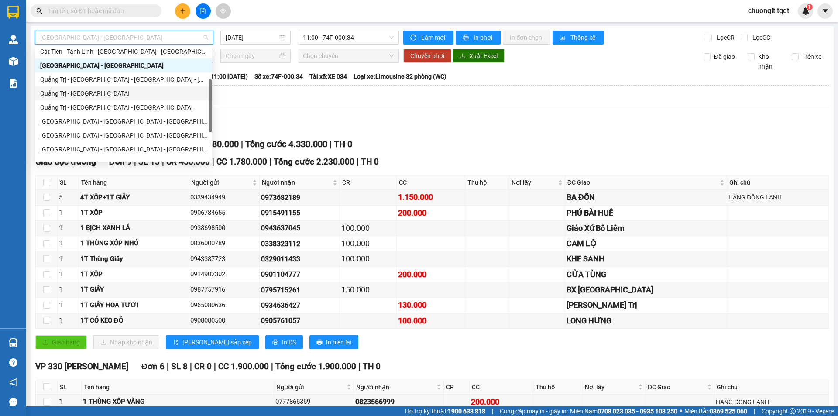
click at [109, 92] on div "Quảng Trị - [GEOGRAPHIC_DATA]" at bounding box center [123, 94] width 167 height 10
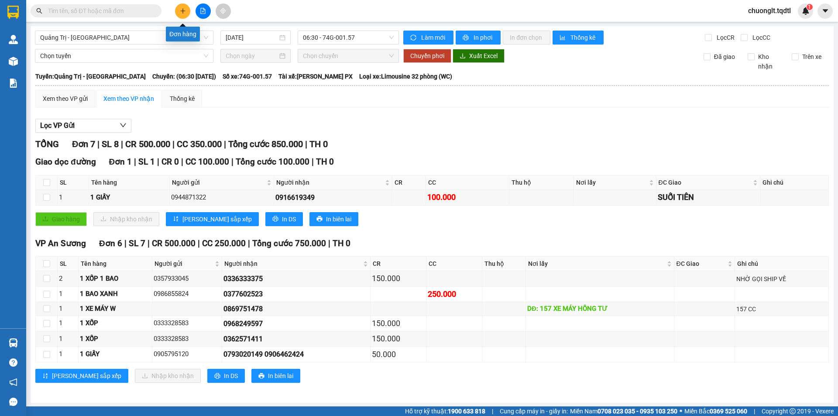
click at [185, 10] on icon "plus" at bounding box center [183, 11] width 6 height 6
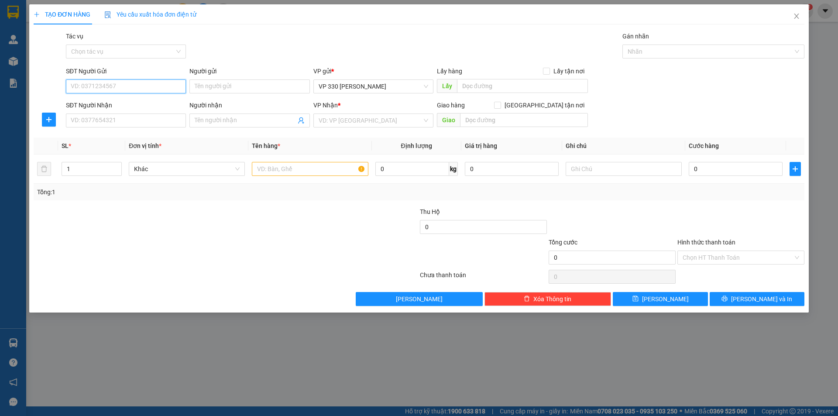
click at [117, 82] on input "SĐT Người Gửi" at bounding box center [126, 86] width 120 height 14
click at [115, 121] on input "SĐT Người Nhận" at bounding box center [126, 120] width 120 height 14
drag, startPoint x: 106, startPoint y: 86, endPoint x: 58, endPoint y: 91, distance: 48.7
click at [58, 91] on div "SĐT Người Gửi 0382292121 0382292121 Người gửi Tên người gửi VP gửi * VP 330 Lê …" at bounding box center [419, 81] width 772 height 31
click at [110, 124] on input "SĐT Người Nhận" at bounding box center [126, 120] width 120 height 14
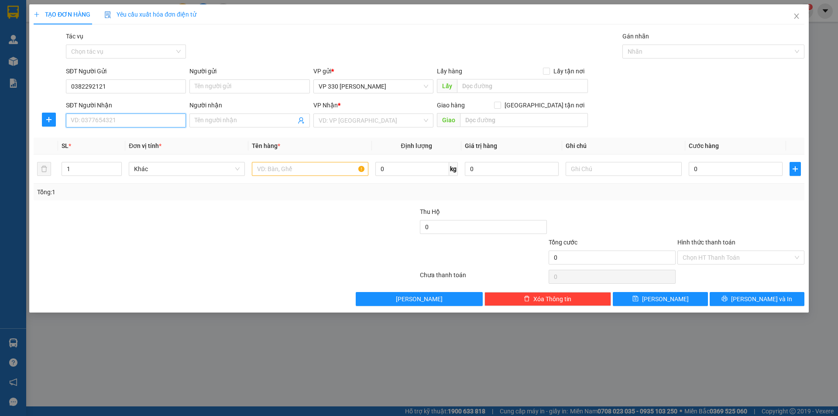
paste input "0382292121"
click at [282, 174] on input "text" at bounding box center [310, 169] width 116 height 14
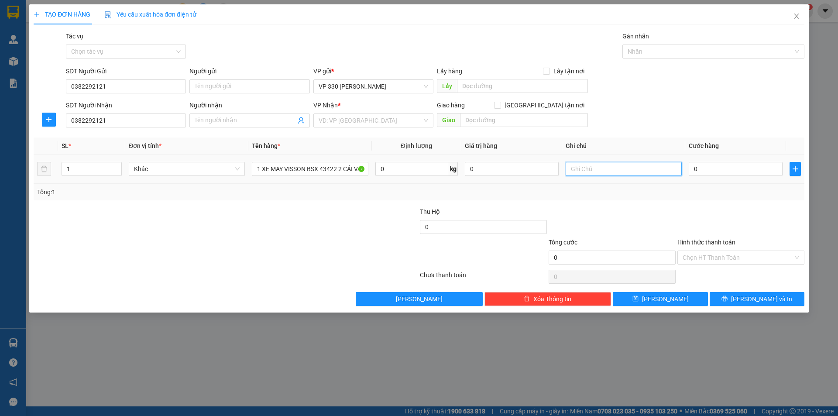
click at [593, 172] on input "text" at bounding box center [624, 169] width 116 height 14
click at [610, 170] on input "text" at bounding box center [624, 169] width 116 height 14
click at [117, 165] on span "up" at bounding box center [116, 166] width 5 height 5
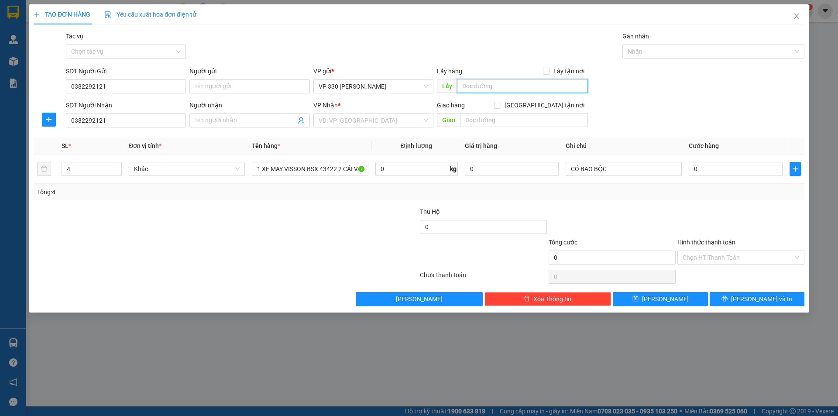
click at [496, 87] on input "text" at bounding box center [522, 86] width 131 height 14
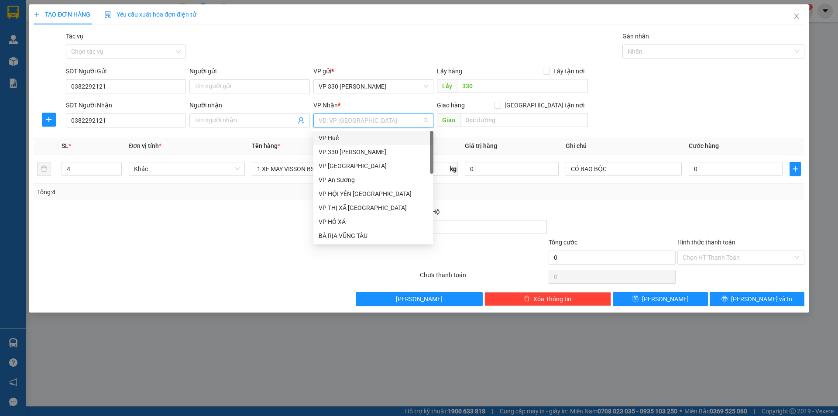
click at [396, 118] on input "search" at bounding box center [370, 120] width 103 height 13
click at [341, 181] on div "VP An Sương" at bounding box center [374, 180] width 110 height 10
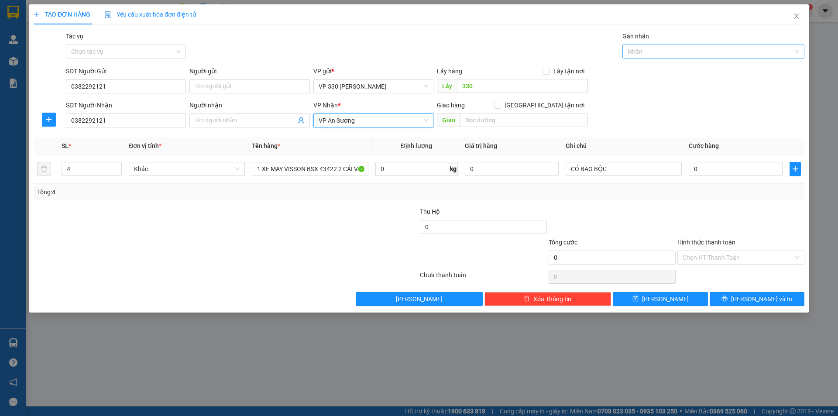
click at [685, 45] on div "Nhãn" at bounding box center [713, 52] width 182 height 14
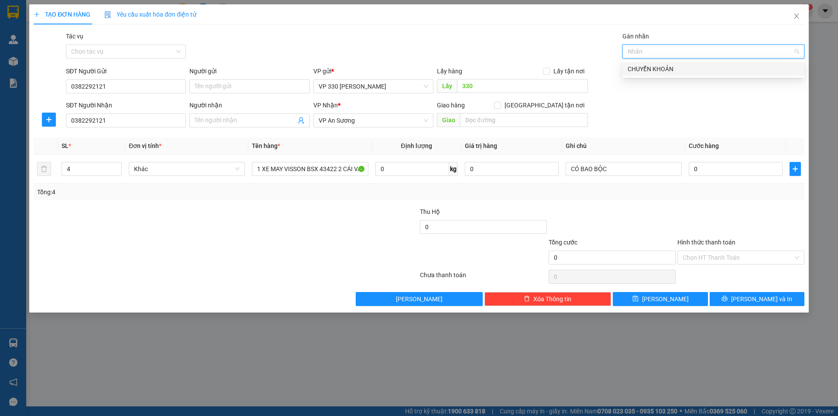
click at [676, 68] on div "CHUYỂN KHOẢN" at bounding box center [714, 69] width 172 height 10
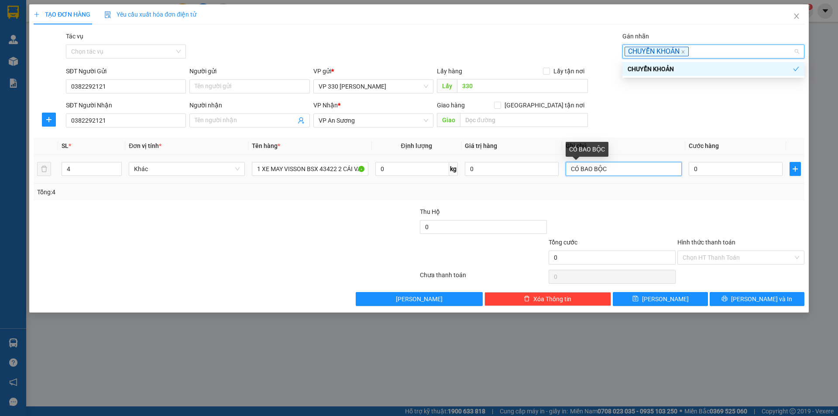
click at [634, 169] on input "CÓ BAO BỘC" at bounding box center [624, 169] width 116 height 14
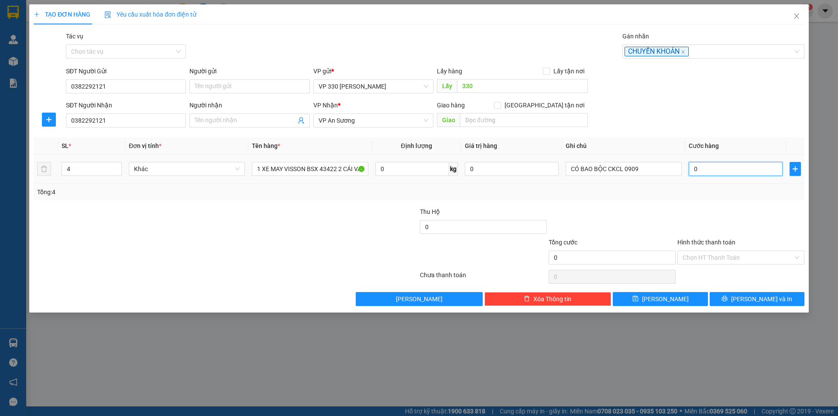
click at [711, 167] on input "0" at bounding box center [736, 169] width 94 height 14
click at [741, 254] on input "Hình thức thanh toán" at bounding box center [738, 257] width 110 height 13
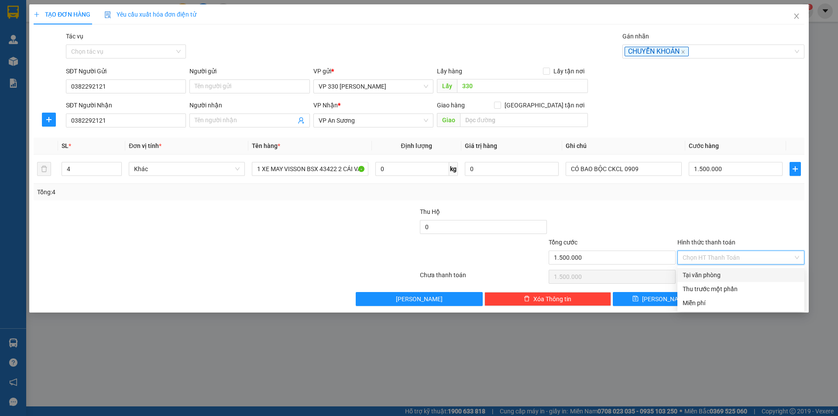
click at [709, 272] on div "Tại văn phòng" at bounding box center [741, 275] width 117 height 10
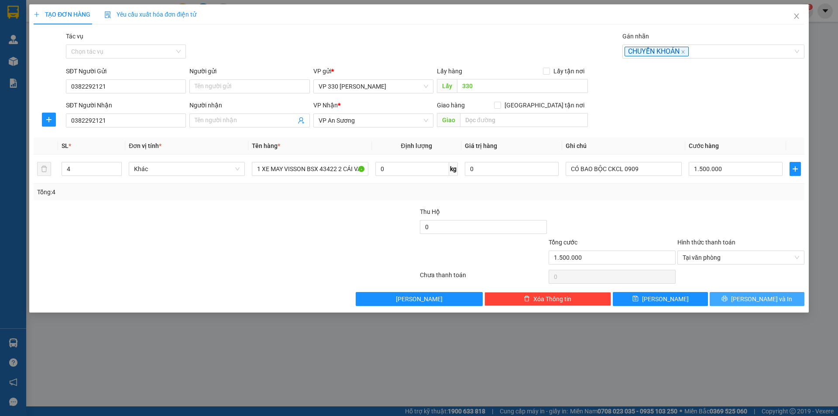
click at [738, 299] on button "Lưu và In" at bounding box center [757, 299] width 95 height 14
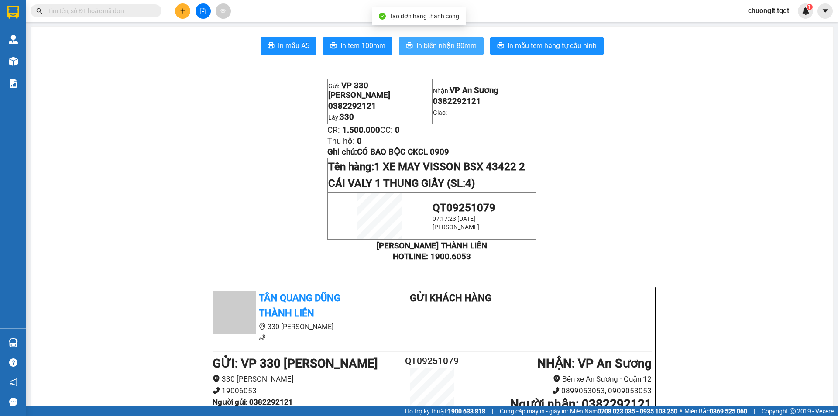
click at [439, 44] on span "In biên nhận 80mm" at bounding box center [446, 45] width 60 height 11
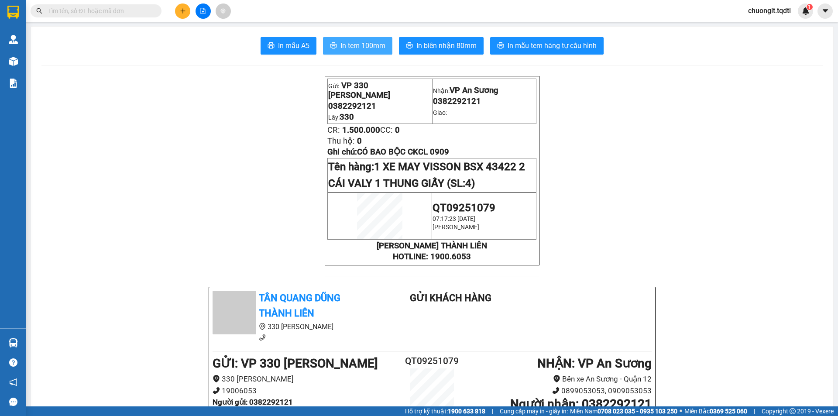
click at [360, 41] on span "In tem 100mm" at bounding box center [362, 45] width 45 height 11
click at [200, 10] on icon "file-add" at bounding box center [203, 11] width 6 height 6
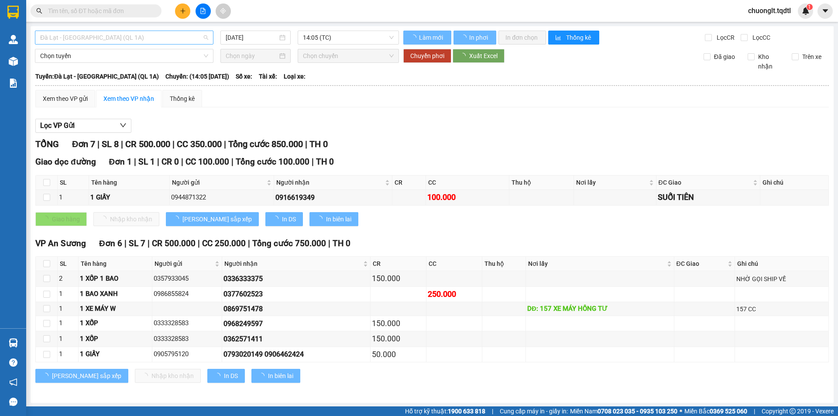
click at [165, 37] on span "Đà Lạt - [GEOGRAPHIC_DATA] (QL 1A)" at bounding box center [124, 37] width 168 height 13
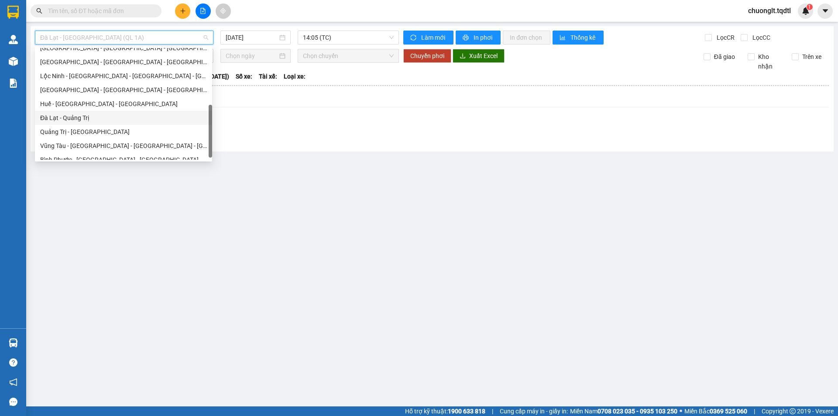
scroll to position [87, 0]
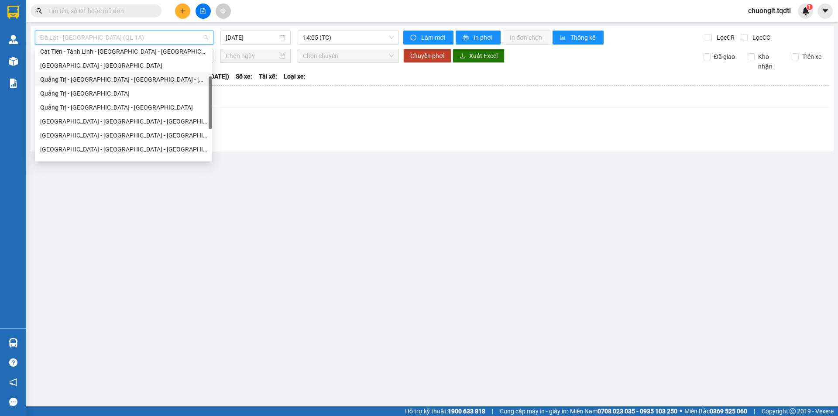
click at [135, 80] on div "Quảng Trị - [GEOGRAPHIC_DATA] - [GEOGRAPHIC_DATA] - [GEOGRAPHIC_DATA]" at bounding box center [123, 80] width 167 height 10
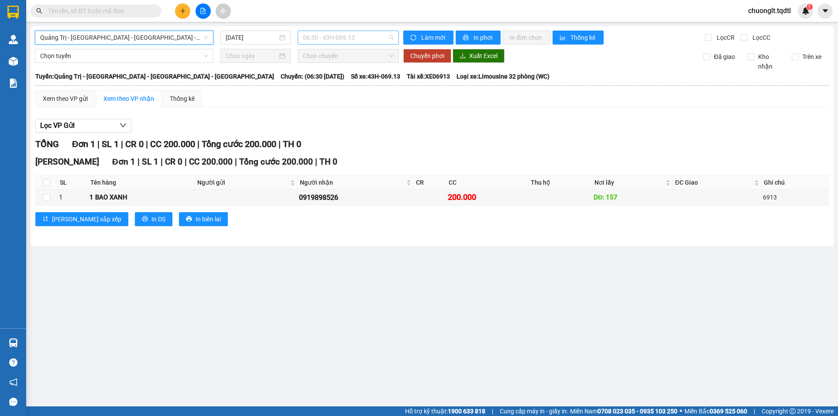
click at [378, 35] on span "06:30 - 43H-069.13" at bounding box center [348, 37] width 91 height 13
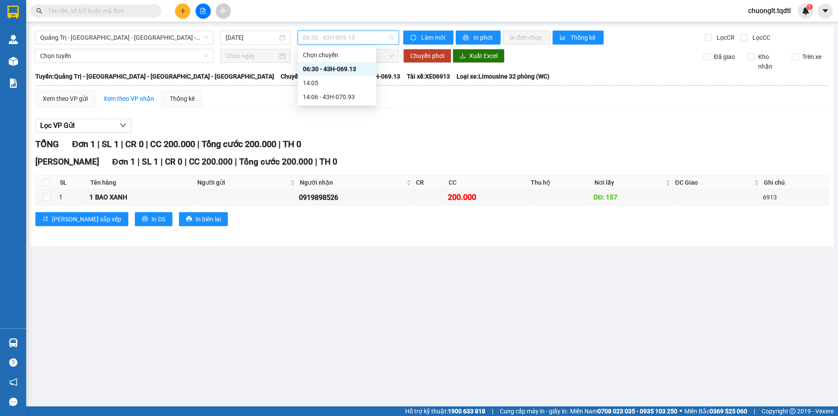
click at [423, 117] on div "Lọc VP Gửi TỔNG Đơn 1 | SL 1 | CR 0 | CC 200.000 | Tổng cước 200.000 | TH 0 Ph…" at bounding box center [431, 175] width 793 height 123
click at [188, 40] on span "Quảng Trị - [GEOGRAPHIC_DATA] - [GEOGRAPHIC_DATA] - [GEOGRAPHIC_DATA]" at bounding box center [124, 37] width 168 height 13
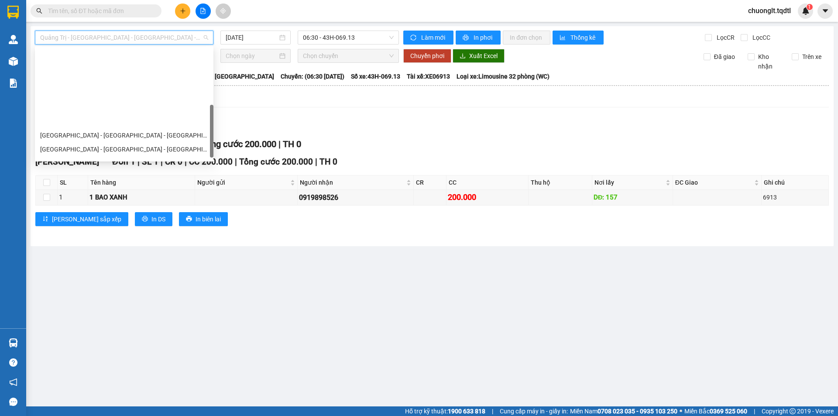
scroll to position [182, 0]
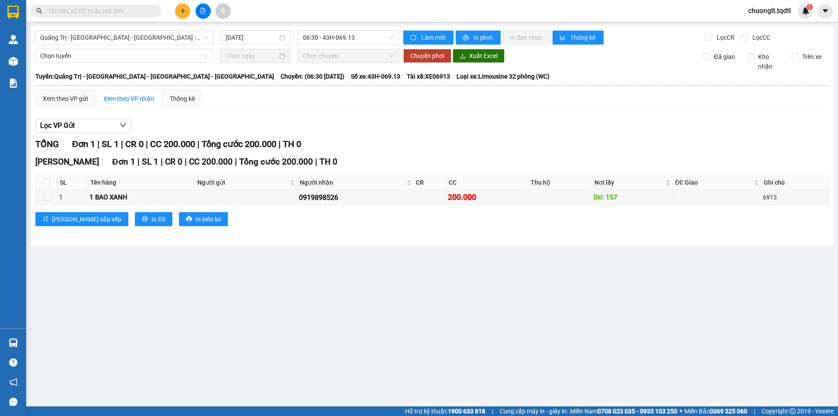
click at [359, 106] on div "Xem theo VP gửi Xem theo VP nhận Thống kê" at bounding box center [431, 98] width 793 height 17
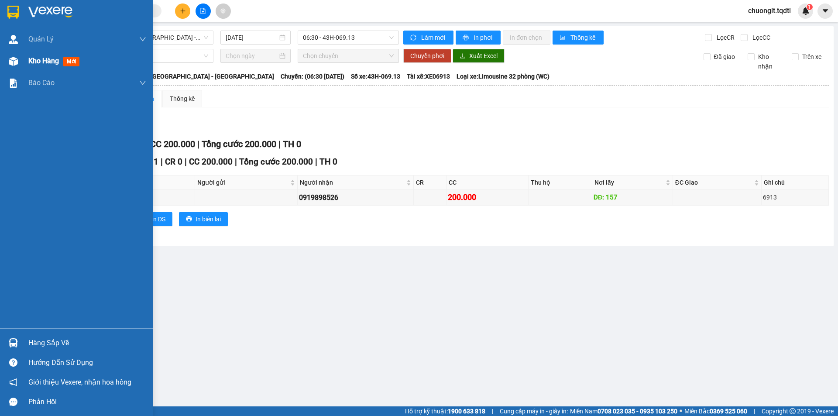
click at [35, 58] on span "Kho hàng" at bounding box center [43, 61] width 31 height 8
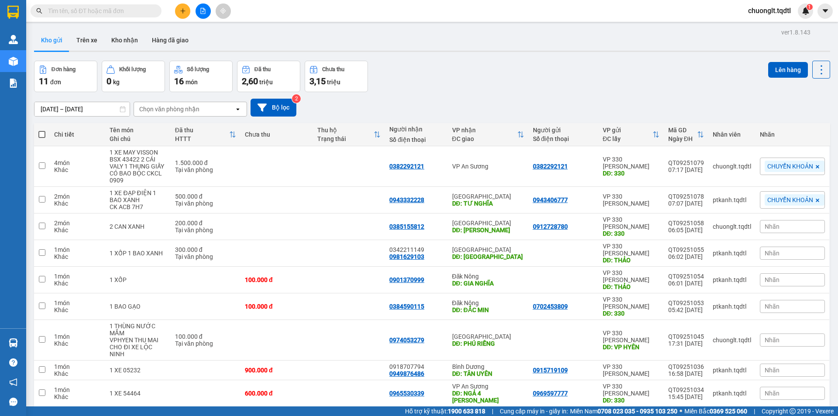
click at [128, 5] on span at bounding box center [96, 10] width 131 height 13
click at [122, 10] on input "text" at bounding box center [99, 11] width 103 height 10
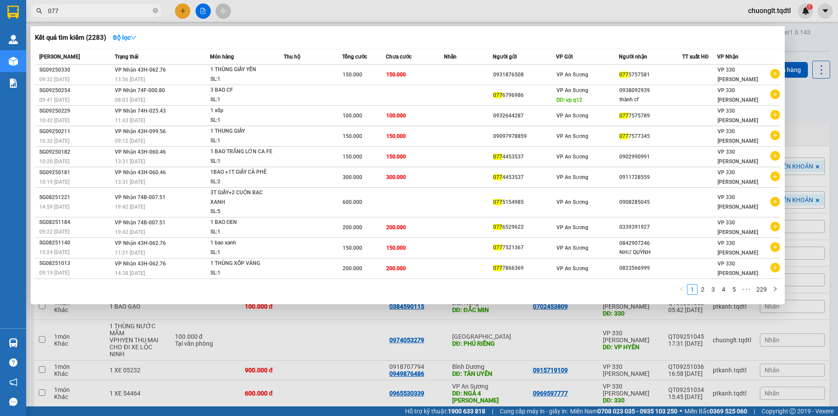
click at [315, 326] on div at bounding box center [419, 208] width 838 height 416
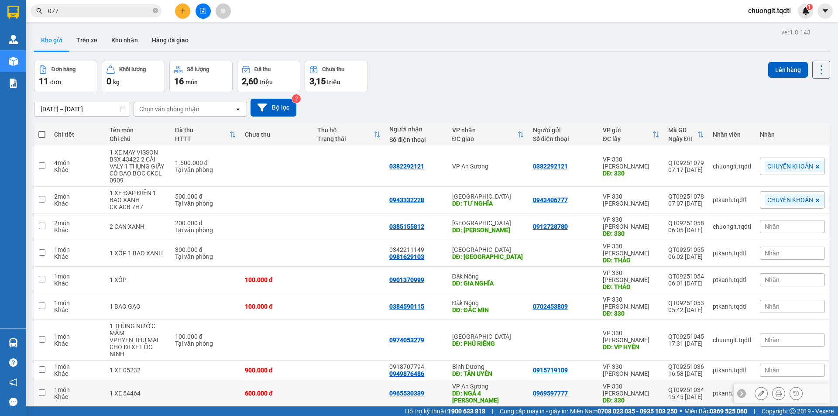
scroll to position [40, 0]
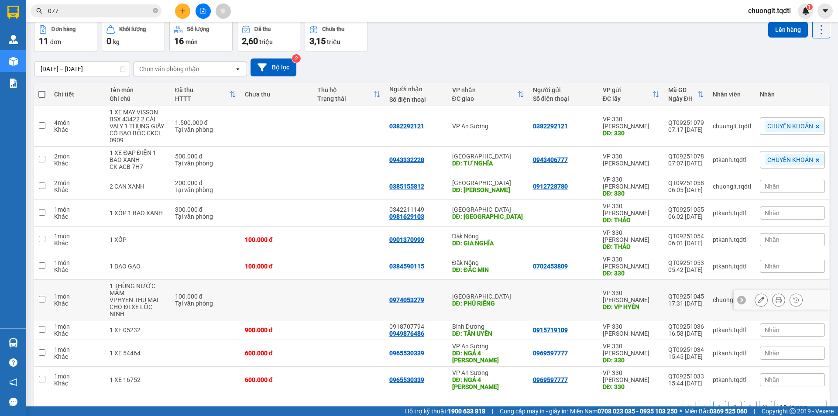
click at [41, 296] on input "checkbox" at bounding box center [42, 299] width 7 height 7
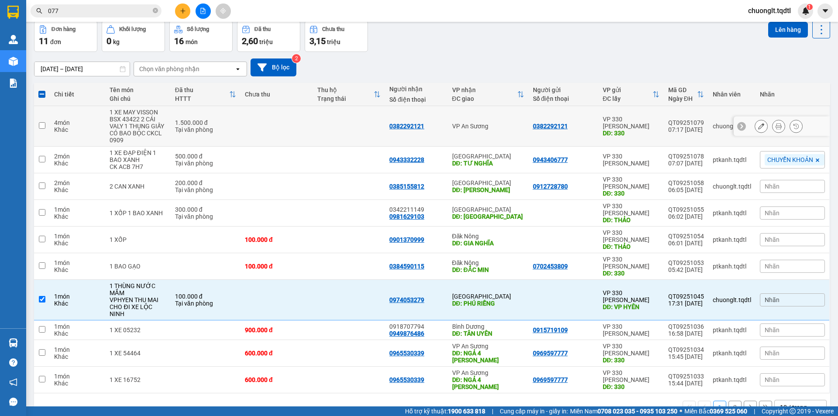
drag, startPoint x: 639, startPoint y: 141, endPoint x: 640, endPoint y: 187, distance: 45.8
drag, startPoint x: 640, startPoint y: 187, endPoint x: 704, endPoint y: 52, distance: 149.1
click at [700, 57] on div "10/09/2025 – 12/09/2025 Press the down arrow key to interact with the calendar …" at bounding box center [432, 67] width 796 height 31
click at [774, 25] on button "Lên hàng" at bounding box center [788, 30] width 40 height 16
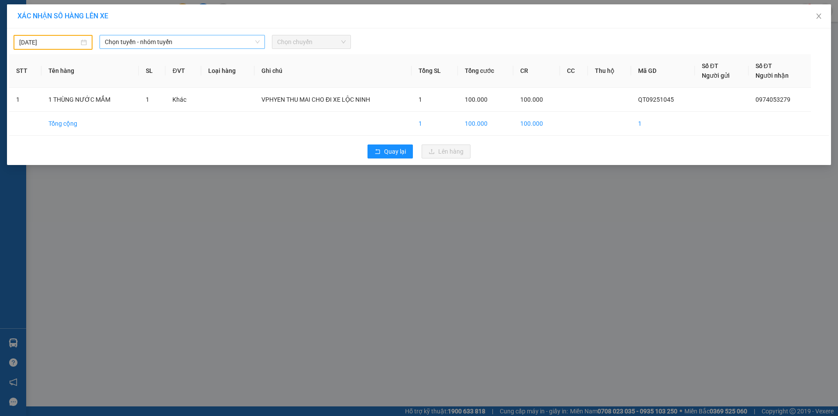
click at [198, 39] on span "Chọn tuyến - nhóm tuyến" at bounding box center [182, 41] width 155 height 13
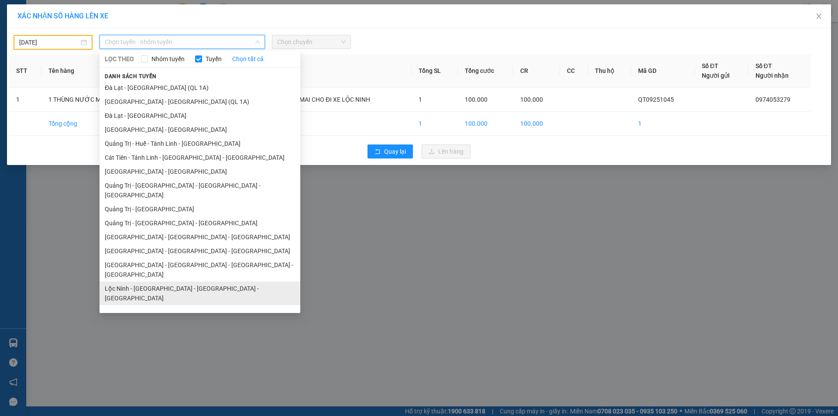
click at [154, 281] on li "Lộc Ninh - [GEOGRAPHIC_DATA] - [GEOGRAPHIC_DATA] - [GEOGRAPHIC_DATA]" at bounding box center [200, 293] width 201 height 24
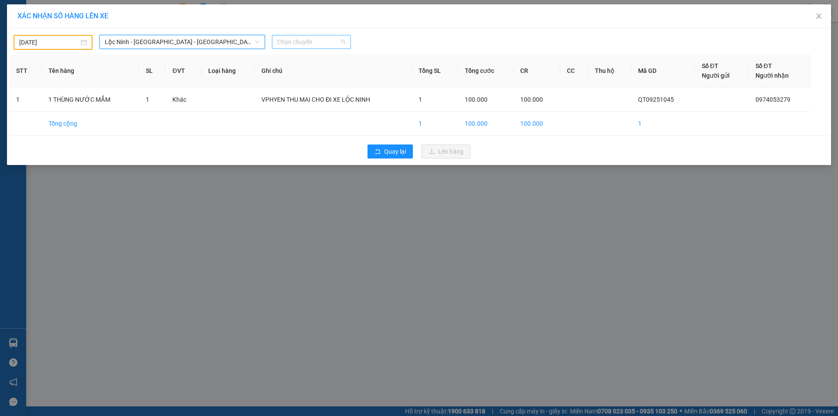
click at [317, 40] on span "Chọn chuyến" at bounding box center [311, 41] width 69 height 13
click at [246, 43] on span "Lộc Ninh - [GEOGRAPHIC_DATA] - [GEOGRAPHIC_DATA] - [GEOGRAPHIC_DATA]" at bounding box center [182, 41] width 155 height 13
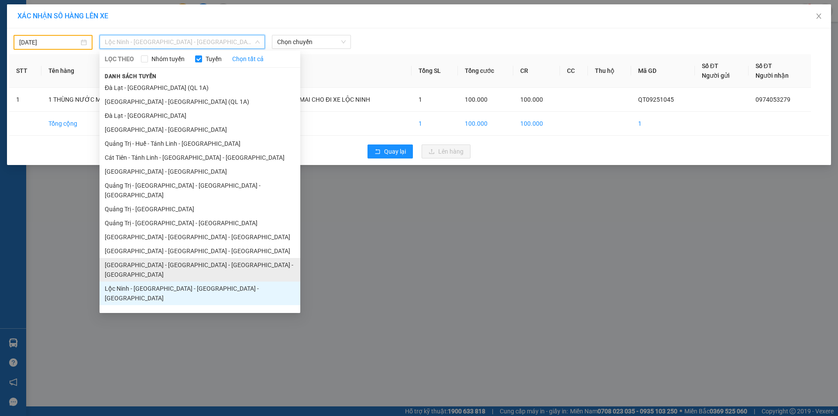
click at [174, 258] on li "[GEOGRAPHIC_DATA] - [GEOGRAPHIC_DATA] - [GEOGRAPHIC_DATA] - [GEOGRAPHIC_DATA]" at bounding box center [200, 270] width 201 height 24
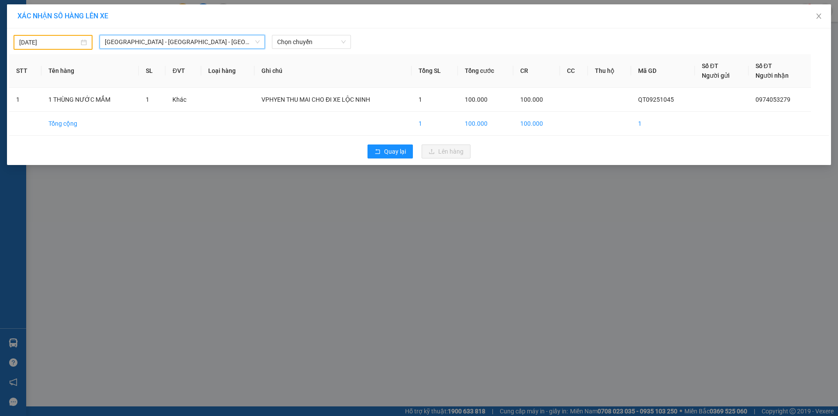
click at [82, 44] on div "11/09/2025" at bounding box center [53, 43] width 68 height 10
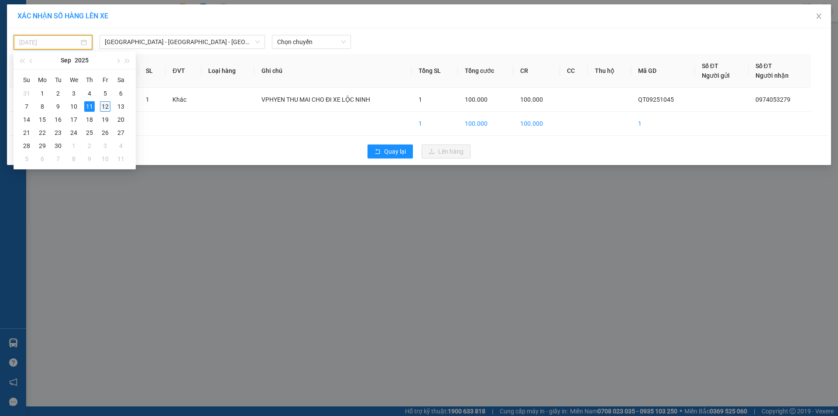
click at [105, 104] on div "12" at bounding box center [105, 106] width 10 height 10
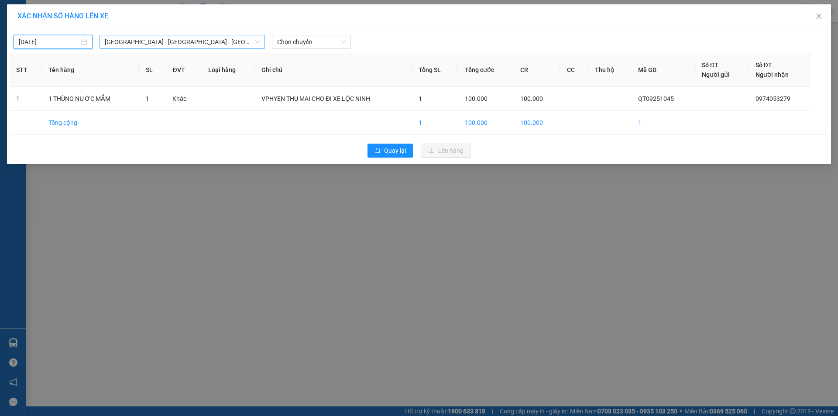
click at [249, 42] on span "[GEOGRAPHIC_DATA] - [GEOGRAPHIC_DATA] - [GEOGRAPHIC_DATA] - [GEOGRAPHIC_DATA]" at bounding box center [182, 41] width 155 height 13
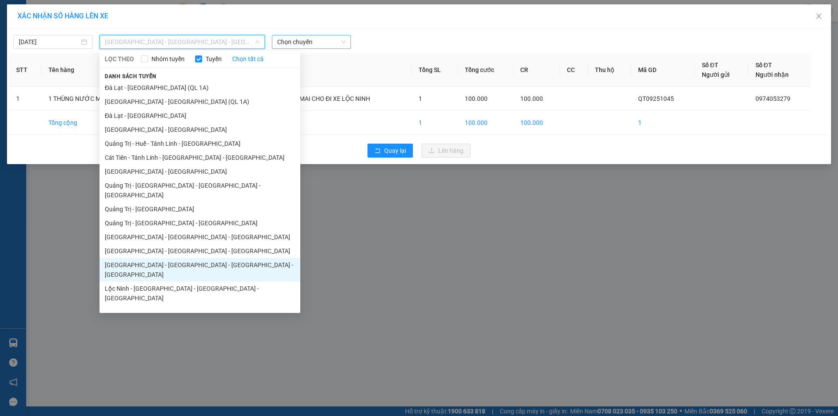
click at [332, 46] on span "Chọn chuyến" at bounding box center [311, 41] width 69 height 13
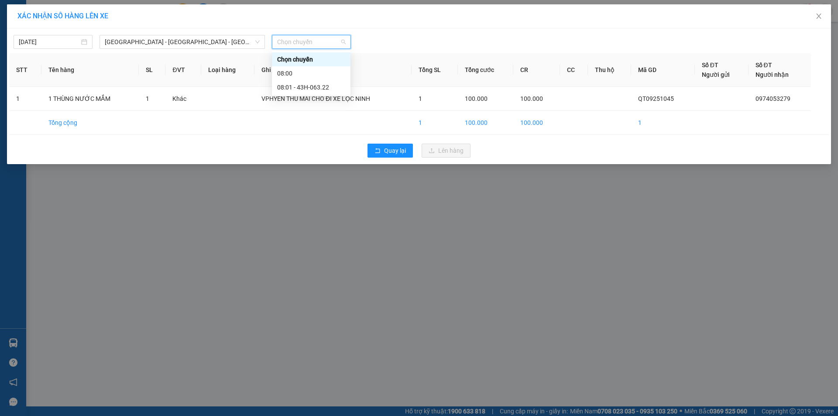
click at [292, 213] on div "XÁC NHẬN SỐ HÀNG LÊN XE 12/09/2025 Quảng Bình - Quảng Trị - Huế - Lộc Ninh LỌC …" at bounding box center [419, 208] width 838 height 416
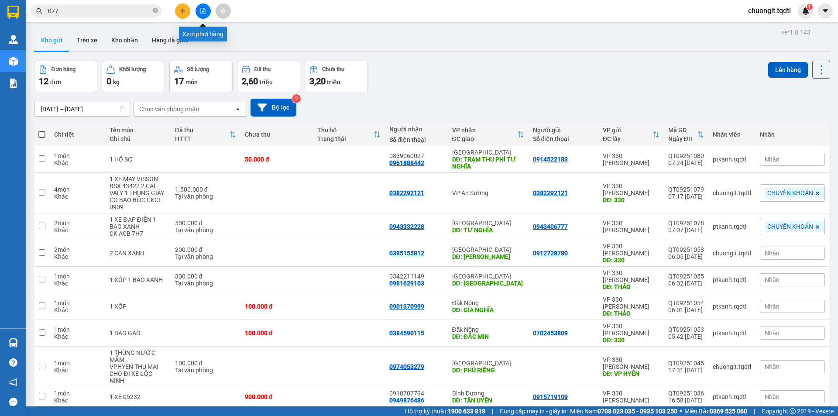
click at [202, 10] on icon "file-add" at bounding box center [203, 11] width 6 height 6
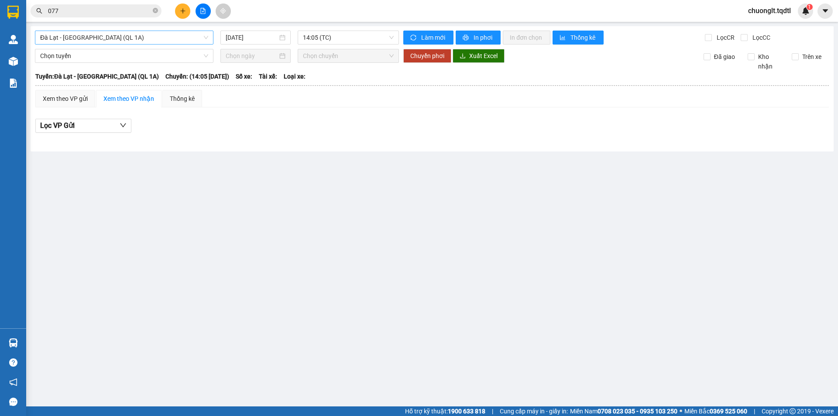
click at [152, 36] on span "Đà Lạt - [GEOGRAPHIC_DATA] (QL 1A)" at bounding box center [124, 37] width 168 height 13
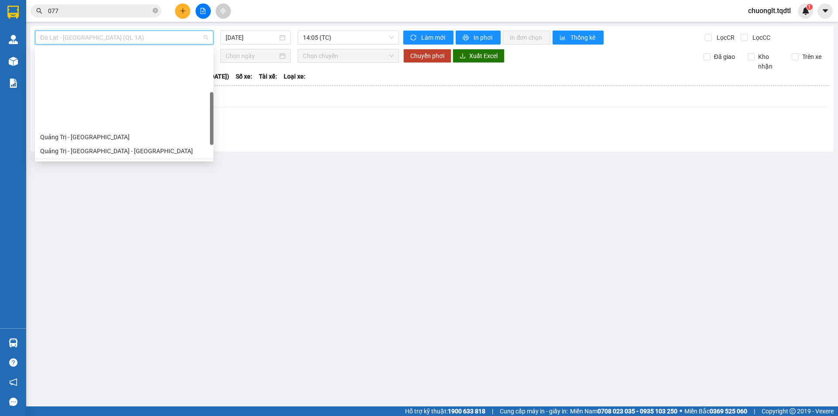
scroll to position [131, 0]
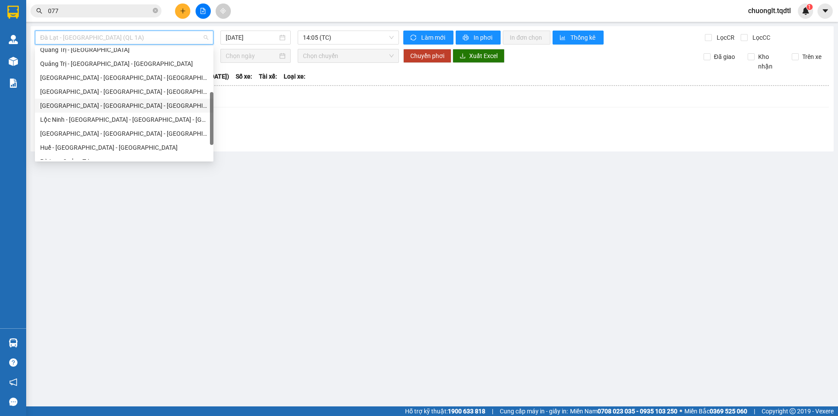
click at [121, 106] on div "[GEOGRAPHIC_DATA] - [GEOGRAPHIC_DATA] - [GEOGRAPHIC_DATA] - [GEOGRAPHIC_DATA]" at bounding box center [124, 106] width 168 height 10
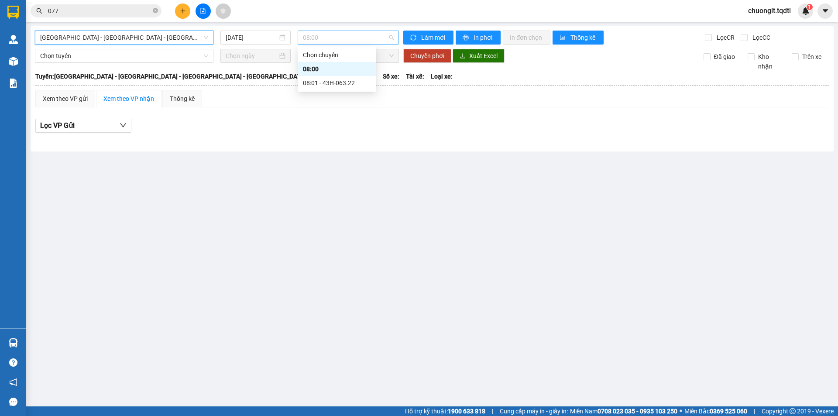
click at [356, 39] on span "08:00" at bounding box center [348, 37] width 91 height 13
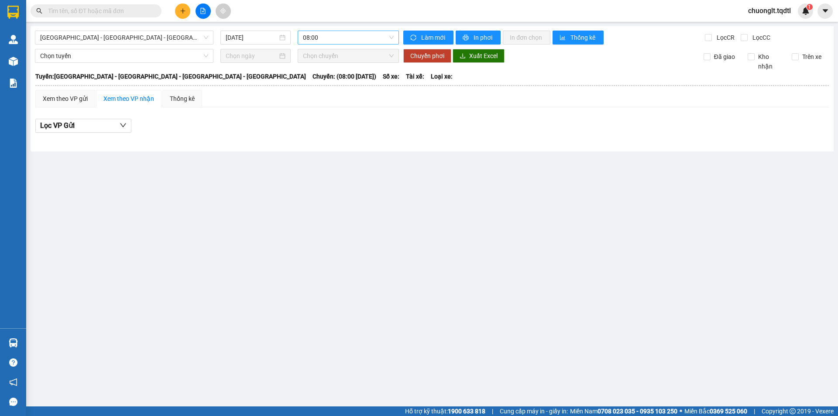
click at [359, 36] on span "08:00" at bounding box center [348, 37] width 91 height 13
click at [374, 222] on main "Quảng Bình - Quảng Trị - Huế - Lộc Ninh 12/09/2025 08:00 08:00 Làm mới In phơi …" at bounding box center [419, 203] width 838 height 406
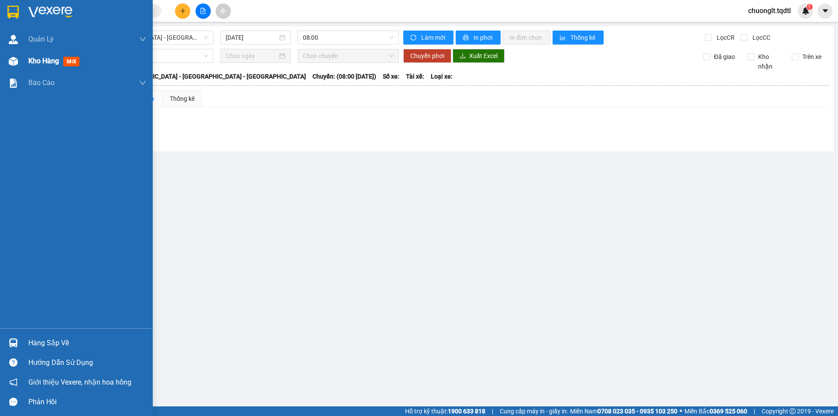
click at [45, 55] on div "Kho hàng mới" at bounding box center [87, 61] width 118 height 22
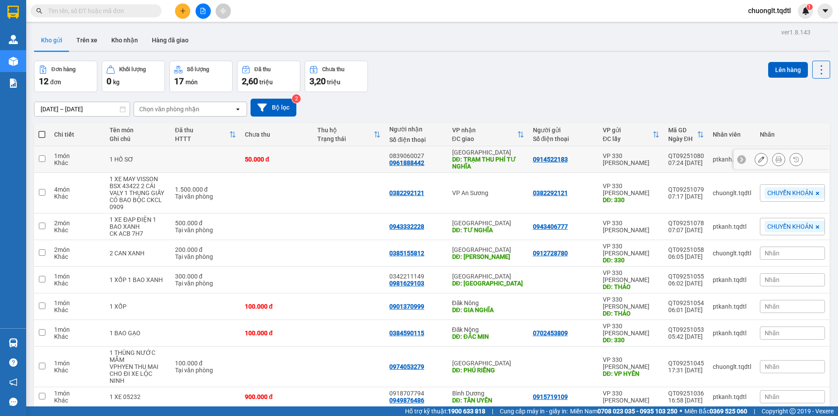
scroll to position [40, 0]
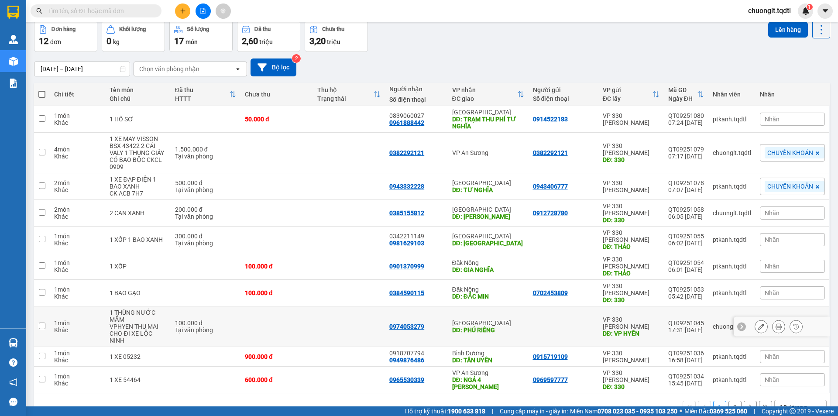
click at [39, 323] on input "checkbox" at bounding box center [42, 326] width 7 height 7
checkbox input "true"
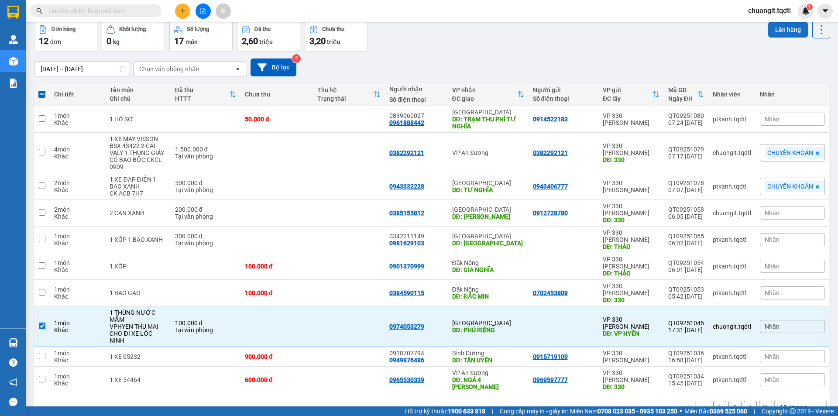
click at [779, 28] on button "Lên hàng" at bounding box center [788, 30] width 40 height 16
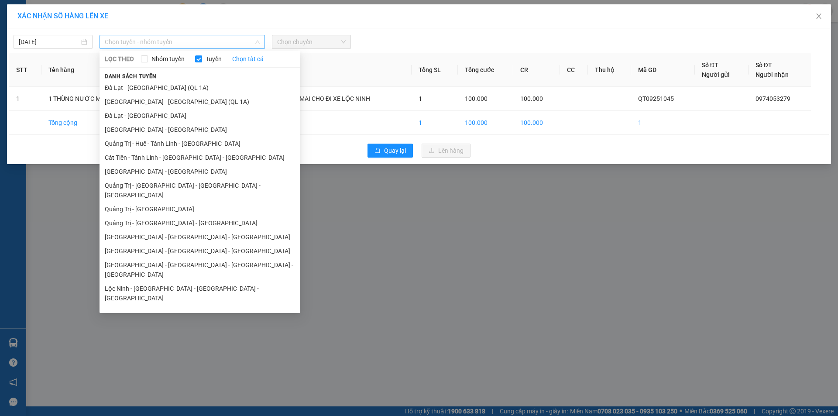
click at [207, 41] on span "Chọn tuyến - nhóm tuyến" at bounding box center [182, 41] width 155 height 13
click at [185, 258] on li "[GEOGRAPHIC_DATA] - [GEOGRAPHIC_DATA] - [GEOGRAPHIC_DATA] - [GEOGRAPHIC_DATA]" at bounding box center [200, 270] width 201 height 24
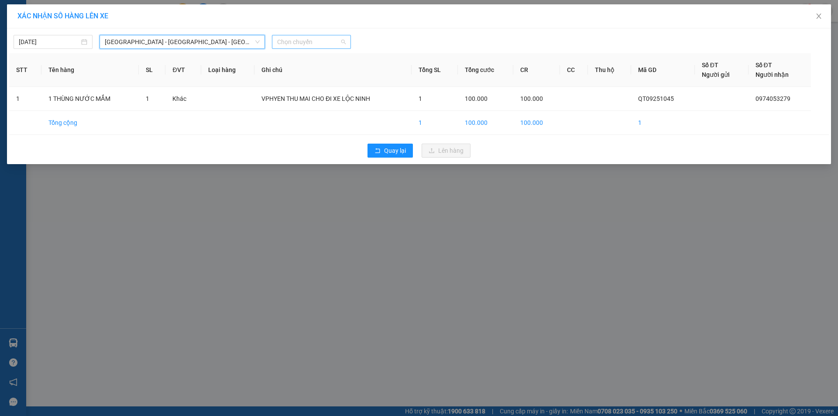
click at [321, 43] on span "Chọn chuyến" at bounding box center [311, 41] width 69 height 13
